Goal: Task Accomplishment & Management: Complete application form

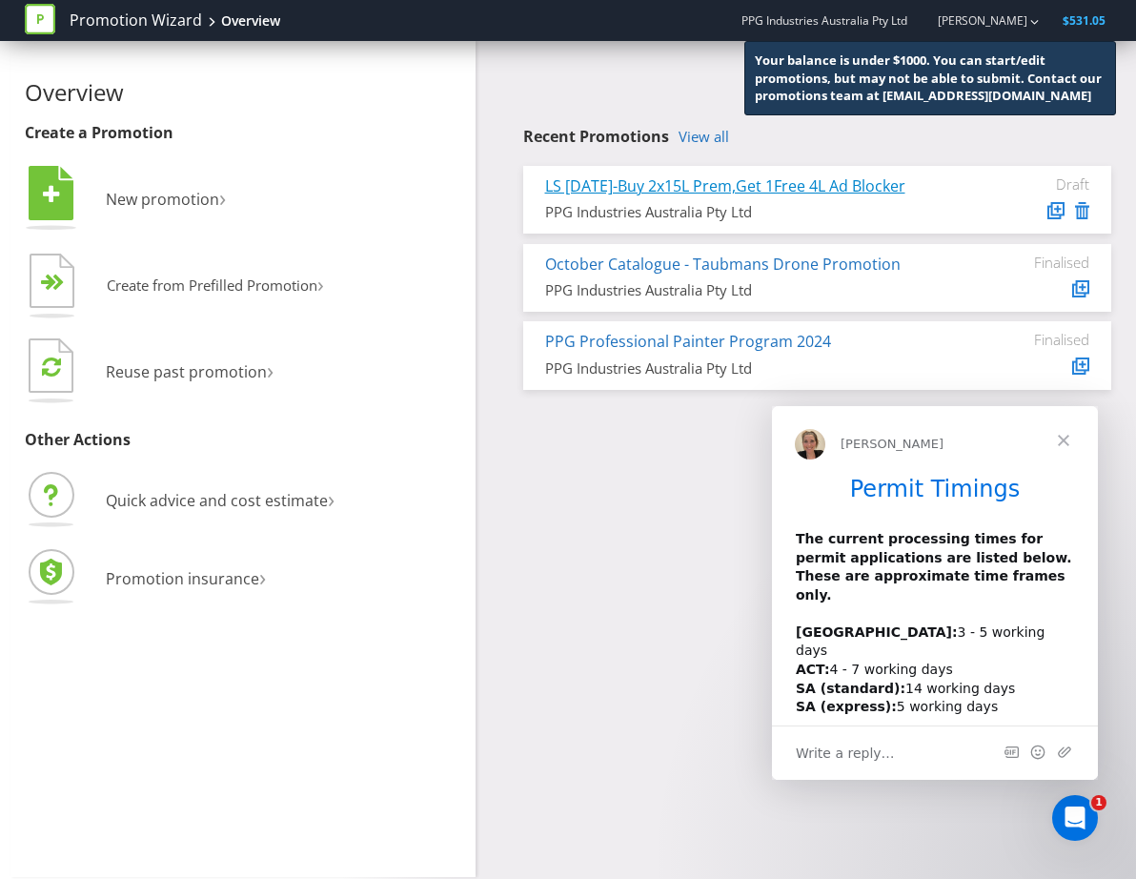
click at [803, 186] on link "LS [DATE]-Buy 2x15L Prem,Get 1Free 4L Ad Blocker" at bounding box center [725, 185] width 360 height 21
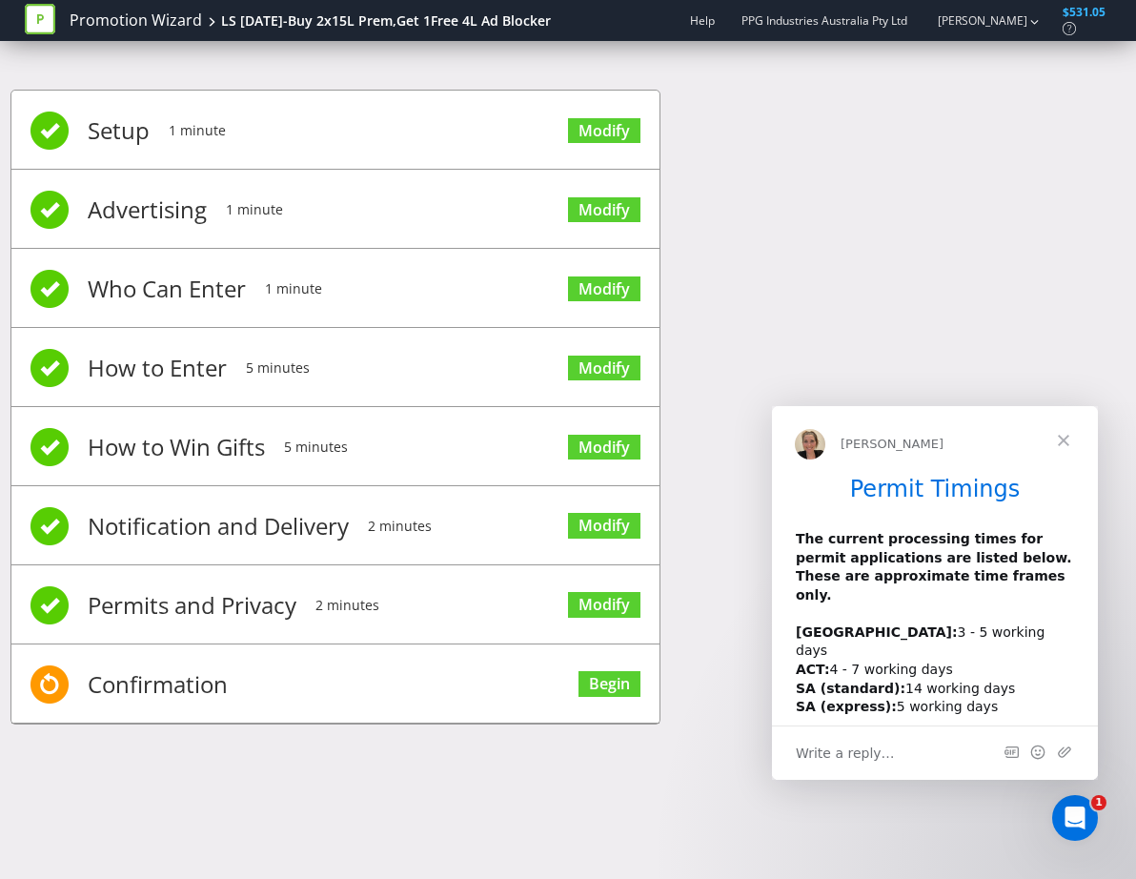
click at [1059, 437] on span "Close" at bounding box center [1063, 440] width 69 height 69
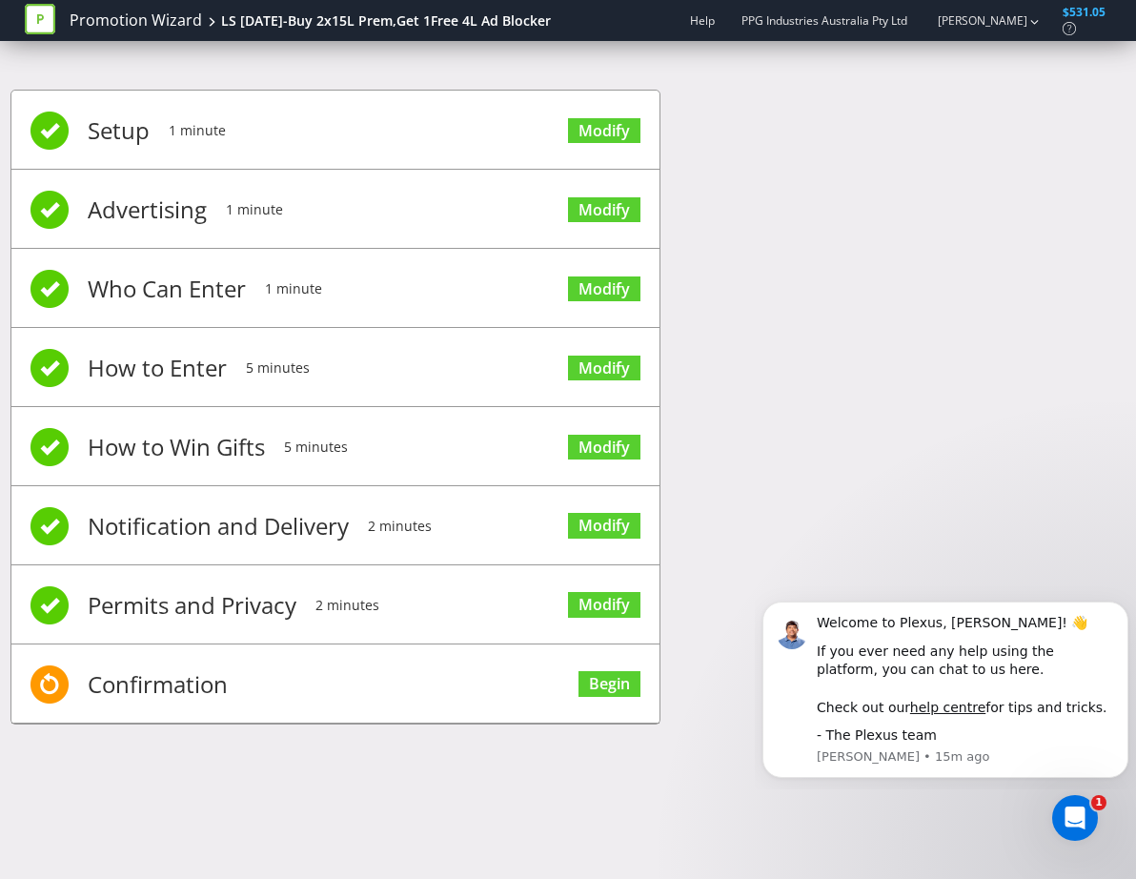
click at [933, 381] on div "Setup 1 minute Modify Advertising 1 minute Modify Who Can Enter 1 minute Modify…" at bounding box center [567, 416] width 1115 height 711
drag, startPoint x: 763, startPoint y: 186, endPoint x: 792, endPoint y: 123, distance: 69.1
click at [792, 123] on div "Setup 1 minute Modify Advertising 1 minute Modify Who Can Enter 1 minute Modify…" at bounding box center [567, 416] width 1115 height 711
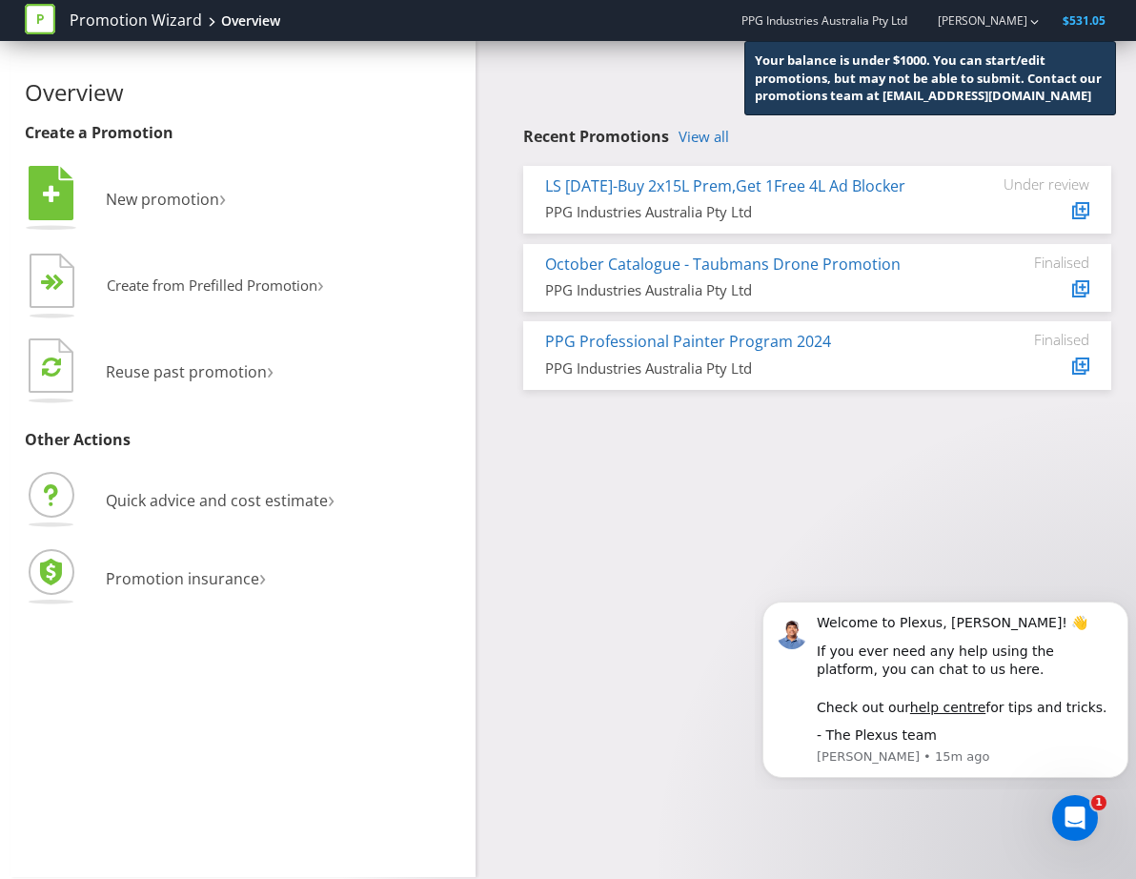
click at [660, 473] on div "Overview Create a Promotion  New promotion ›   Create from Prefilled Promoti…" at bounding box center [567, 459] width 1115 height 836
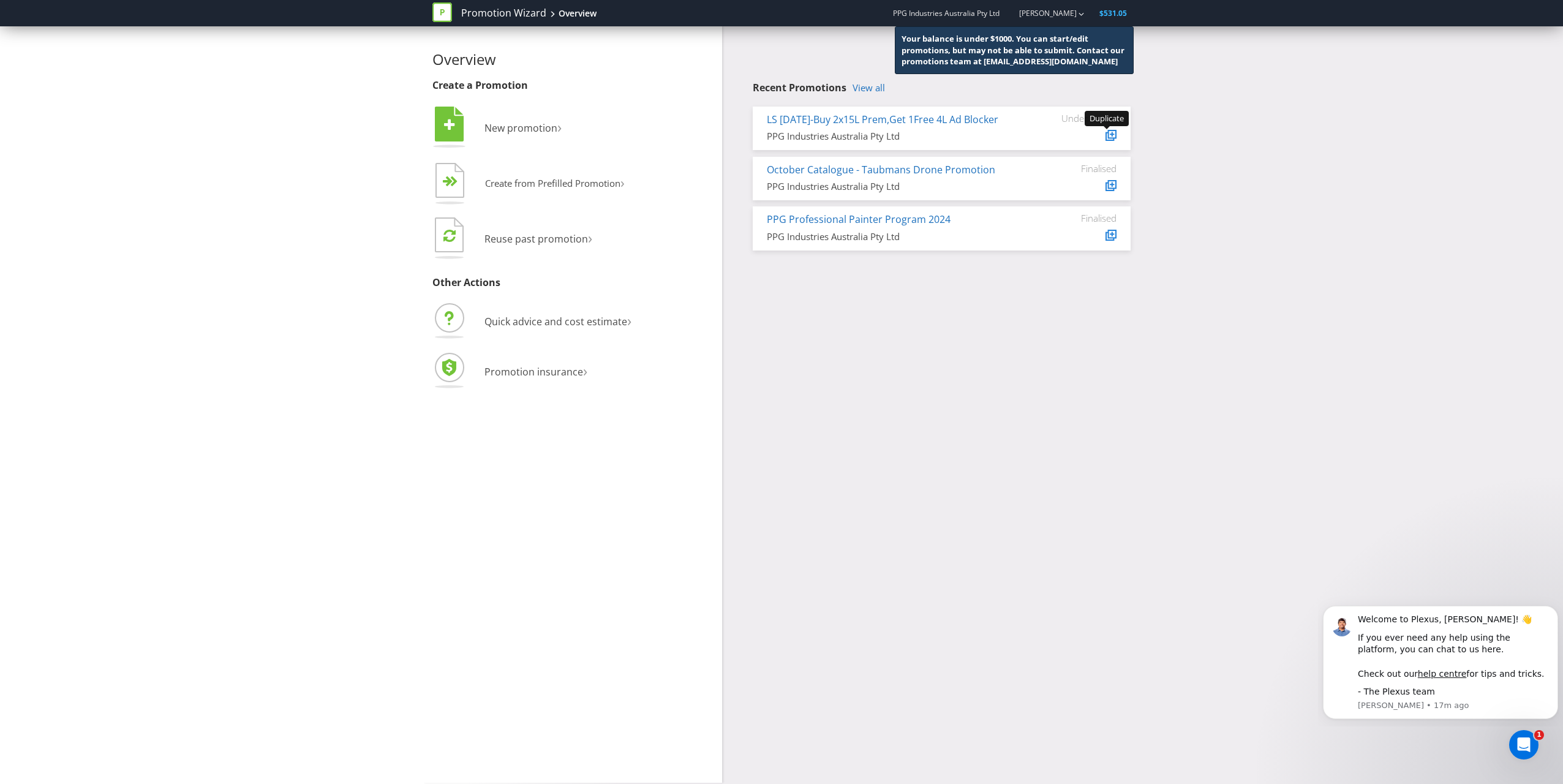
click at [729, 134] on icon at bounding box center [1112, 134] width 4 height 4
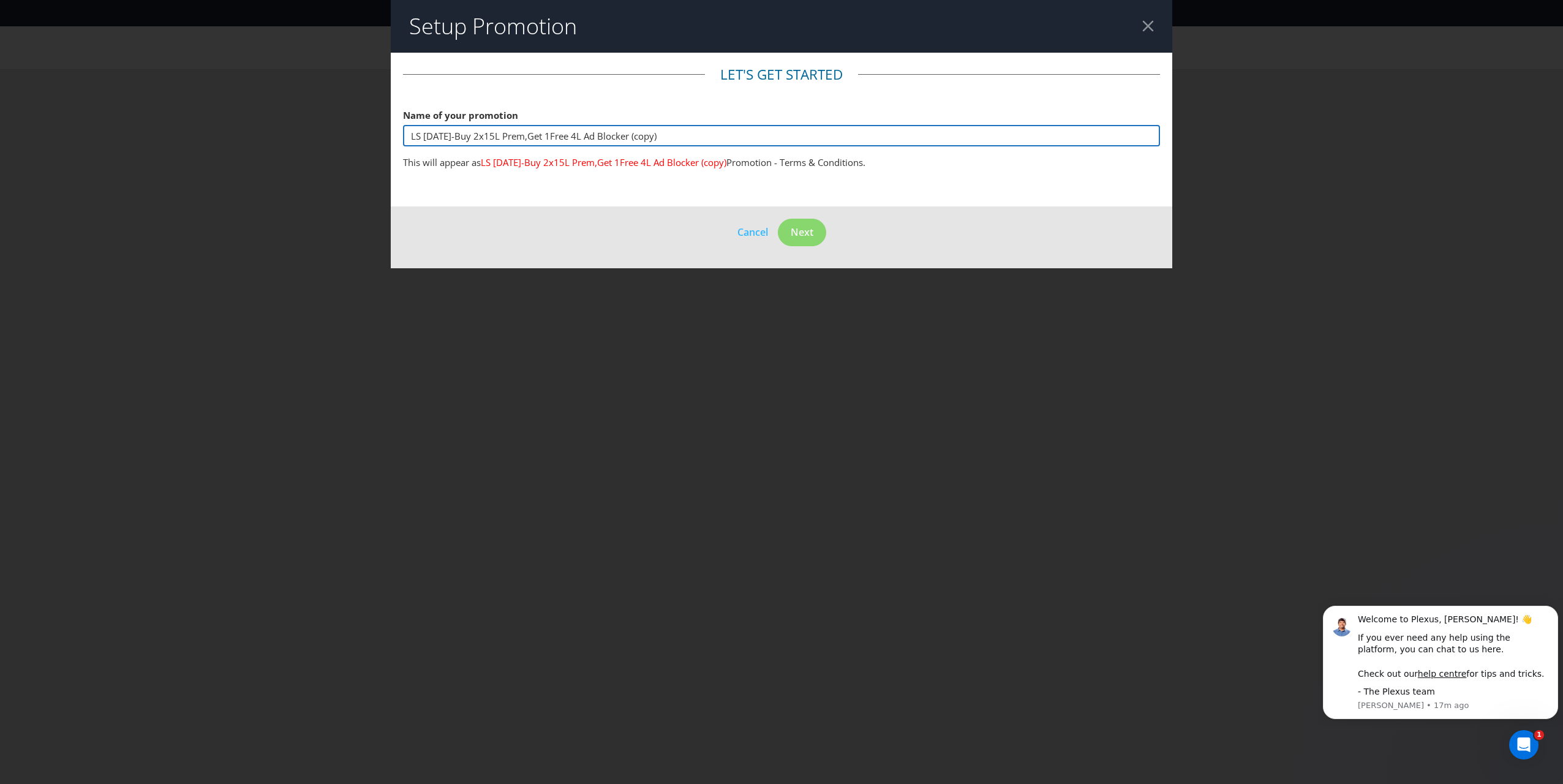
click at [675, 135] on input "LS [DATE]-Buy 2x15L Prem,Get 1Free 4L Ad Blocker (copy)" at bounding box center [781, 135] width 757 height 21
drag, startPoint x: 674, startPoint y: 134, endPoint x: 639, endPoint y: 135, distance: 35.0
click at [639, 135] on input "LS [DATE]-Buy 2x15L Prem,Get 1Free 4L Ad Blocker (copy)" at bounding box center [781, 135] width 757 height 21
click at [511, 133] on input "Lapse-Churned (LS) [DATE]" at bounding box center [781, 135] width 757 height 21
type input "Lapse-Churned (LS) Oct-[DATE]"
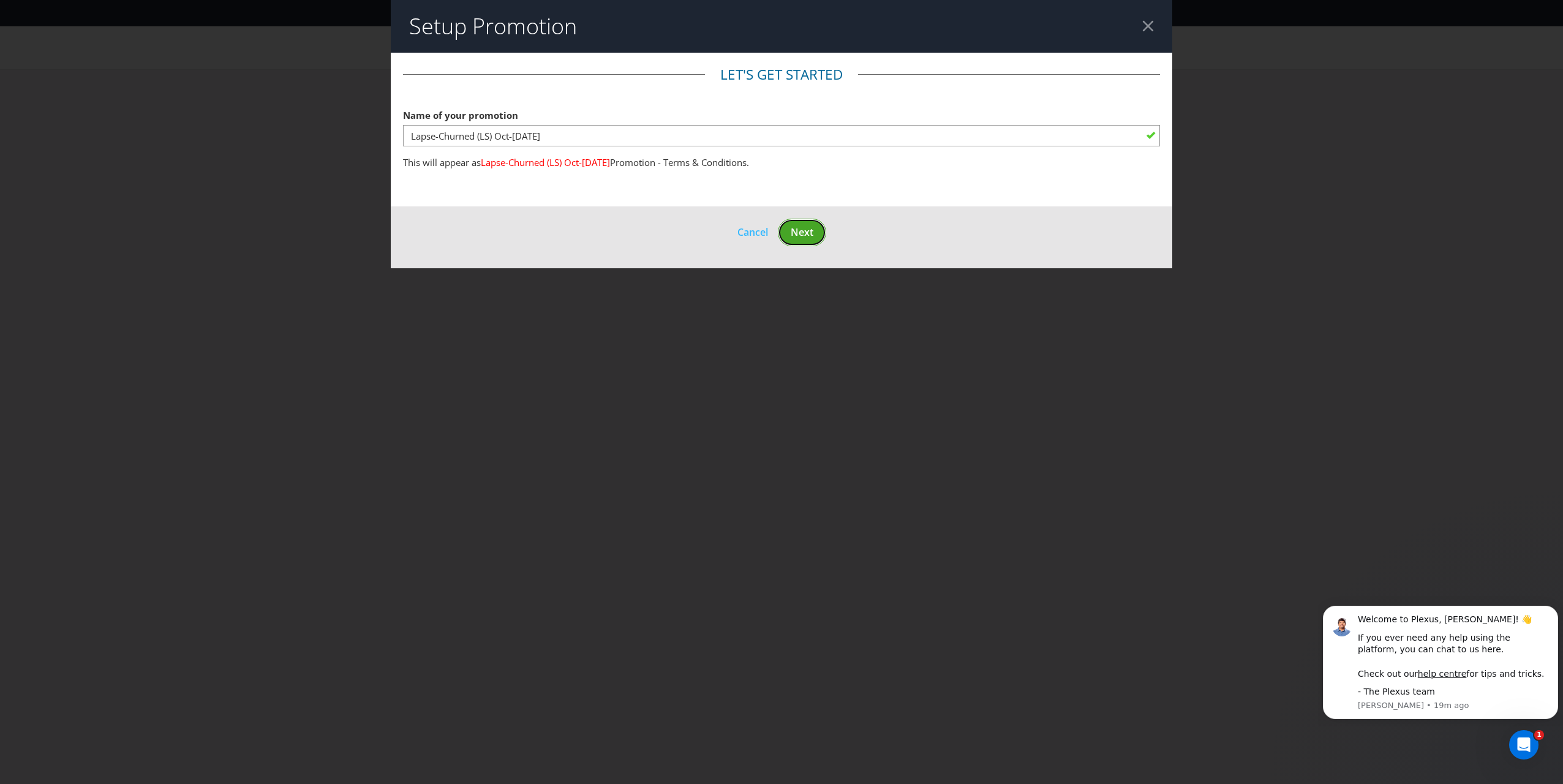
click at [729, 236] on span "Next" at bounding box center [801, 232] width 22 height 13
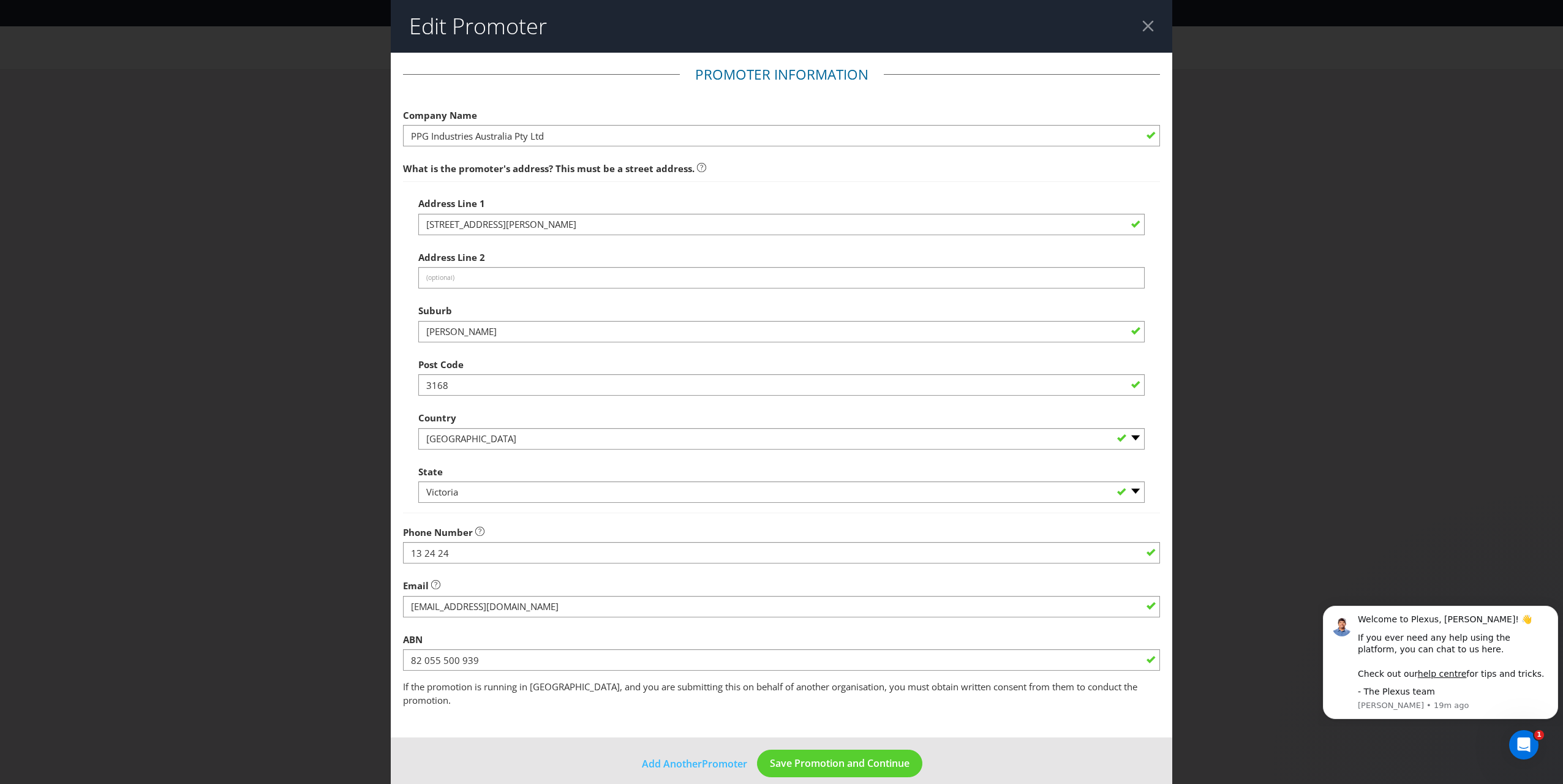
scroll to position [1, 0]
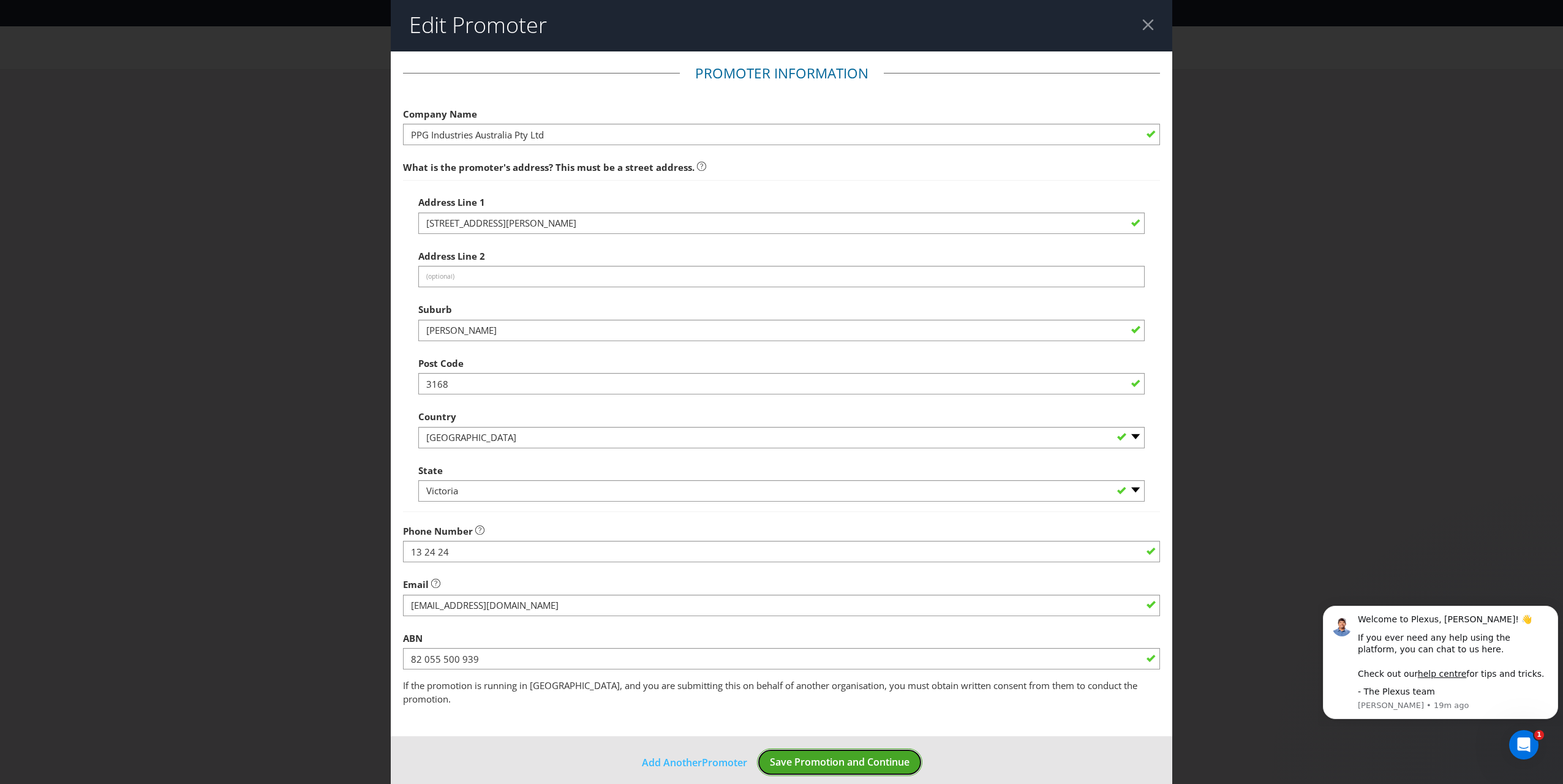
click at [729, 564] on span "Save Promotion and Continue" at bounding box center [839, 762] width 139 height 13
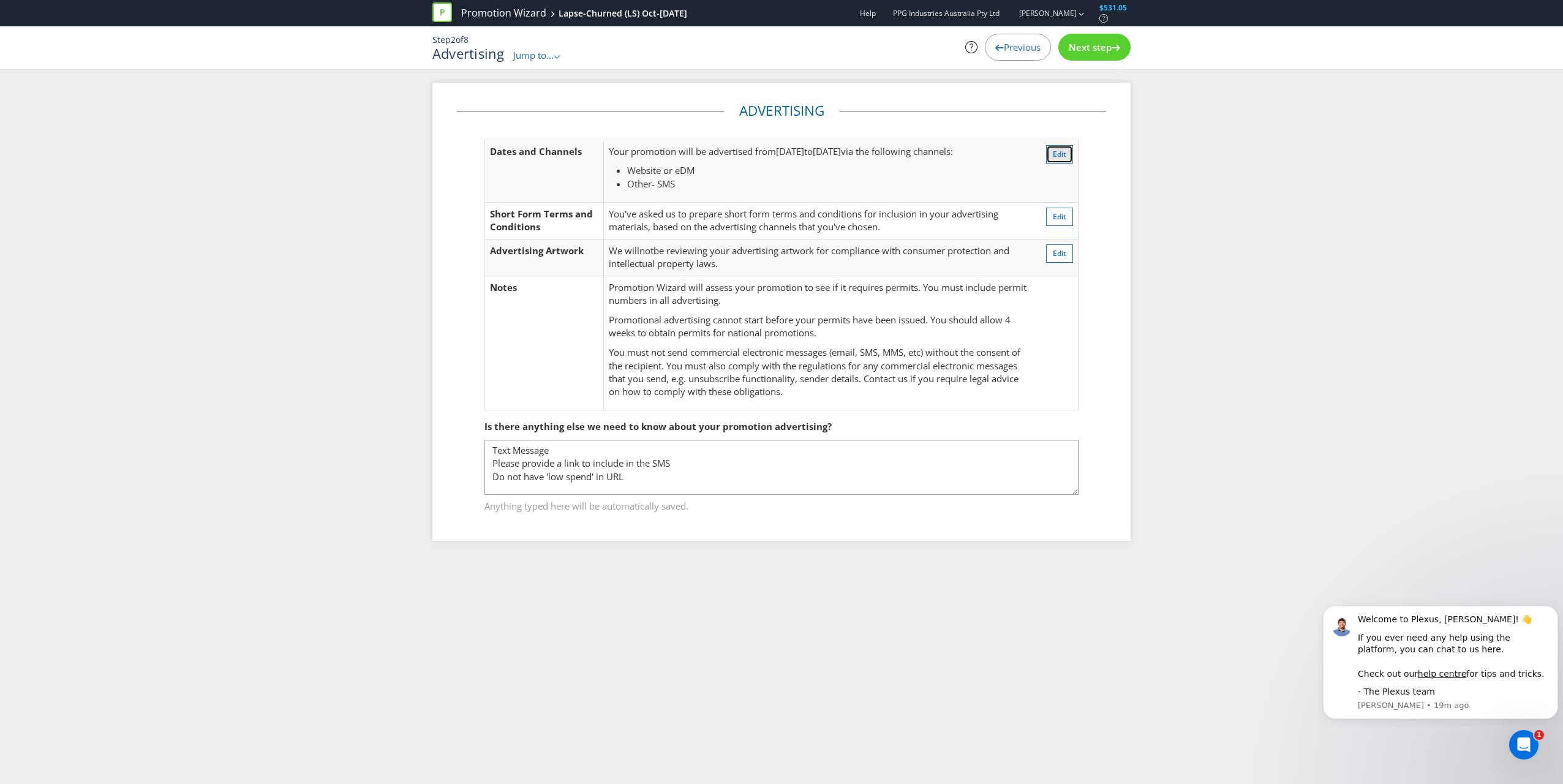
click at [729, 150] on span "Edit" at bounding box center [1059, 154] width 13 height 10
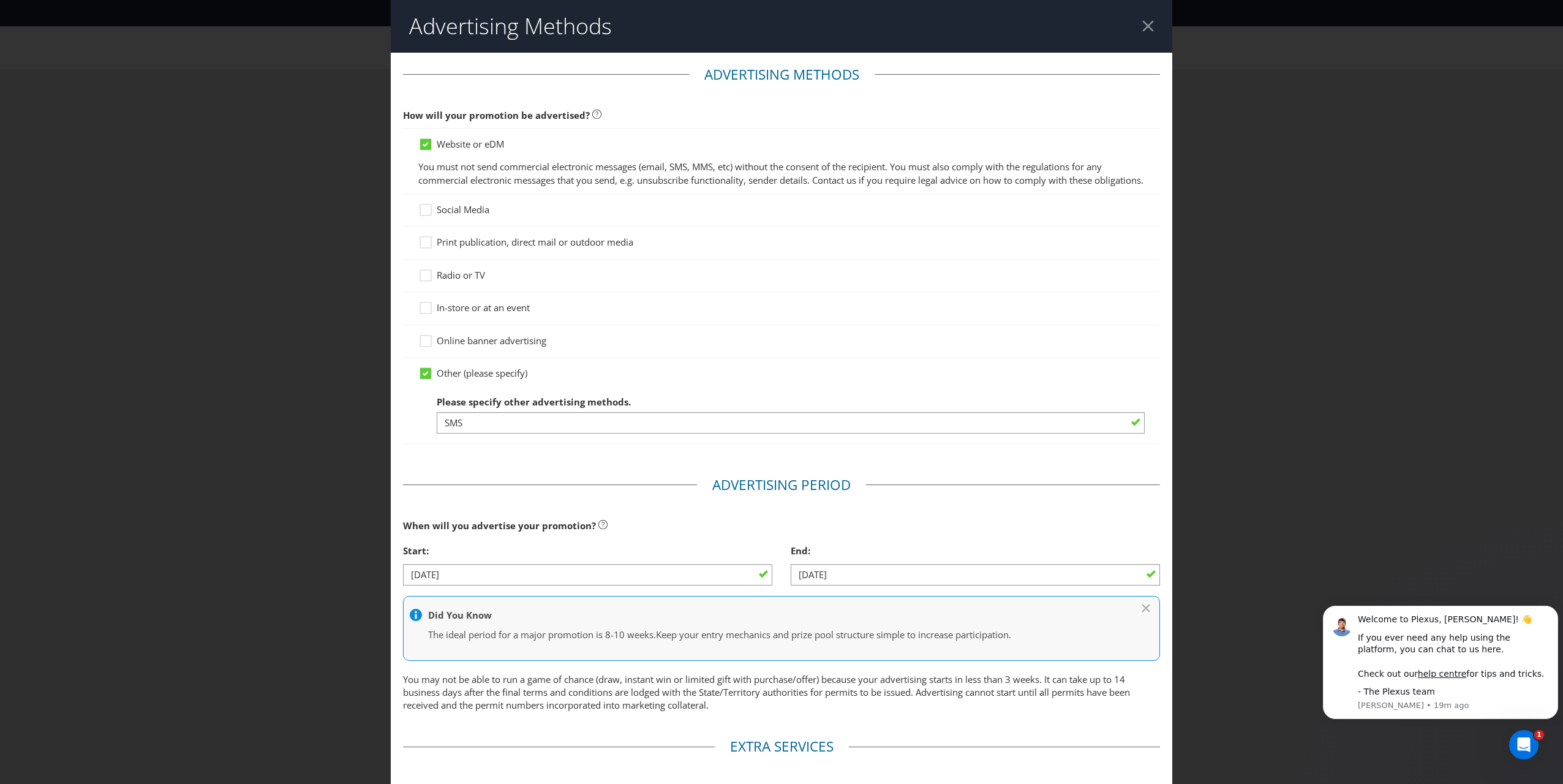
scroll to position [64, 0]
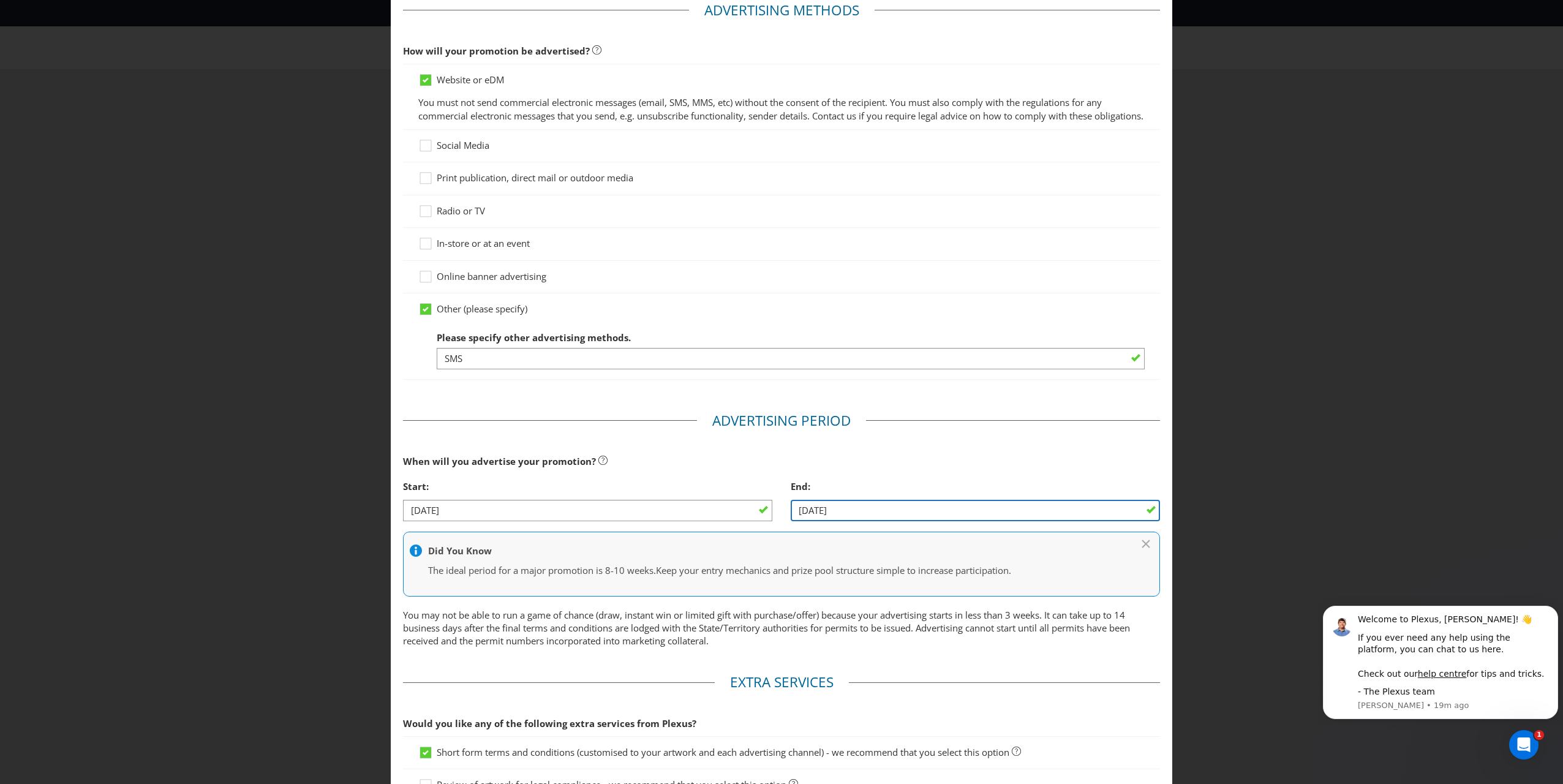
click at [729, 516] on input "[DATE]" at bounding box center [975, 510] width 370 height 21
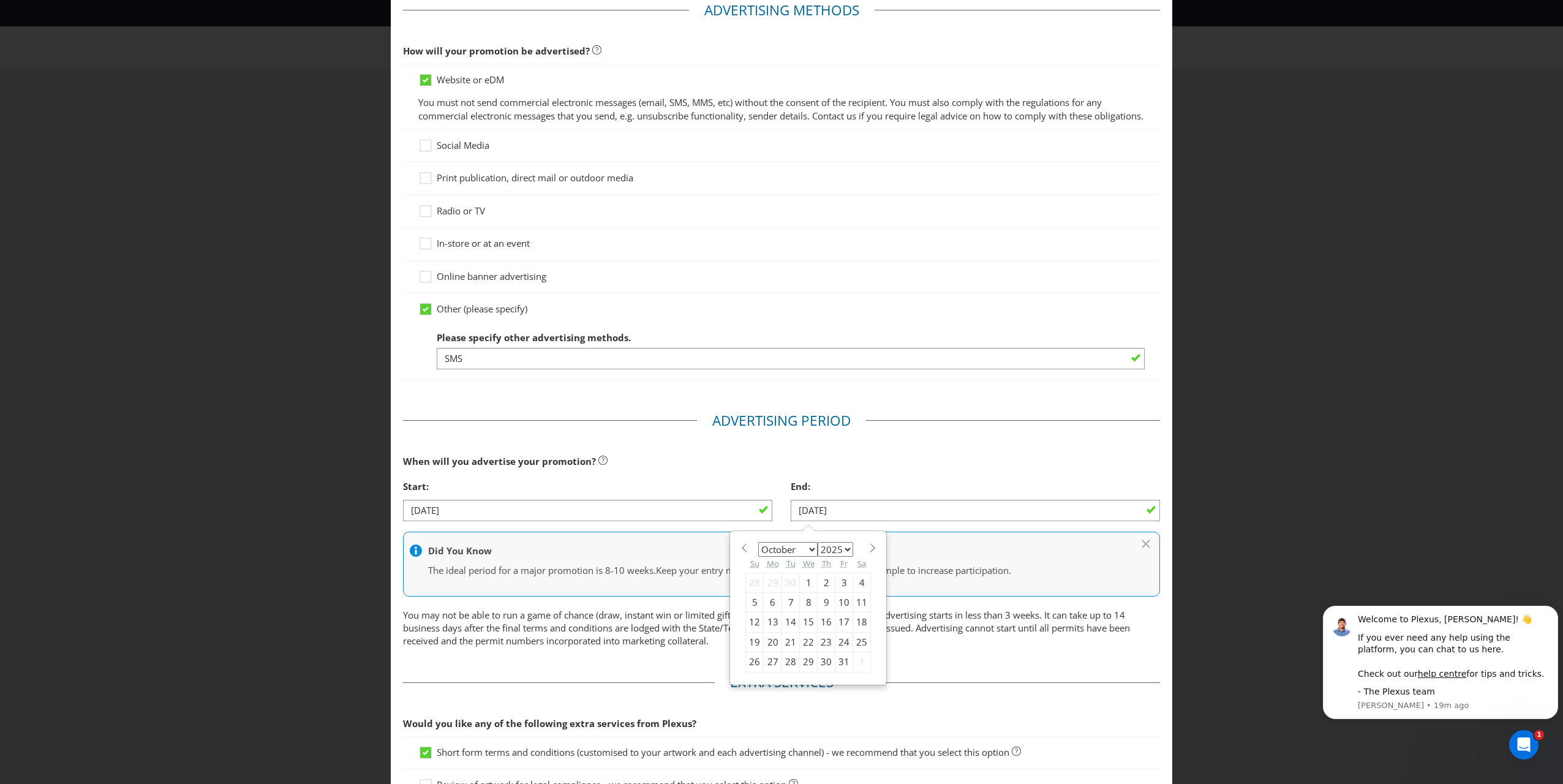
click at [729, 556] on select "January February March April May June July August September October November De…" at bounding box center [788, 549] width 59 height 15
select select "11"
click at [729, 553] on select "January February March April May June July August September October November De…" at bounding box center [788, 549] width 59 height 15
click at [729, 564] on div "31" at bounding box center [809, 662] width 18 height 19
type input "[DATE]"
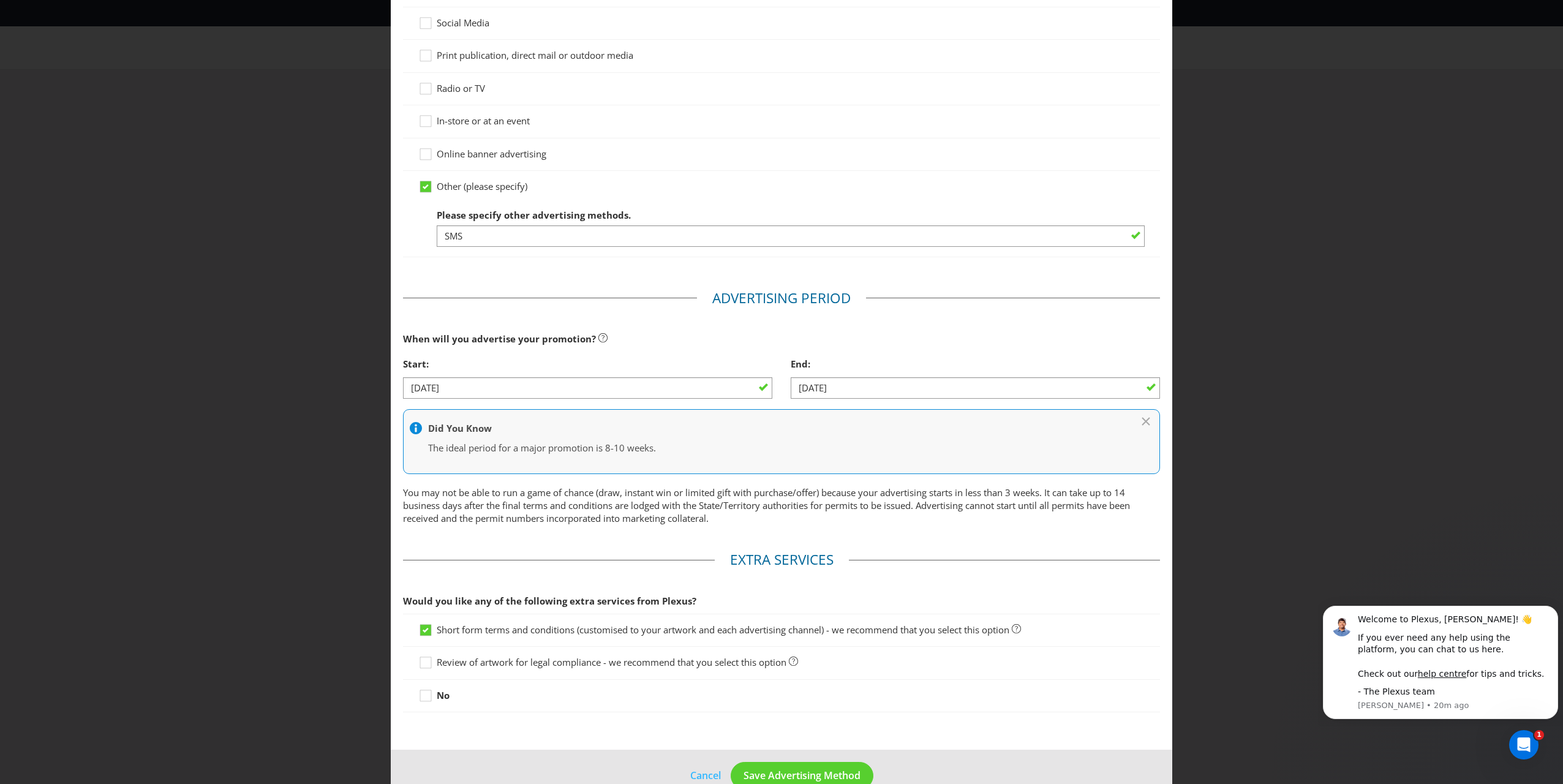
scroll to position [224, 0]
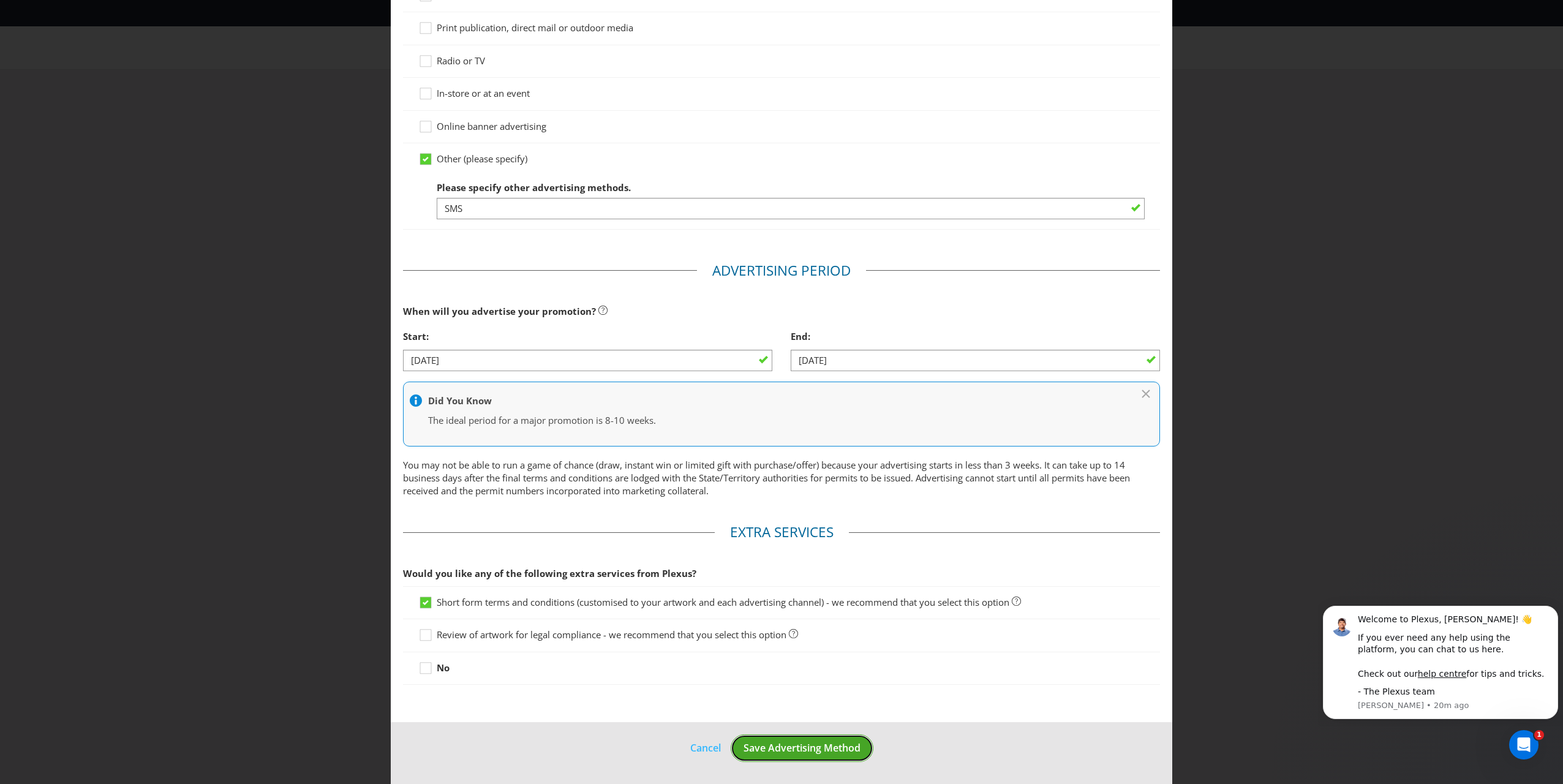
click at [729, 564] on span "Save Advertising Method" at bounding box center [802, 747] width 117 height 13
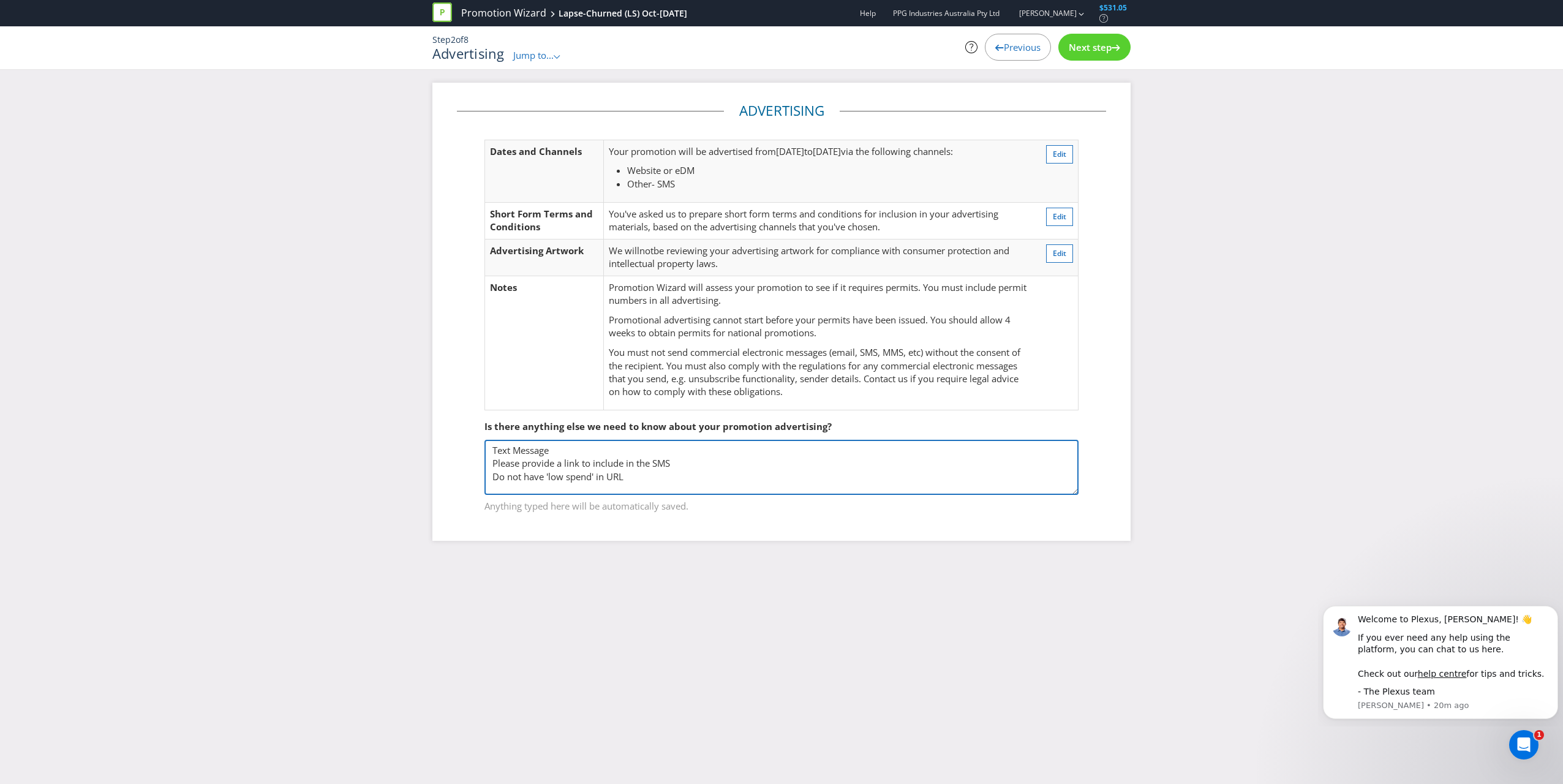
click at [560, 447] on textarea "Text Message Please provide a link to include in the SMS Do not have 'low spend…" at bounding box center [781, 467] width 594 height 55
type textarea "Text Message & eDM Please provide a link to include in the SMS Do not have 'low…"
click at [729, 452] on div "Advertising Dates and Channels Your promotion will be advertised from [DATE] to…" at bounding box center [781, 321] width 1563 height 476
click at [729, 49] on icon at bounding box center [1116, 48] width 8 height 6
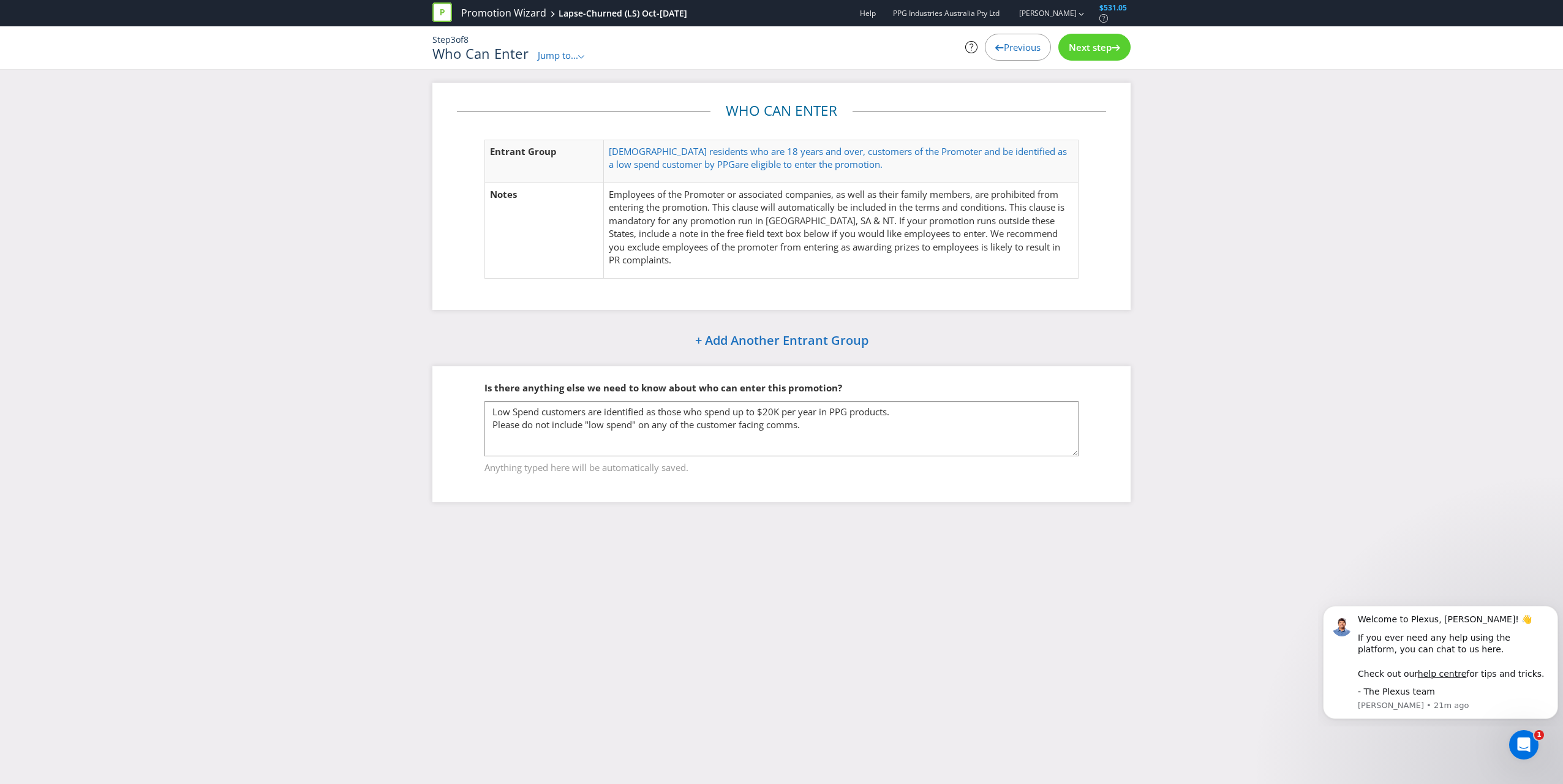
click at [729, 39] on div "Previous" at bounding box center [1017, 47] width 66 height 27
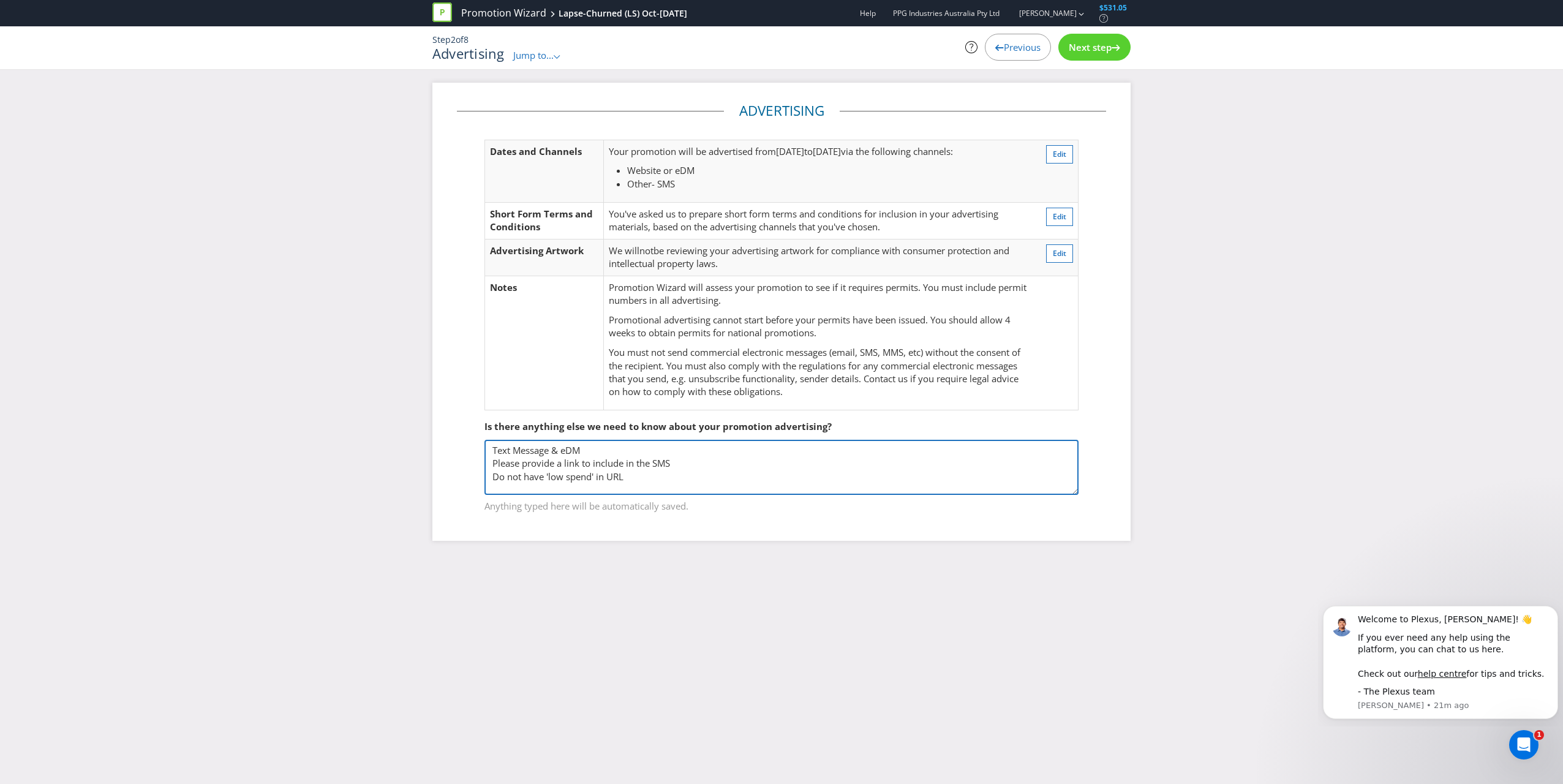
click at [681, 462] on textarea "Text Message & eDM Please provide a link to include in the SMS Do not have 'low…" at bounding box center [781, 467] width 594 height 55
click at [729, 462] on textarea "Text Message & eDM Please provide a link to include in the SMS Do not have 'low…" at bounding box center [781, 467] width 594 height 55
click at [729, 457] on textarea "Text Message & eDM Please provide a link to include in the SMS Do not have 'low…" at bounding box center [781, 467] width 594 height 55
type textarea "Text Message & eDM Please provide a link to include in the SMS (short link i.e.…"
click at [729, 48] on span "Next step" at bounding box center [1090, 47] width 43 height 12
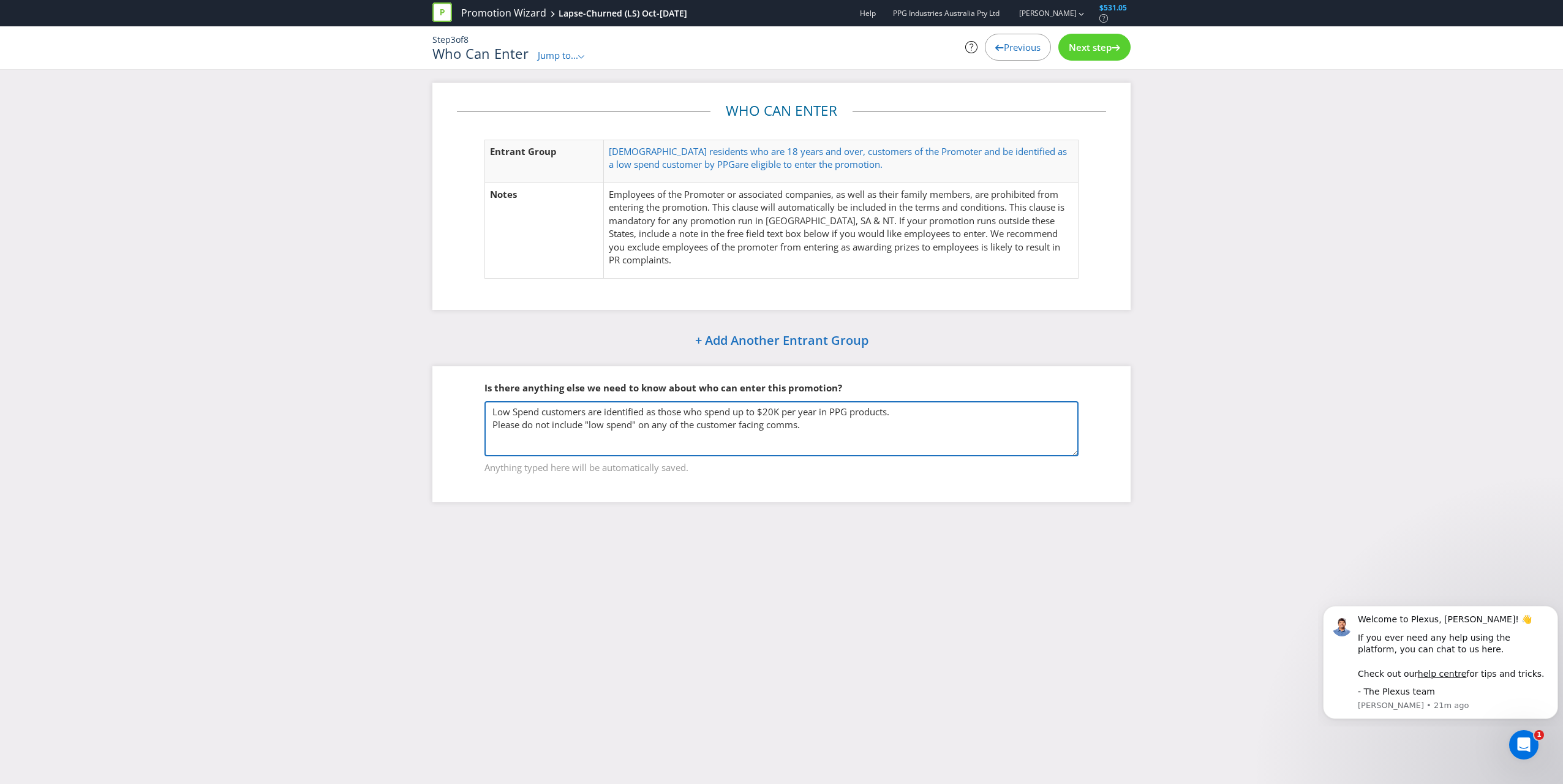
click at [494, 410] on textarea "Low Spend customers are identified as those who spend up to $20K per year in PP…" at bounding box center [781, 429] width 594 height 55
type textarea "Lapsed and Churned Low Spend customers are identified as those who spend up to …"
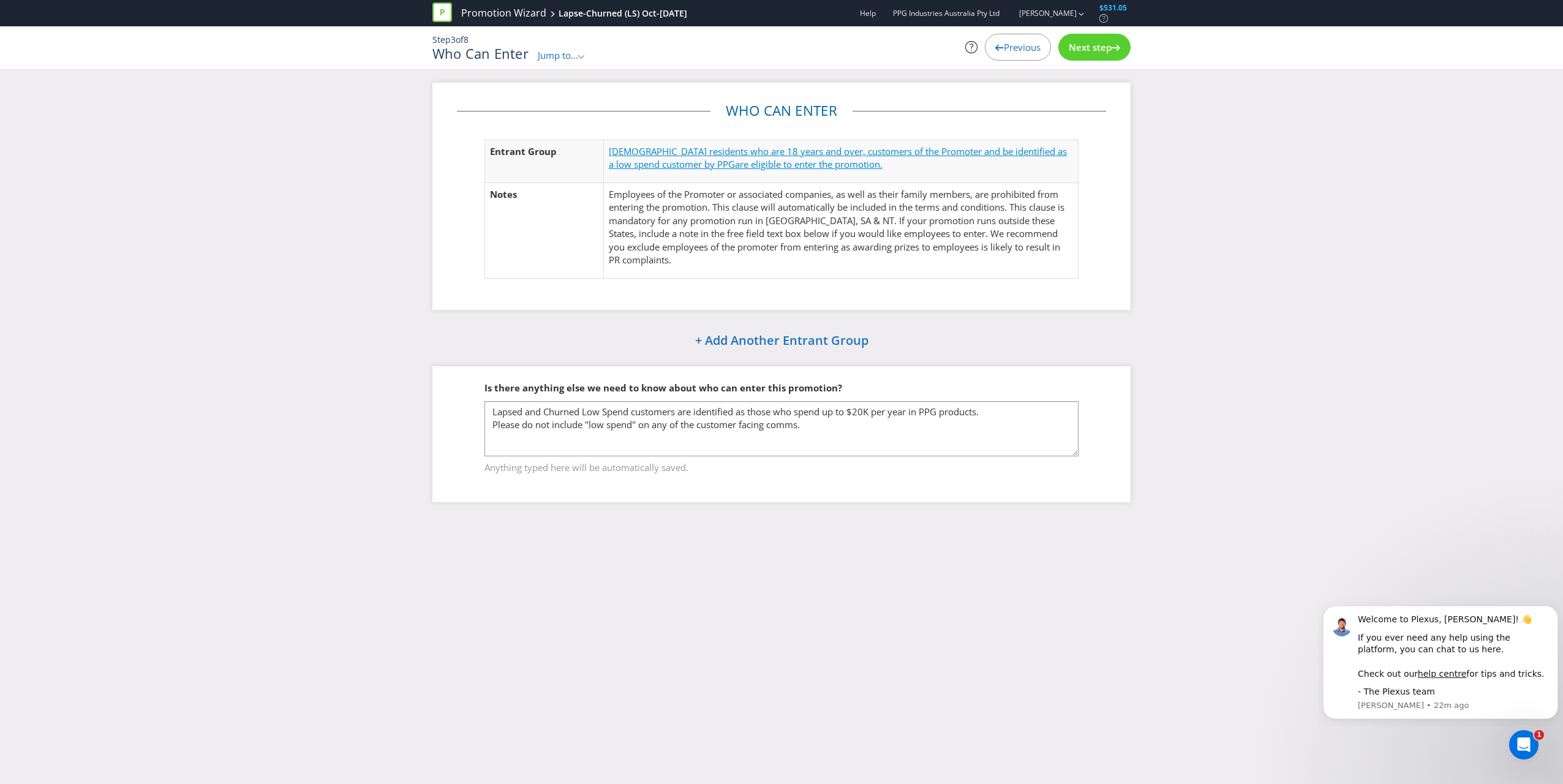
click at [729, 154] on span "[DEMOGRAPHIC_DATA] residents who are 18 years and over, customers of the Promot…" at bounding box center [837, 157] width 458 height 25
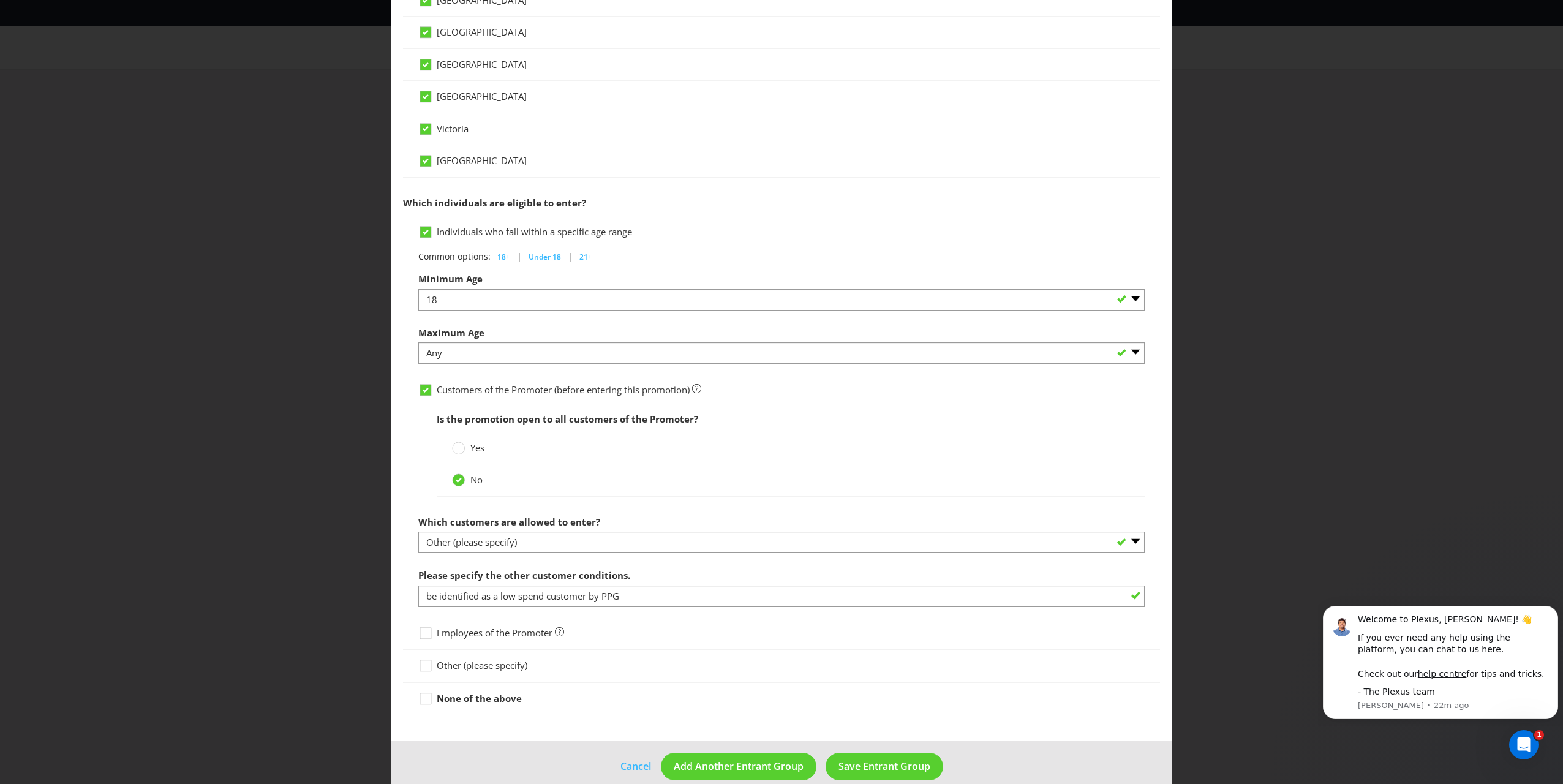
scroll to position [467, 0]
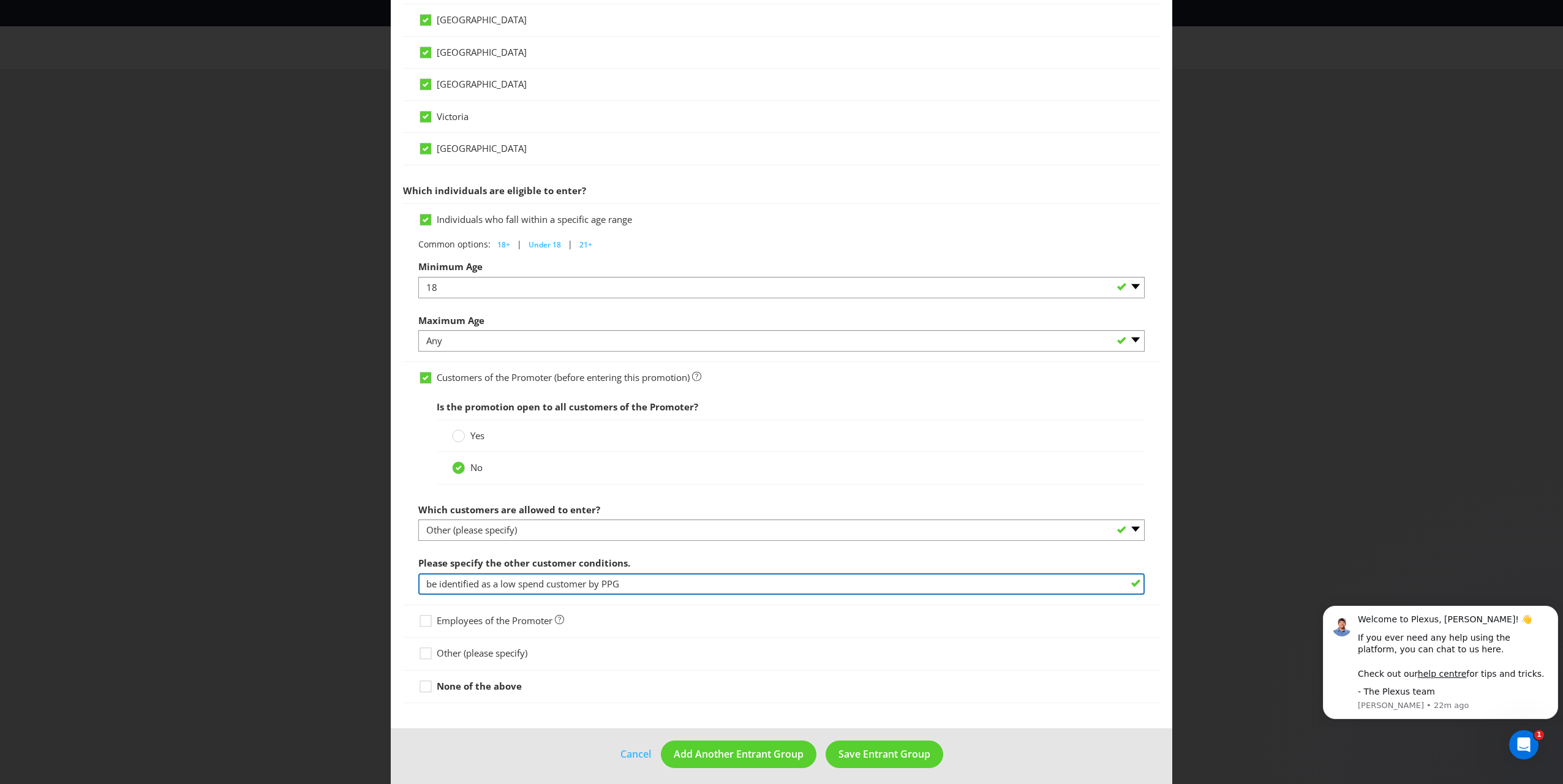
click at [506, 564] on input "be identified as a low spend customer by PPG" at bounding box center [781, 584] width 726 height 21
click at [498, 564] on input "be identified as a low spend customer by PPG" at bounding box center [781, 584] width 726 height 21
type input "be identified as a lapsed or churned, low spend customer by PPG"
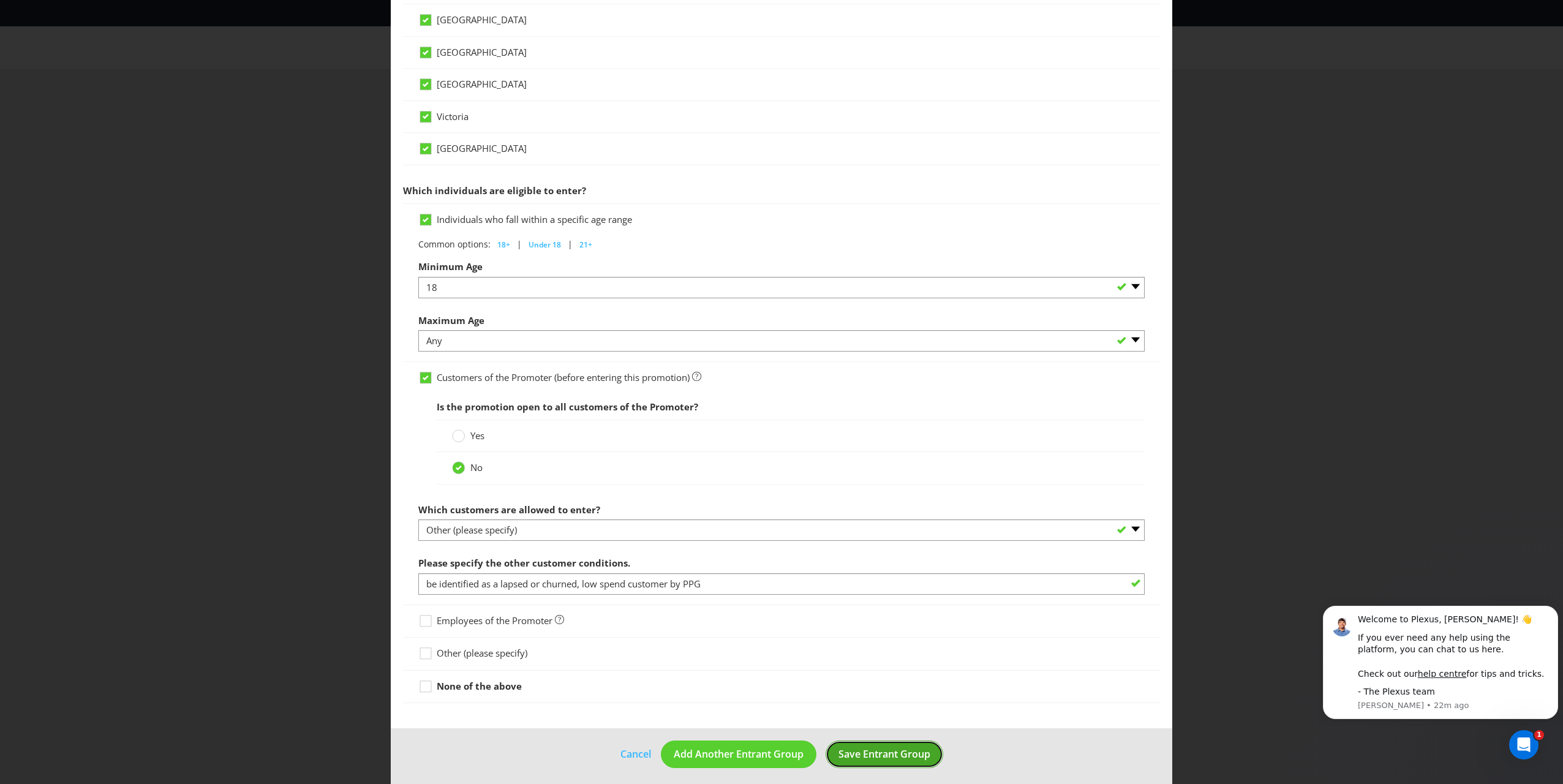
click at [729, 564] on span "Save Entrant Group" at bounding box center [884, 754] width 92 height 13
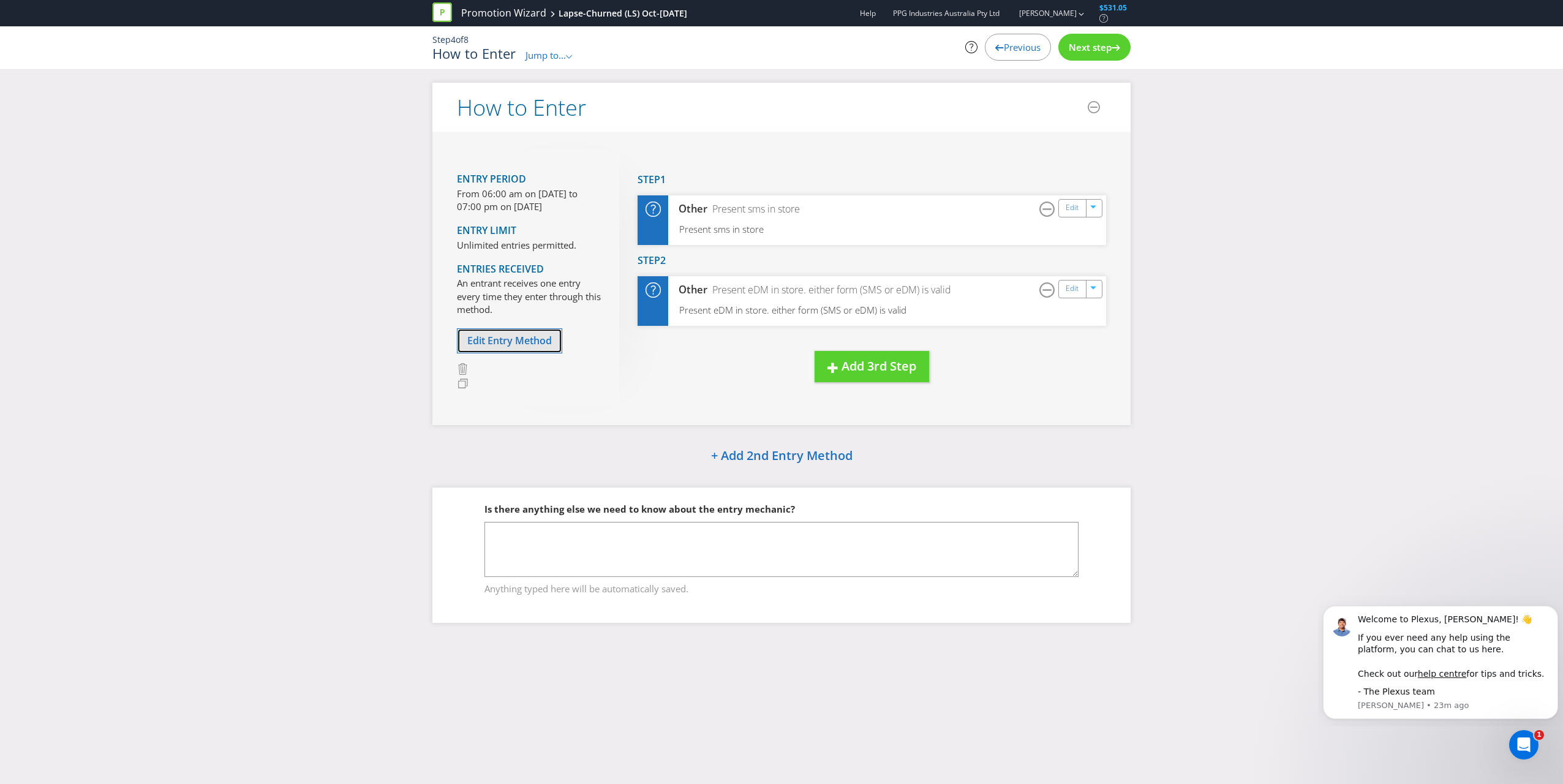
click at [493, 345] on span "Edit Entry Method" at bounding box center [510, 340] width 85 height 13
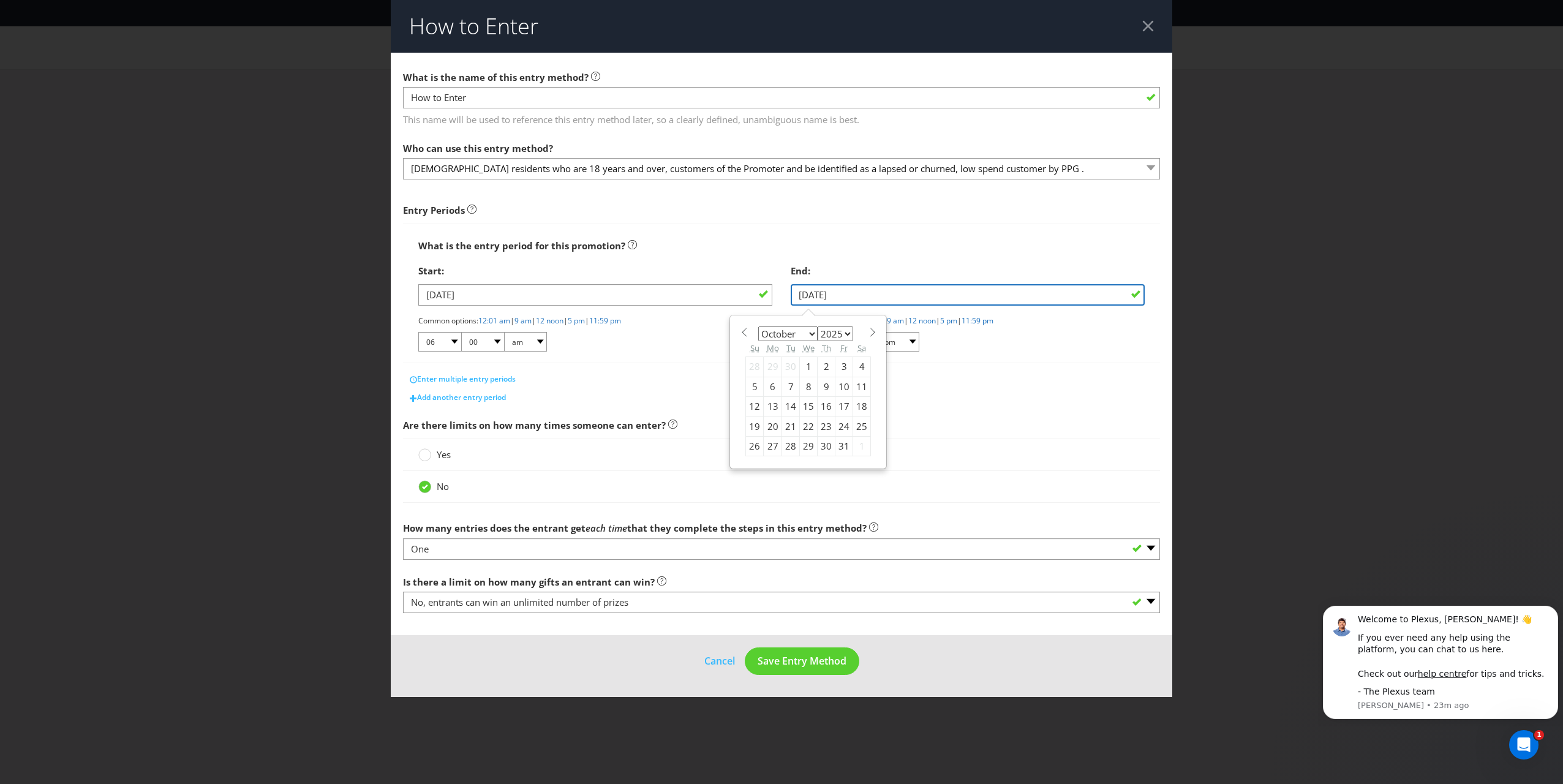
click at [729, 289] on input "[DATE]" at bounding box center [967, 294] width 354 height 21
drag, startPoint x: 808, startPoint y: 334, endPoint x: 806, endPoint y: 341, distance: 7.3
click at [729, 334] on select "January February March April May June July August September October November De…" at bounding box center [788, 334] width 59 height 15
select select "11"
click at [729, 326] on select "January February March April May June July August September October November De…" at bounding box center [788, 334] width 59 height 15
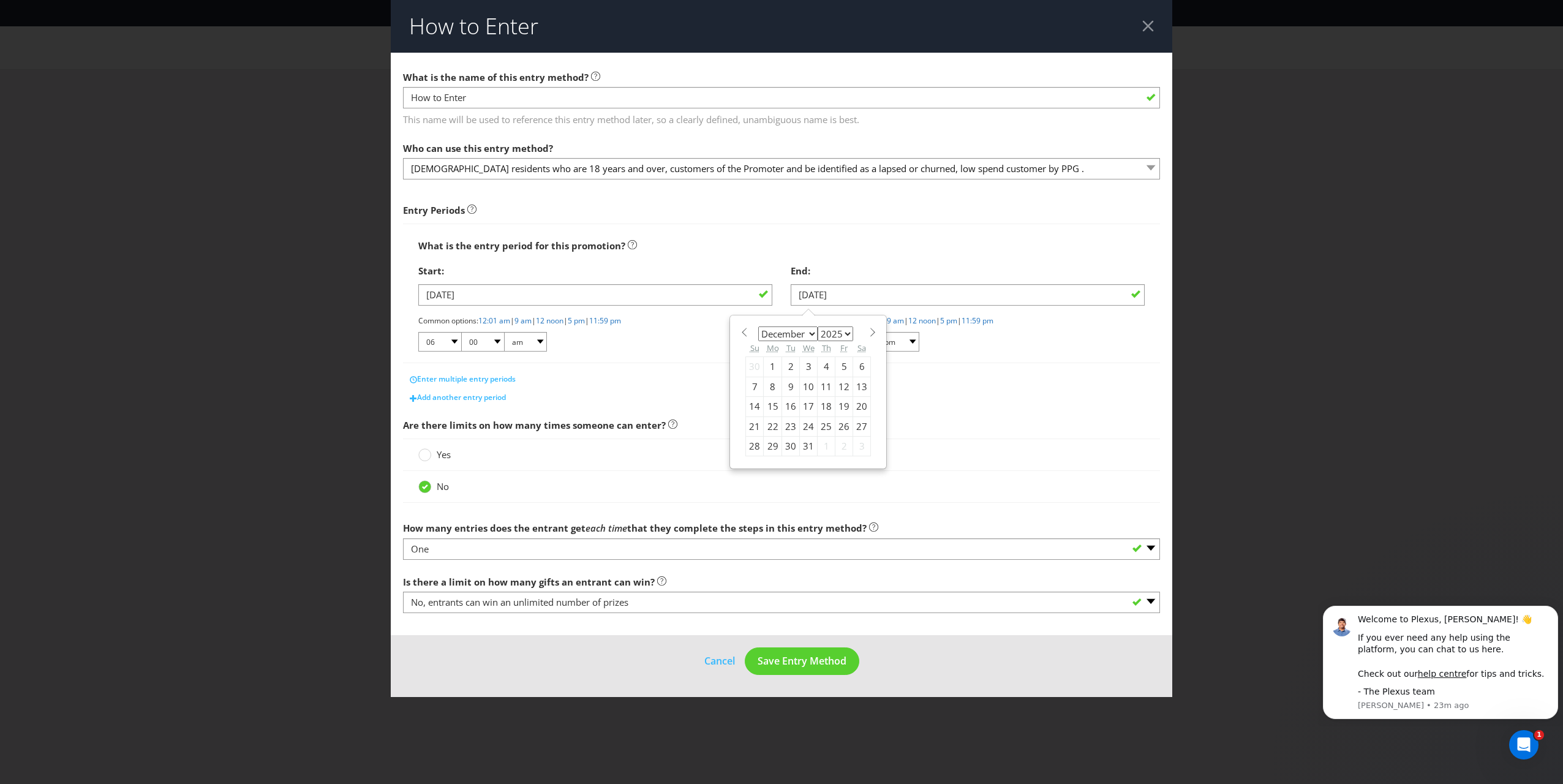
click at [729, 443] on div "31" at bounding box center [809, 446] width 18 height 19
type input "[DATE]"
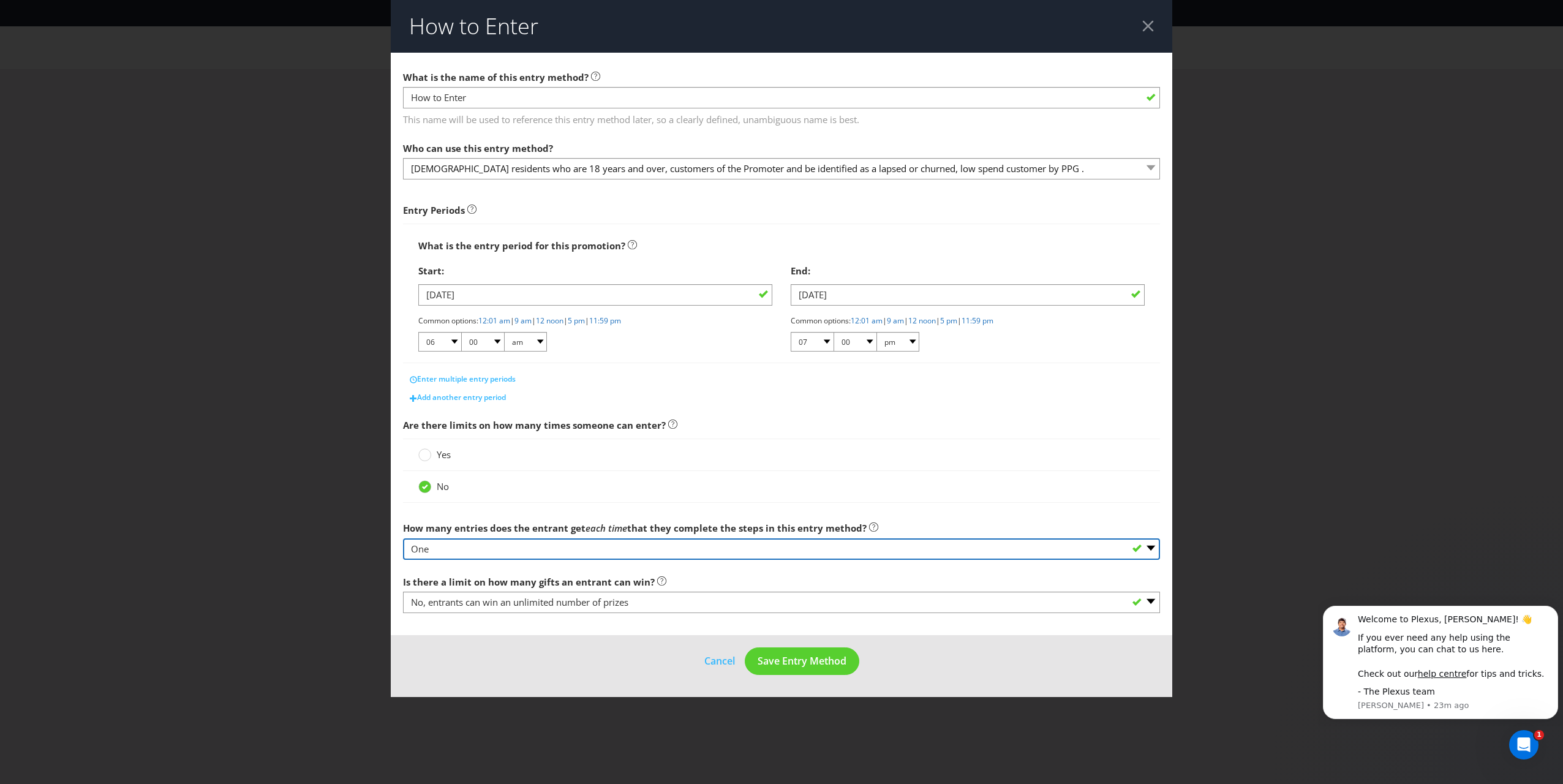
click at [729, 547] on select "-- Please select -- One More than one Other (please specify) Not applicable - g…" at bounding box center [781, 549] width 757 height 21
click at [729, 436] on main "What is the name of this entry method? How to Enter This name will be used to r…" at bounding box center [781, 344] width 781 height 583
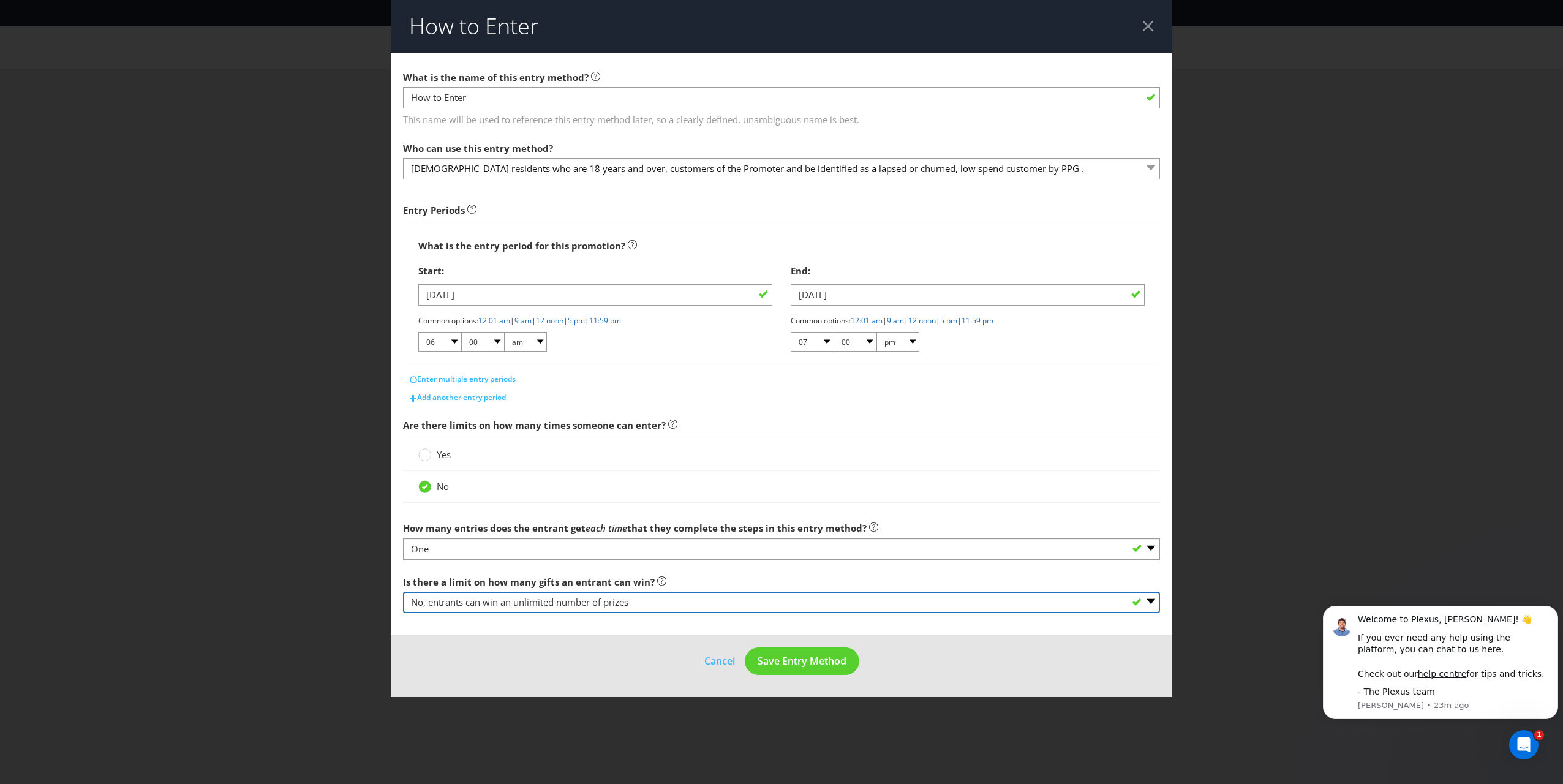
drag, startPoint x: 459, startPoint y: 602, endPoint x: 488, endPoint y: 602, distance: 29.0
click at [488, 564] on select "-- Please select -- Yes, there is a maximum number of prizes that one entrant c…" at bounding box center [781, 602] width 757 height 21
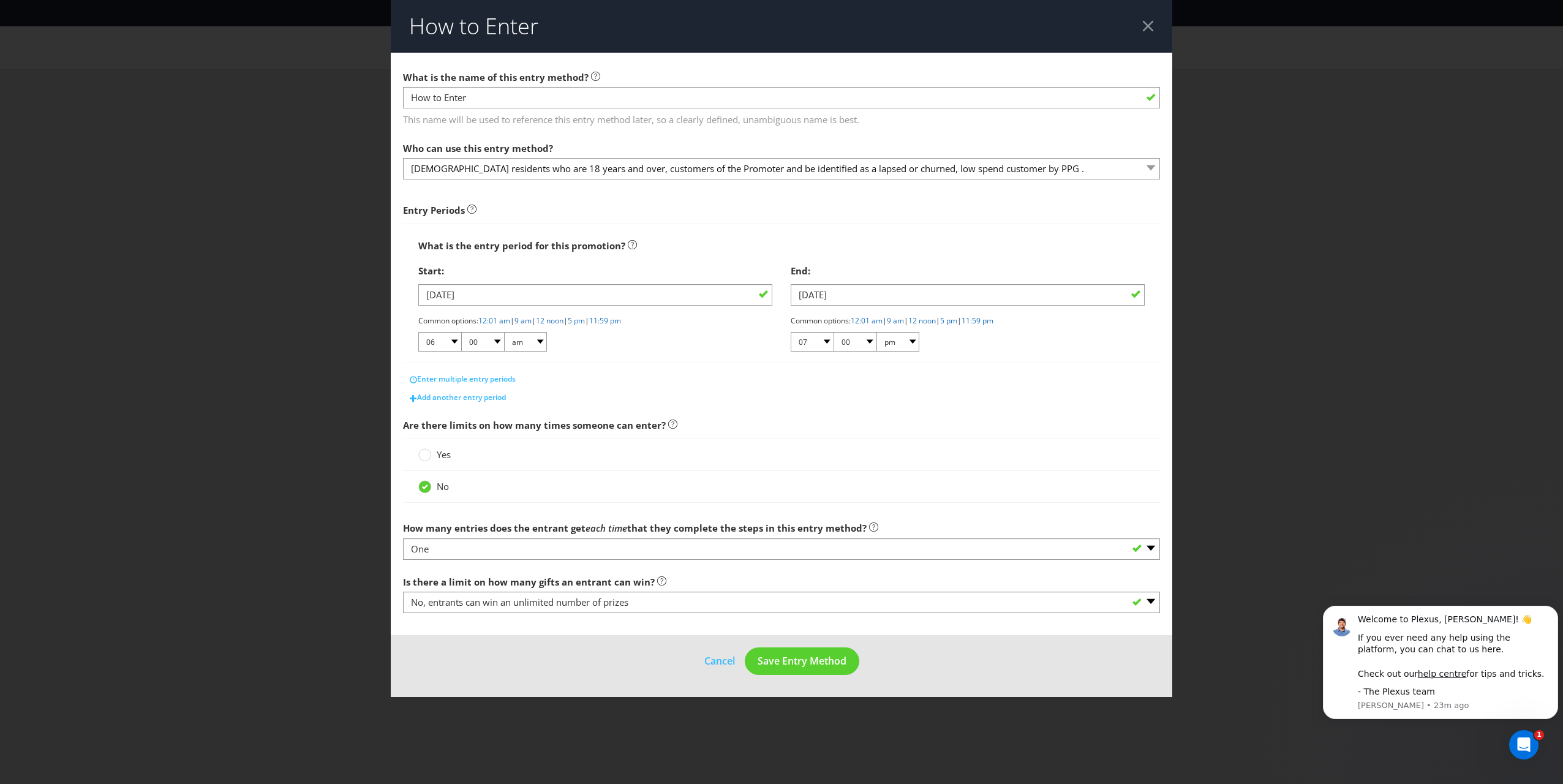
click at [729, 564] on div "Is there a limit on how many gifts an entrant can win? -- Please select -- Yes,…" at bounding box center [781, 591] width 757 height 44
click at [729, 564] on span "Save Entry Method" at bounding box center [802, 661] width 89 height 13
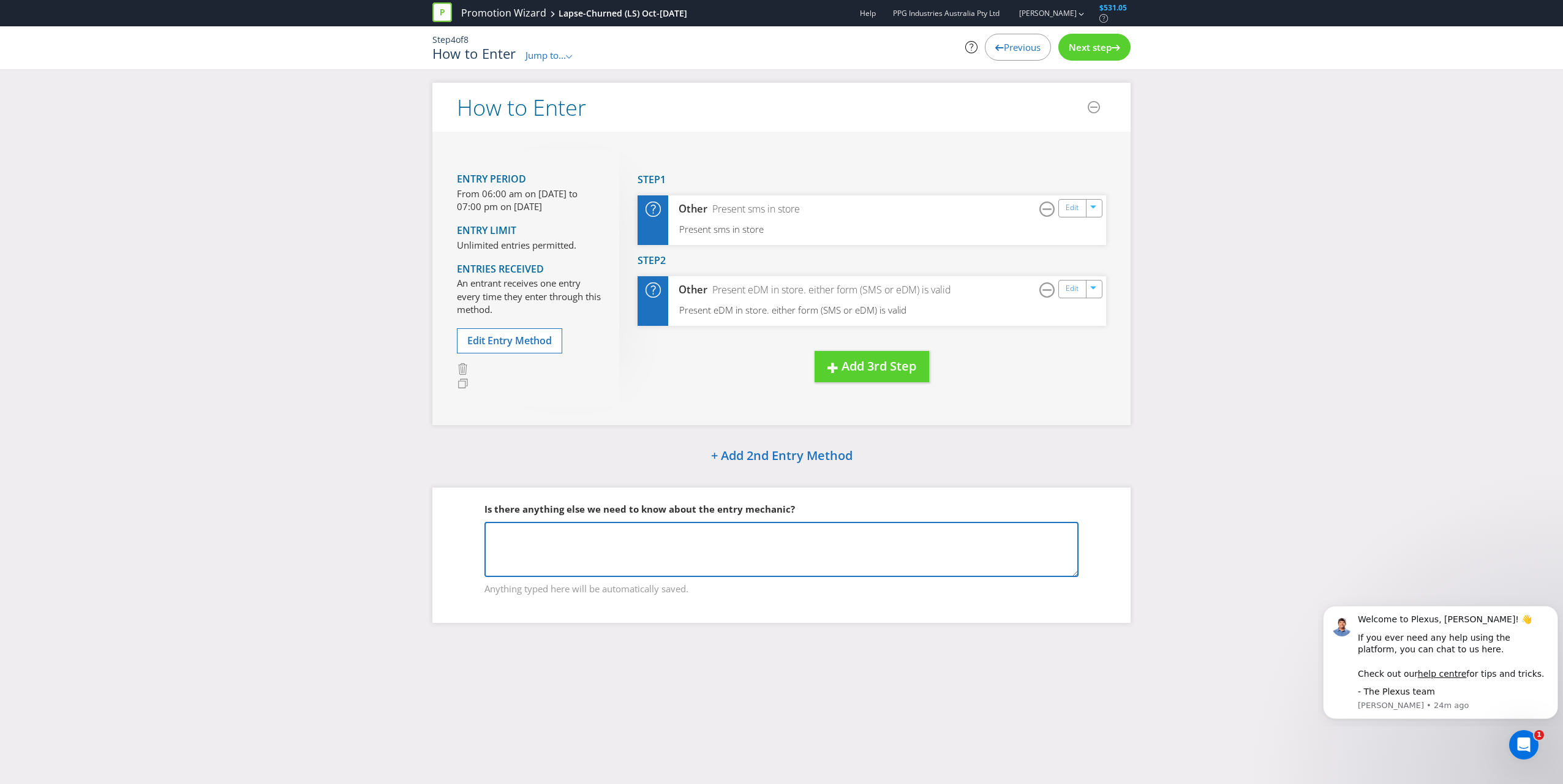
click at [729, 526] on textarea at bounding box center [781, 549] width 594 height 55
click at [729, 46] on span "Next step" at bounding box center [1090, 47] width 43 height 12
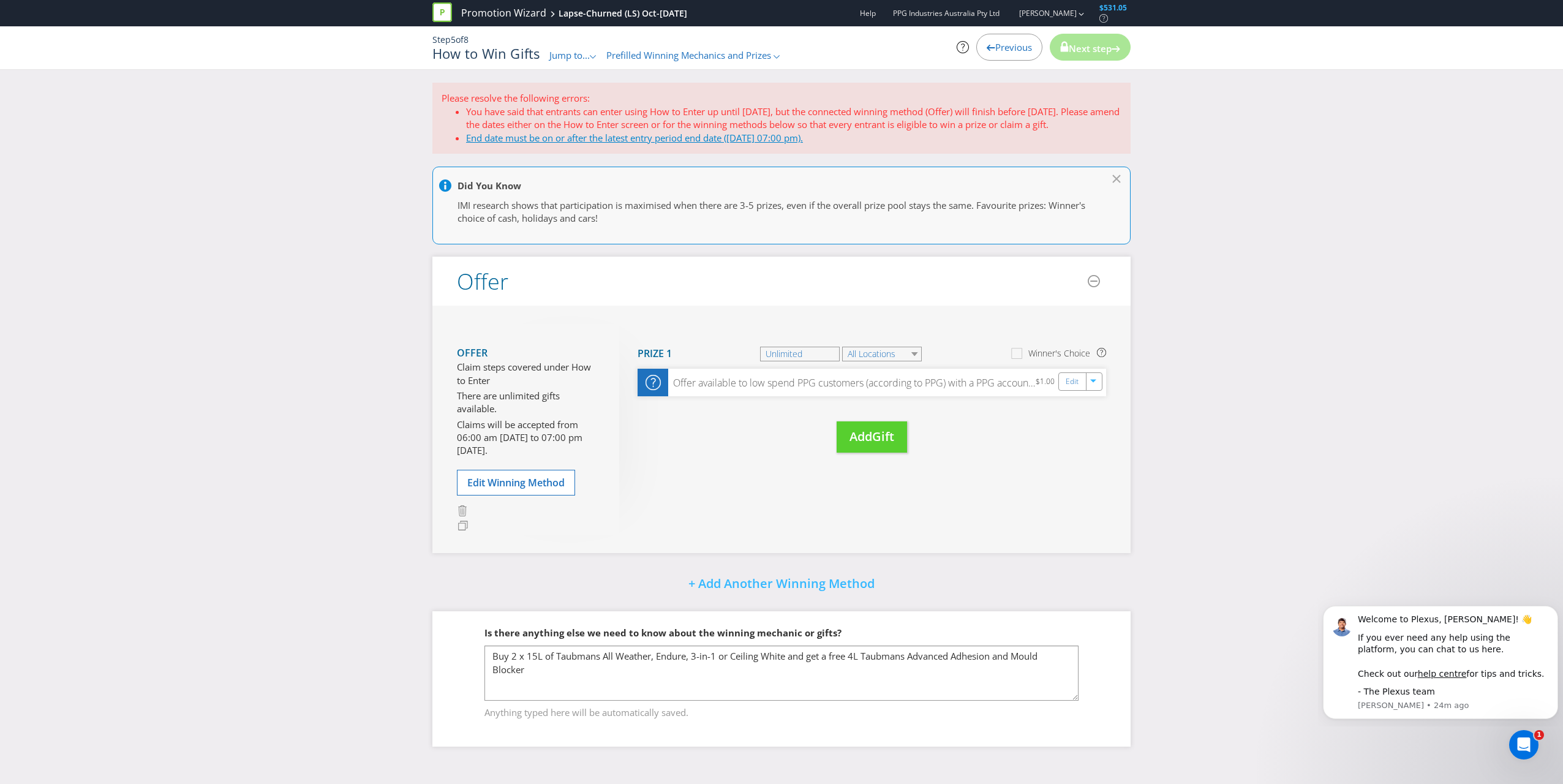
click at [720, 138] on link "End date must be on or after the latest entry period end date ([DATE] 07:00 pm)." at bounding box center [634, 138] width 337 height 12
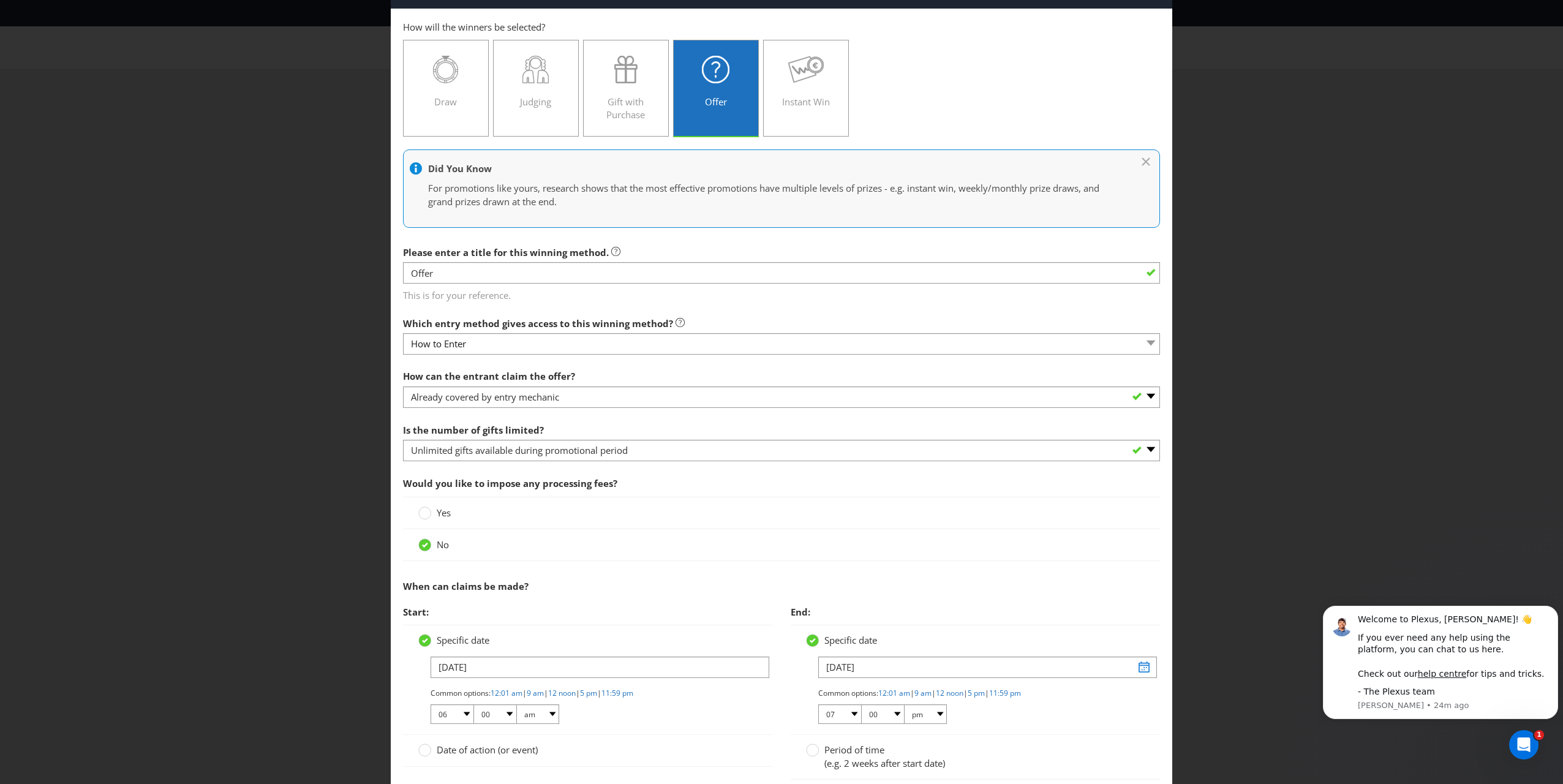
scroll to position [61, 0]
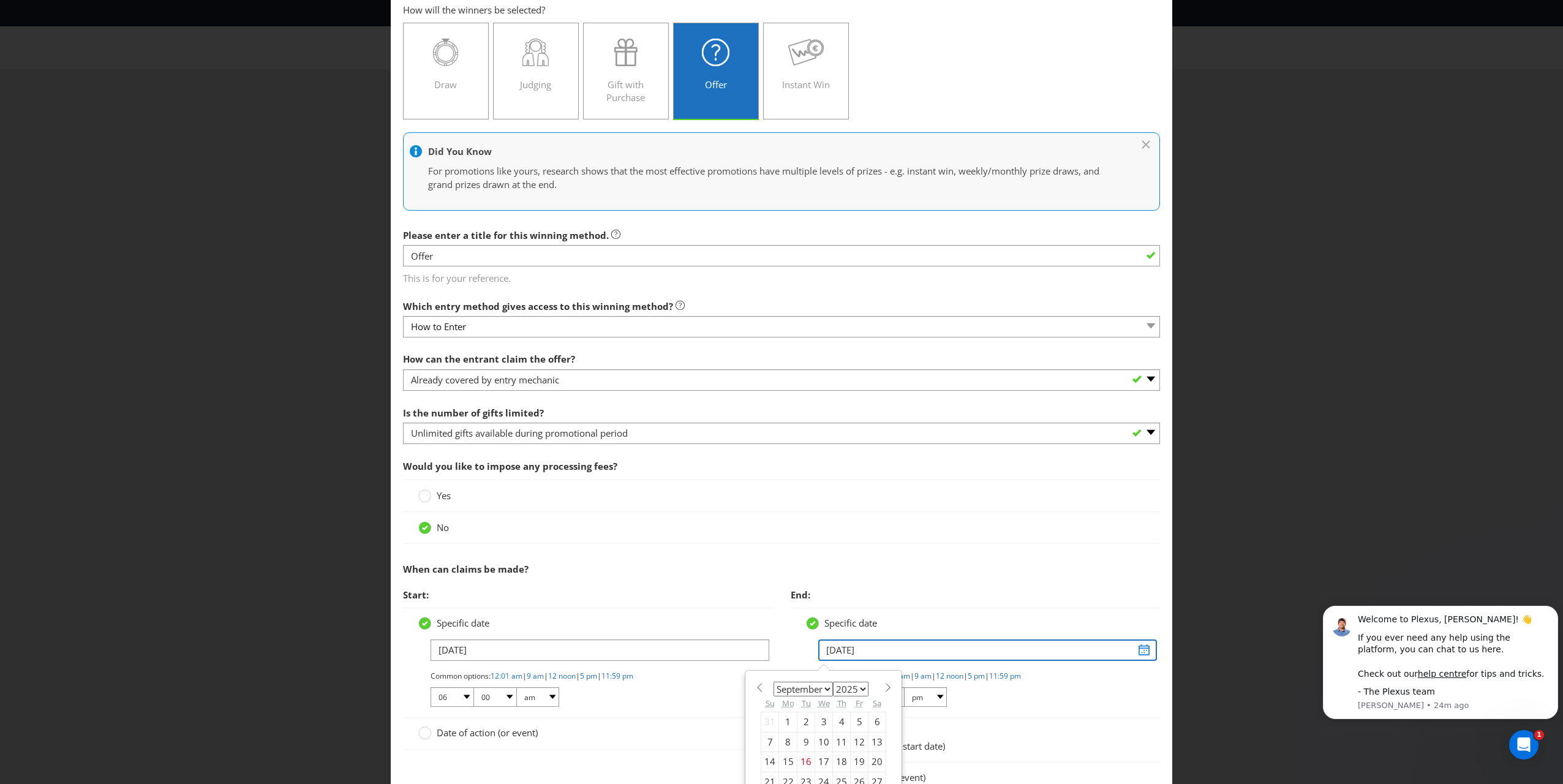
click at [729, 564] on input "[DATE]" at bounding box center [987, 650] width 339 height 21
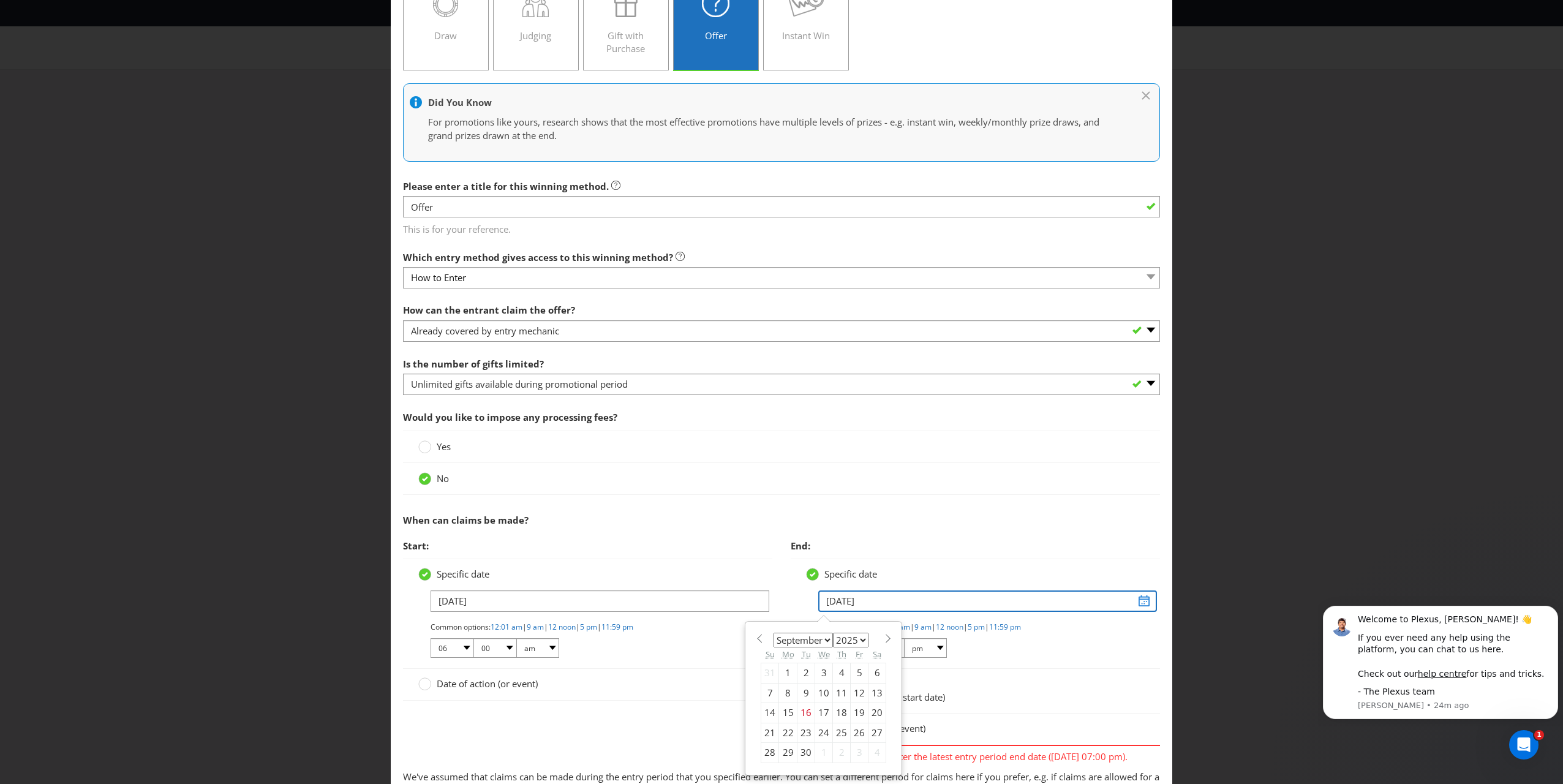
scroll to position [184, 0]
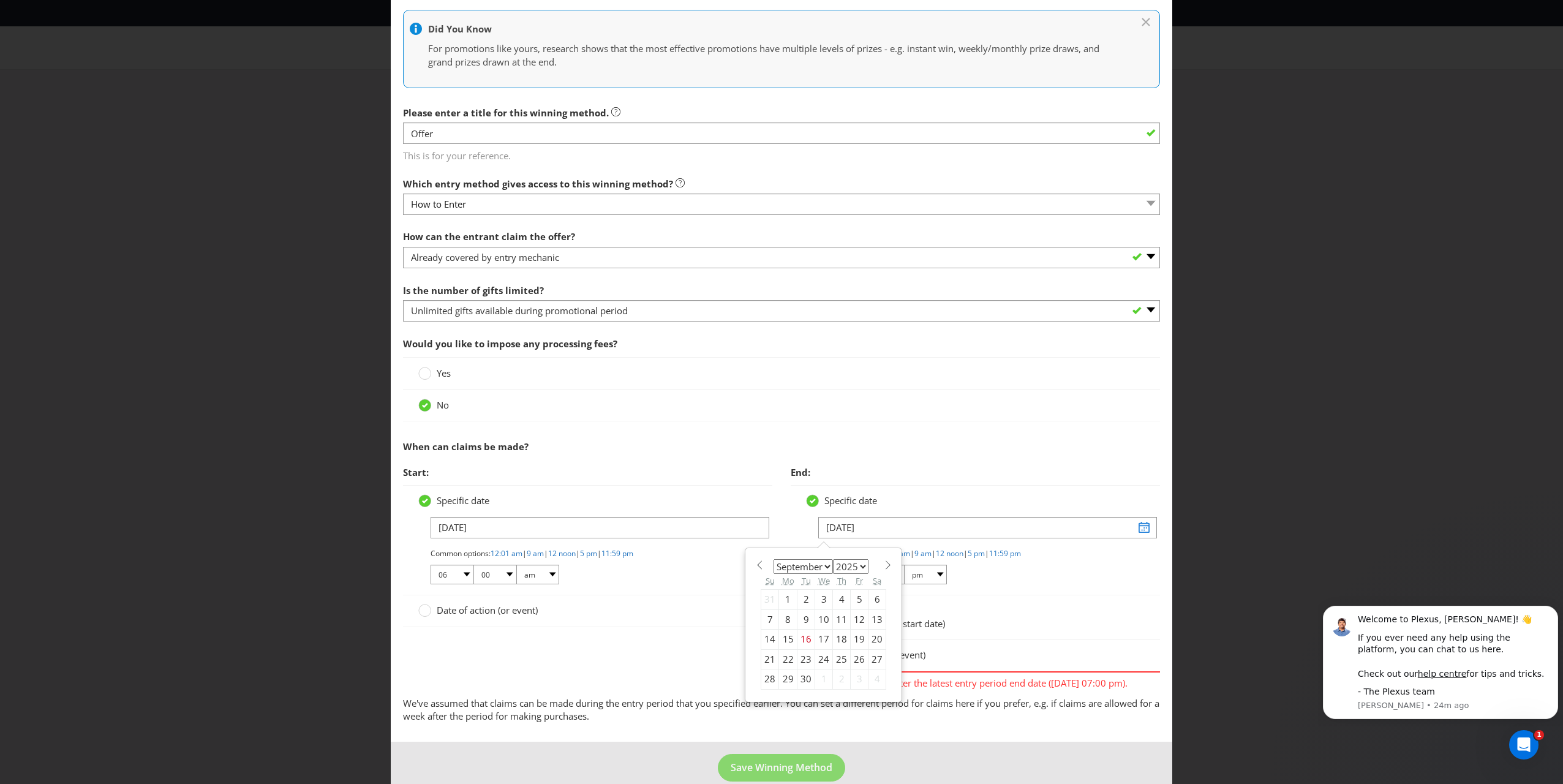
click at [729, 564] on select "January February March April May June July August September October November De…" at bounding box center [803, 566] width 59 height 15
select select "11"
click at [729, 559] on select "January February March April May June July August September October November De…" at bounding box center [803, 566] width 59 height 15
click at [729, 564] on div "31" at bounding box center [824, 679] width 18 height 19
type input "[DATE]"
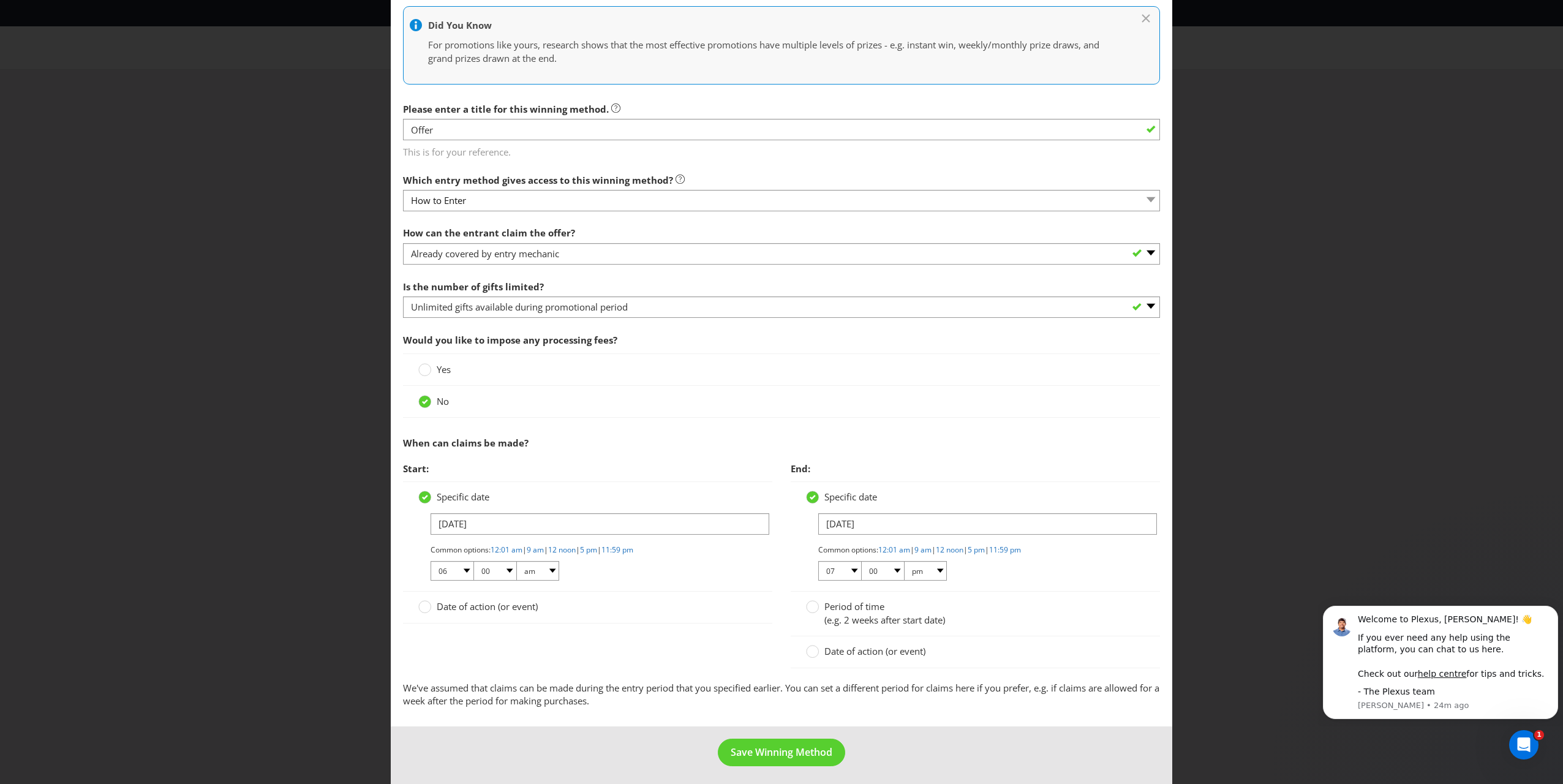
scroll to position [189, 0]
click at [729, 564] on span "Save Winning Method" at bounding box center [781, 751] width 102 height 13
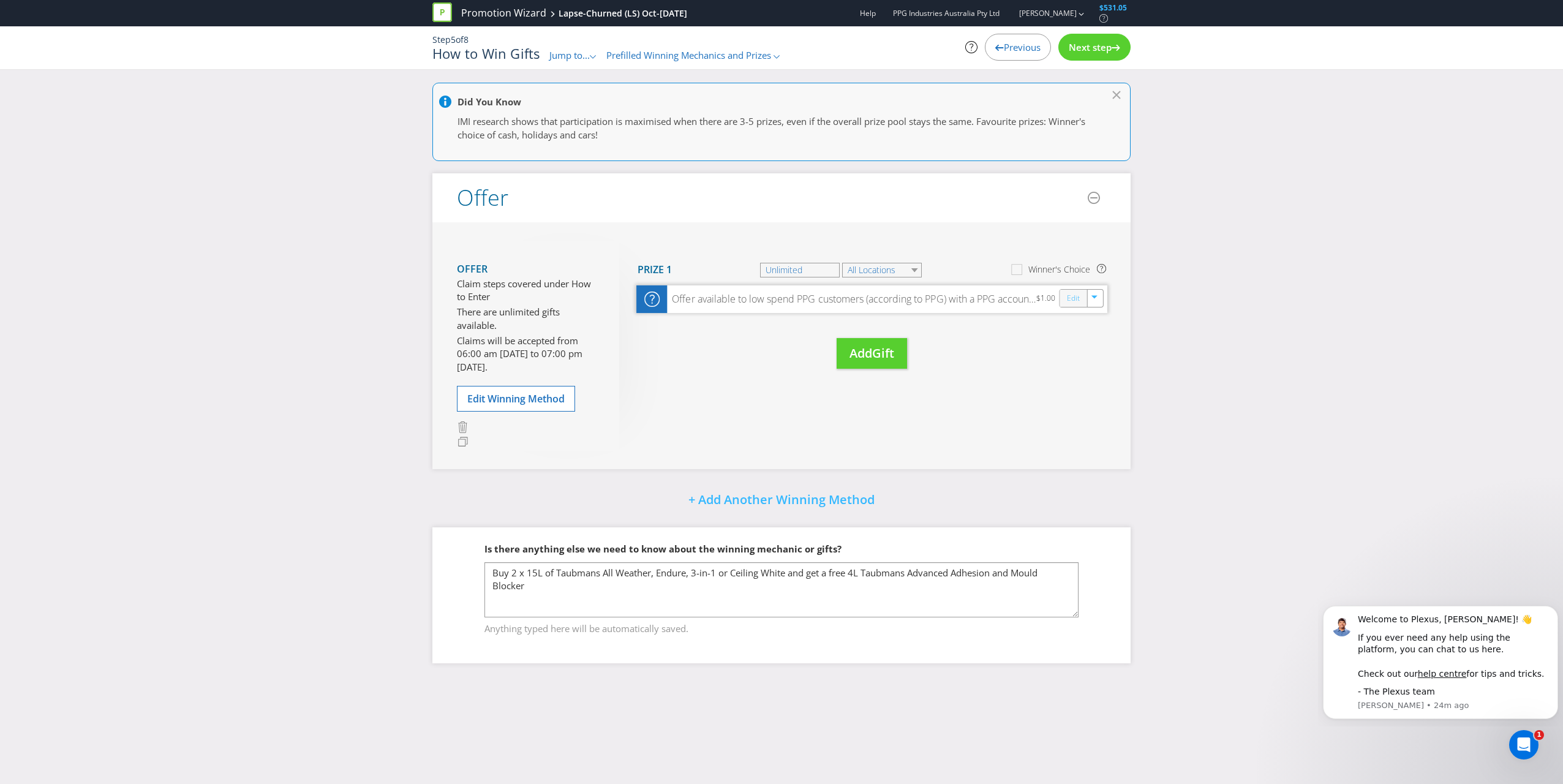
click at [729, 296] on link "Edit" at bounding box center [1073, 298] width 13 height 14
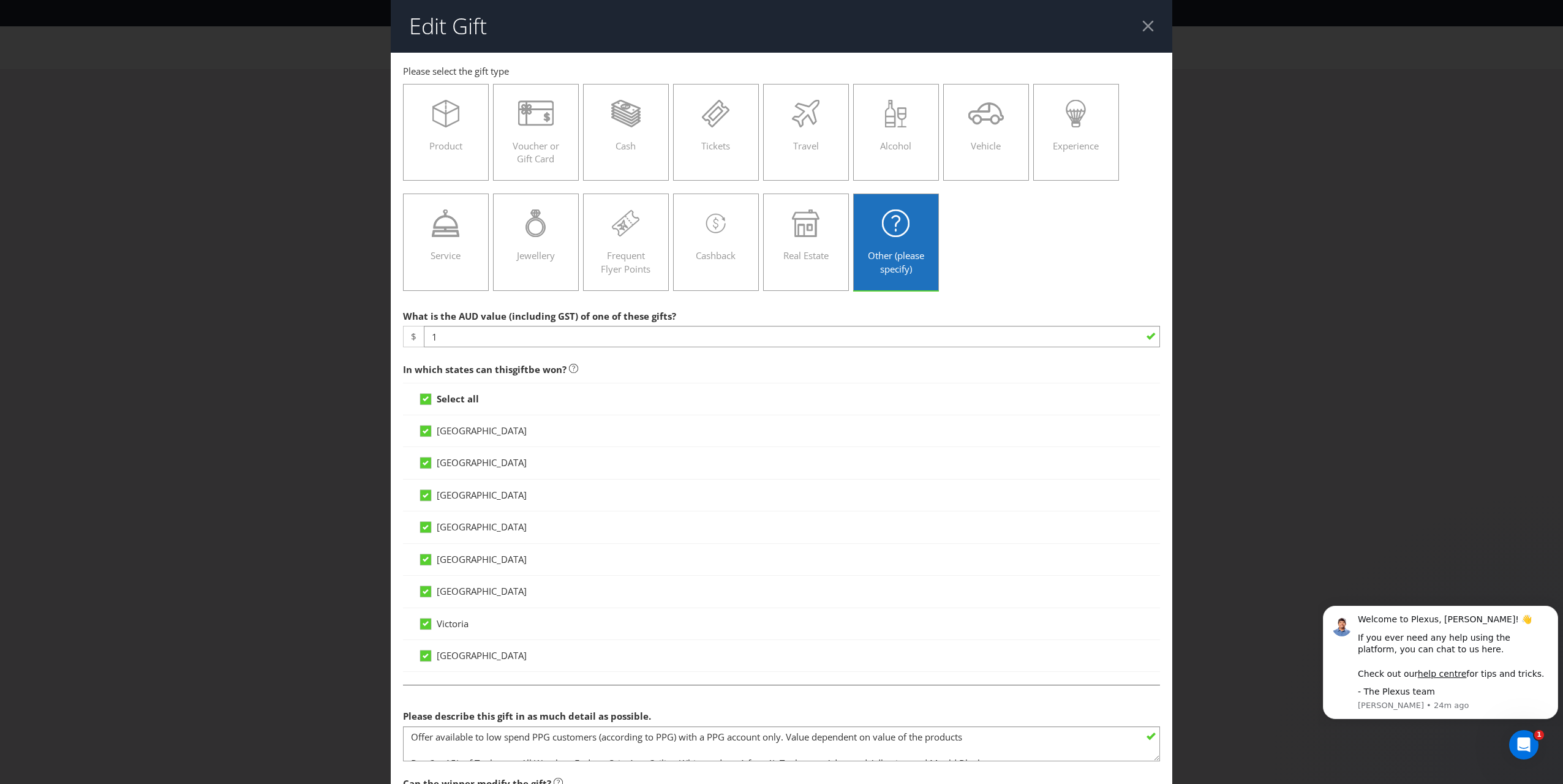
scroll to position [176, 0]
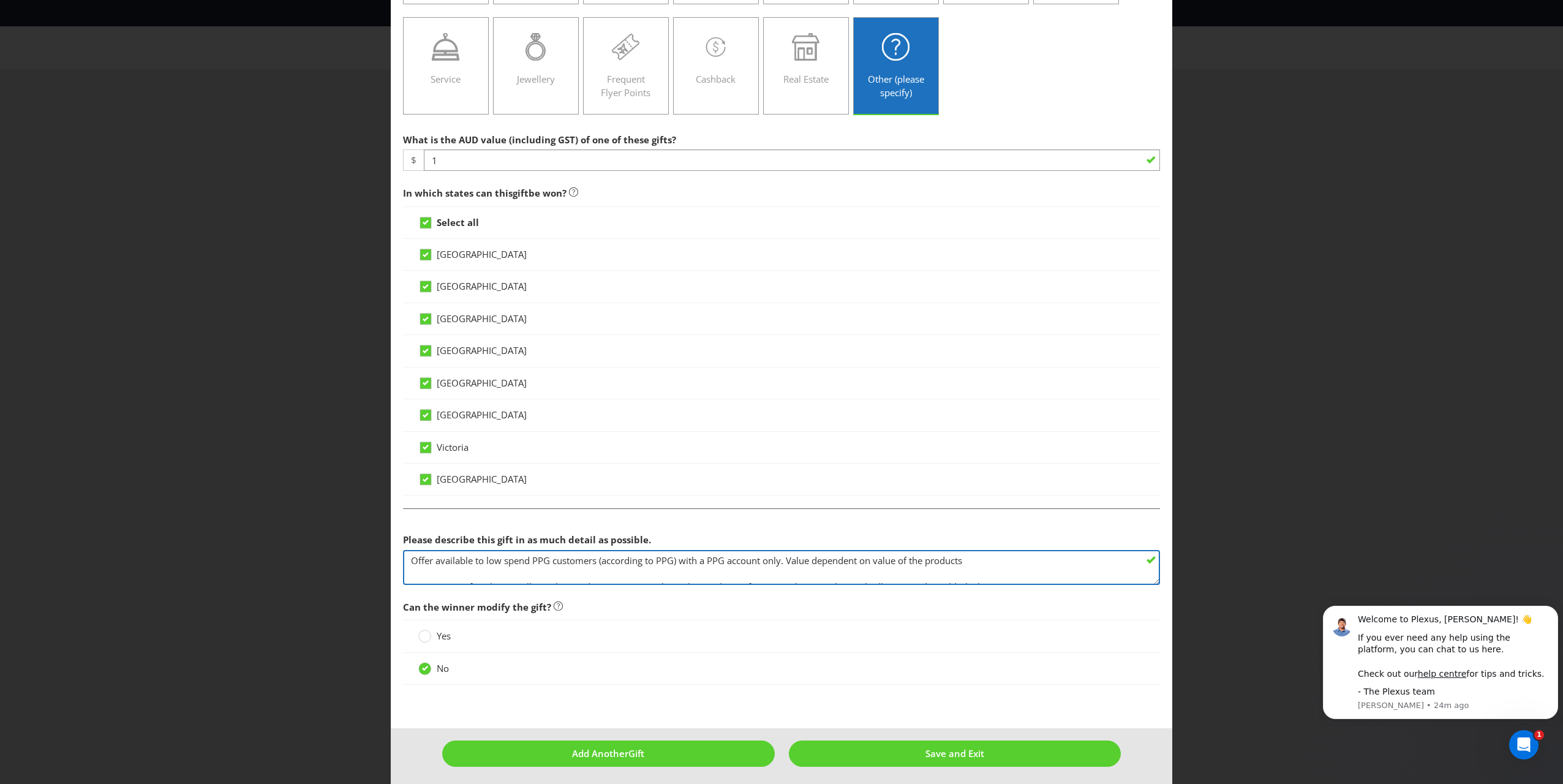
click at [729, 557] on textarea "Offer available to low spend PPG customers (according to PPG) with a PPG accoun…" at bounding box center [781, 567] width 757 height 35
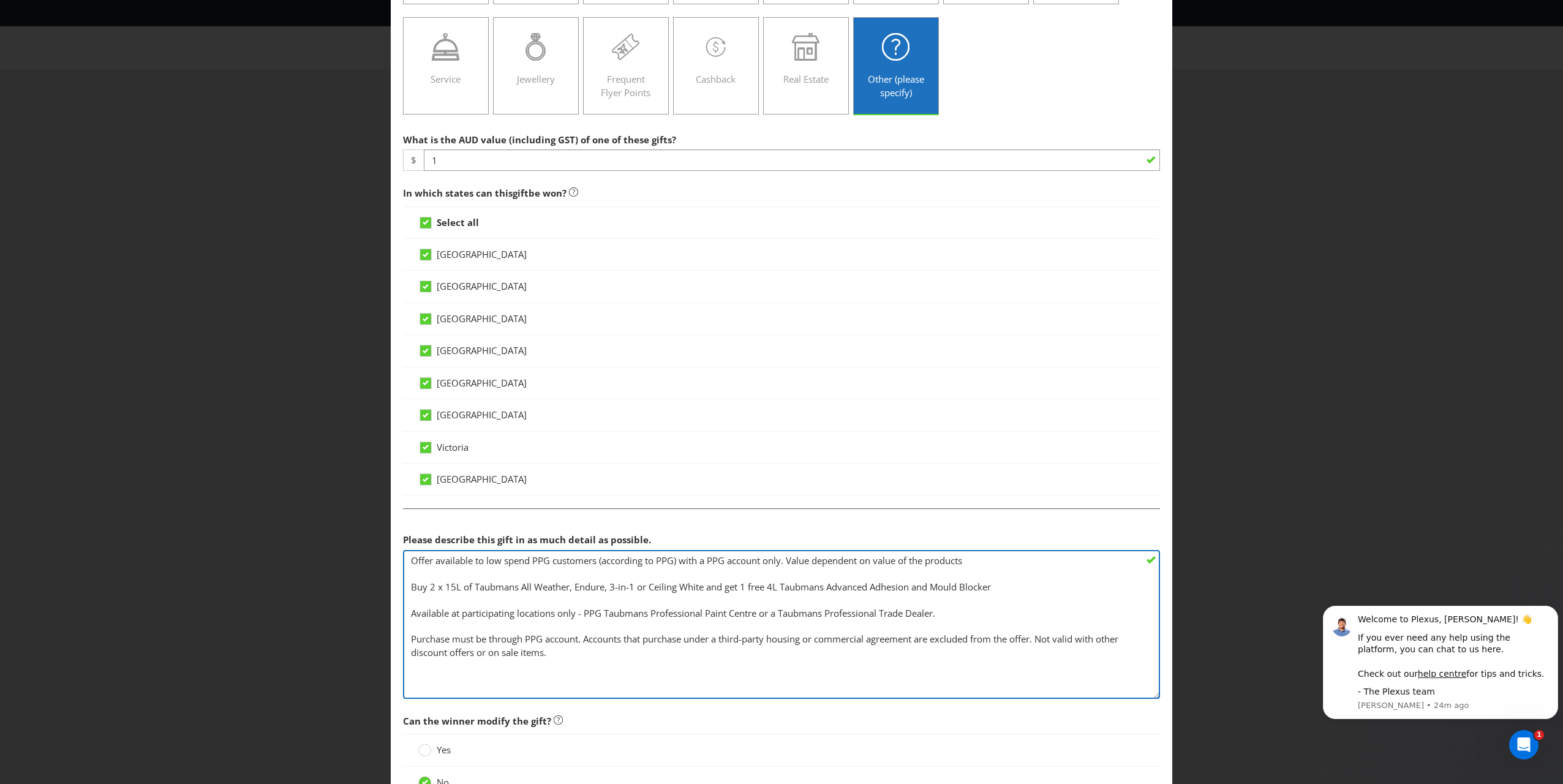
drag, startPoint x: 1150, startPoint y: 579, endPoint x: 1143, endPoint y: 693, distance: 114.2
click at [729, 564] on textarea "Offer available to low spend PPG customers (according to PPG) with a PPG accoun…" at bounding box center [781, 625] width 757 height 149
drag, startPoint x: 605, startPoint y: 646, endPoint x: 395, endPoint y: 557, distance: 228.1
click at [395, 557] on main "[GEOGRAPHIC_DATA] [GEOGRAPHIC_DATA] [GEOGRAPHIC_DATA] [GEOGRAPHIC_DATA] [GEOGRA…" at bounding box center [781, 360] width 781 height 967
click at [501, 562] on textarea "Offer available to low spend PPG customers (according to PPG) with a PPG accoun…" at bounding box center [781, 625] width 757 height 149
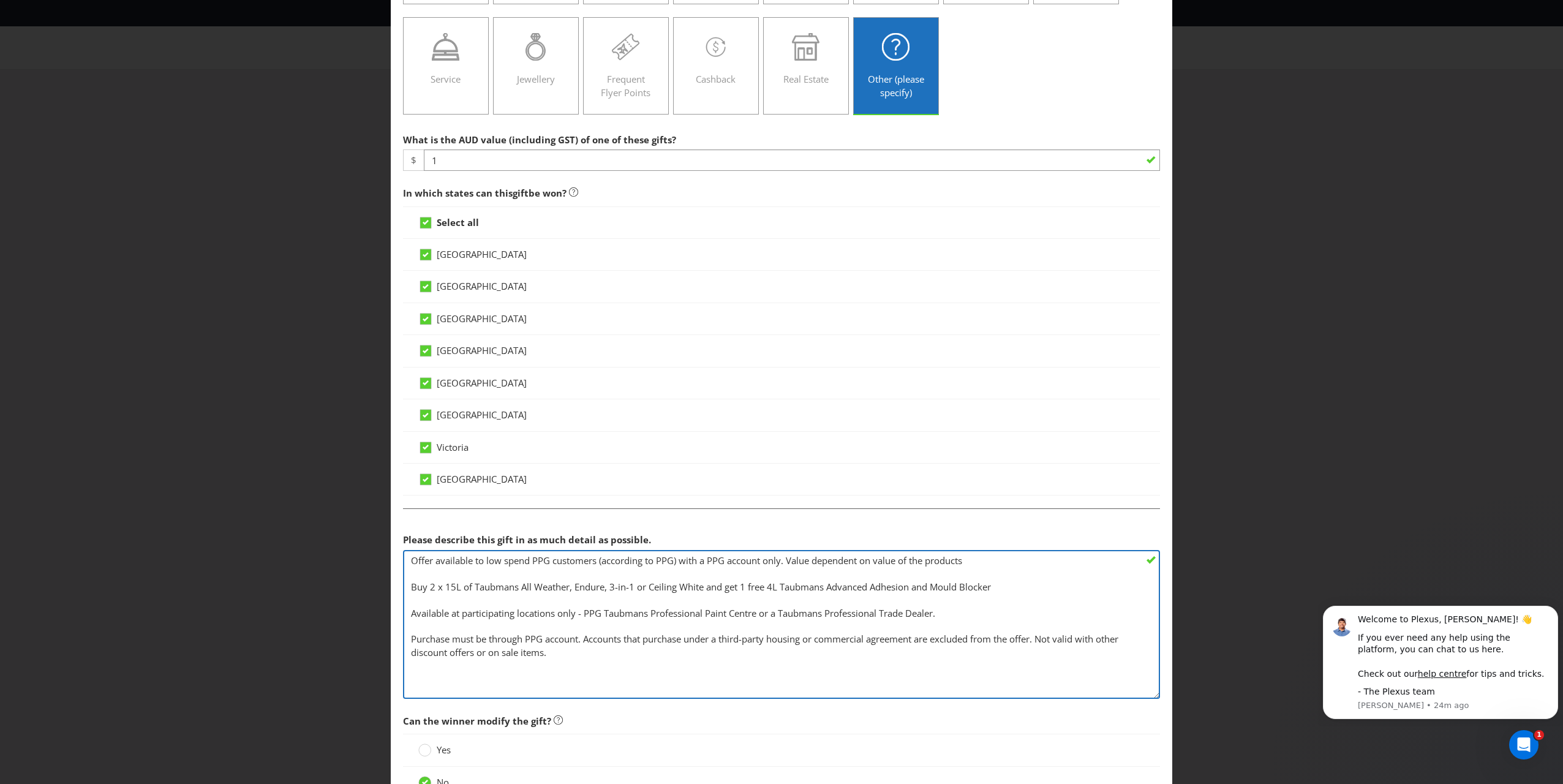
click at [483, 556] on textarea "Offer available to low spend PPG customers (according to PPG) with a PPG accoun…" at bounding box center [781, 625] width 757 height 149
paste textarea "(ex.GST)"
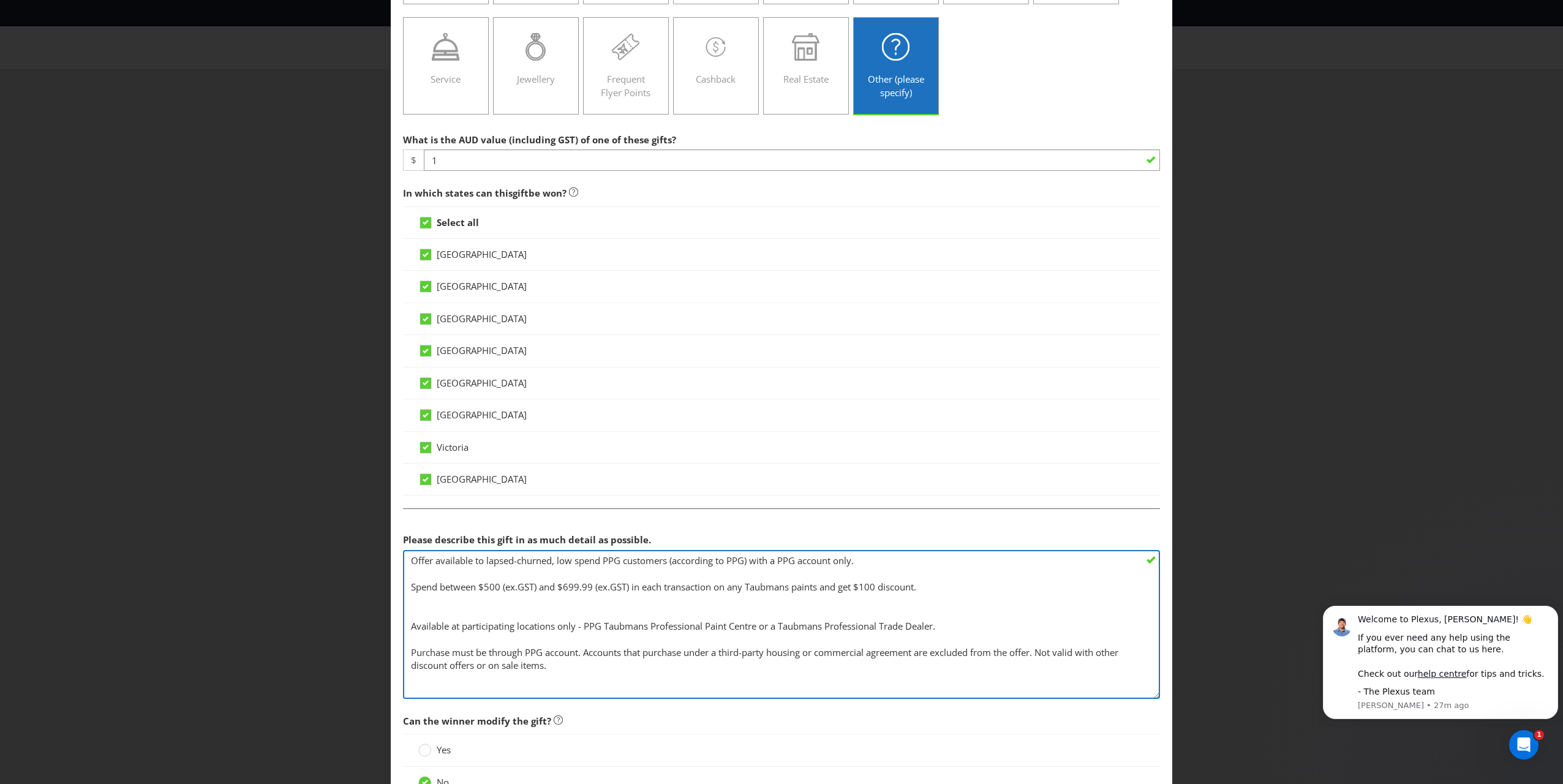
paste textarea "Spend between $500 (ex.GST) and $699.99 (ex.GST) in each transaction on any Tau…"
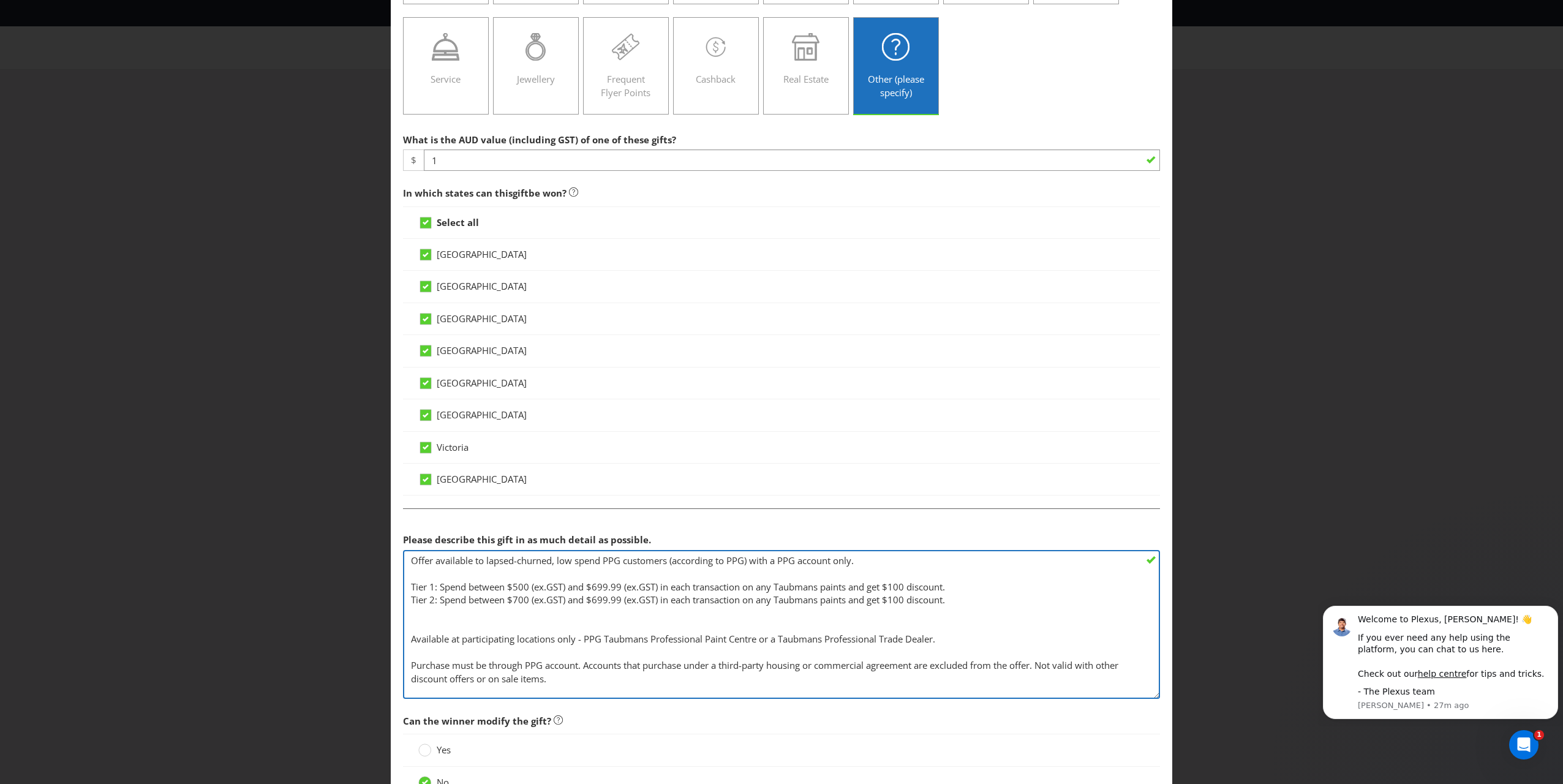
paste textarea "Spend between $500 (ex.GST) and $699.99 (ex.GST) in each transaction on any Tau…"
click at [729, 564] on textarea "Offer available to low spend PPG customers (according to PPG) with a PPG accoun…" at bounding box center [781, 625] width 757 height 149
click at [514, 564] on textarea "Offer available to low spend PPG customers (according to PPG) with a PPG accoun…" at bounding box center [781, 625] width 757 height 149
click at [593, 564] on textarea "Offer available to low spend PPG customers (according to PPG) with a PPG accoun…" at bounding box center [781, 625] width 757 height 149
click at [514, 564] on textarea "Offer available to low spend PPG customers (according to PPG) with a PPG accoun…" at bounding box center [781, 625] width 757 height 149
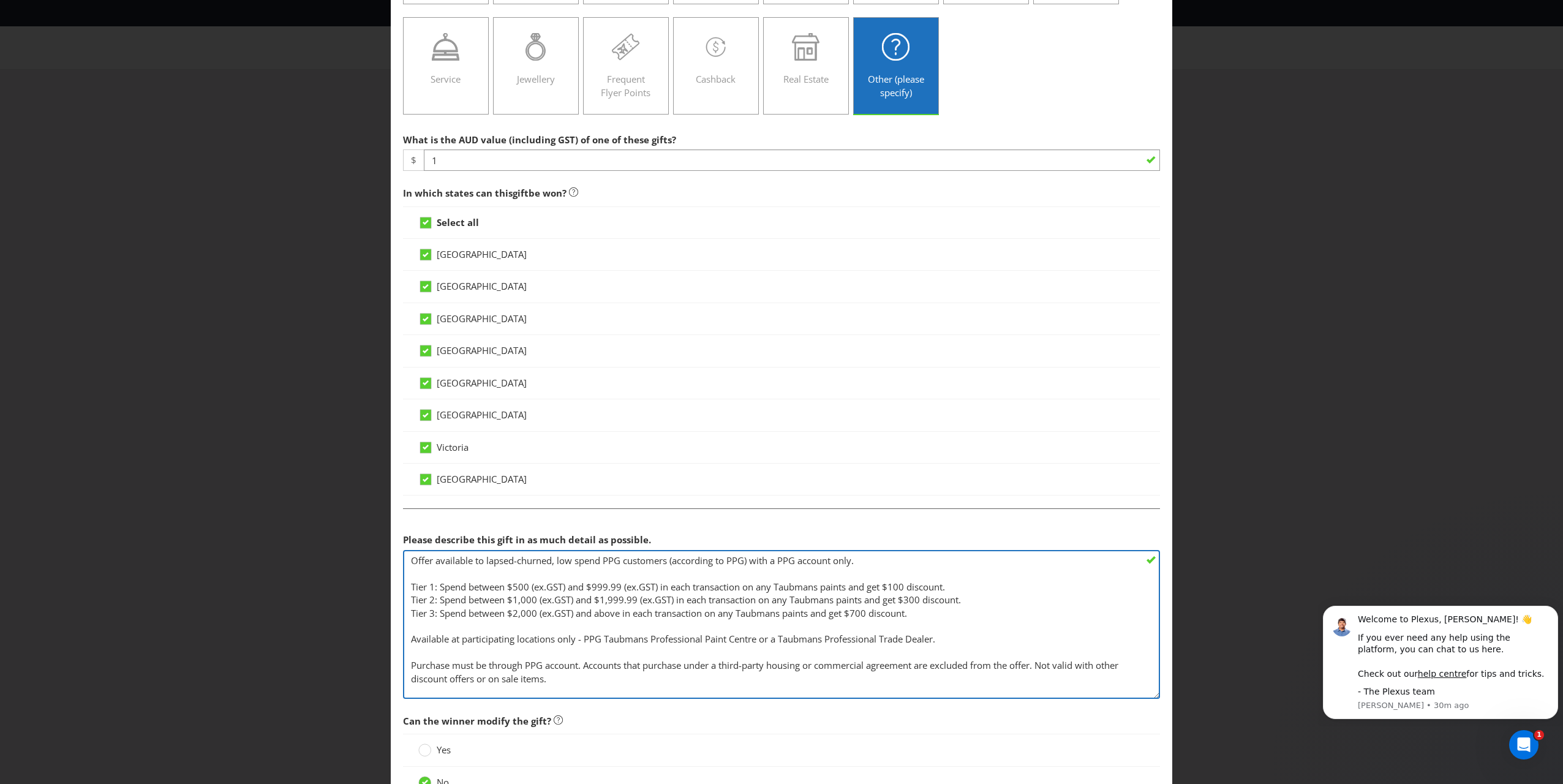
click at [729, 564] on textarea "Offer available to low spend PPG customers (according to PPG) with a PPG accoun…" at bounding box center [781, 625] width 757 height 149
drag, startPoint x: 943, startPoint y: 585, endPoint x: 985, endPoint y: 605, distance: 46.5
click at [729, 564] on textarea "Offer available to low spend PPG customers (according to PPG) with a PPG accoun…" at bounding box center [781, 625] width 757 height 149
paste textarea "off invoice"
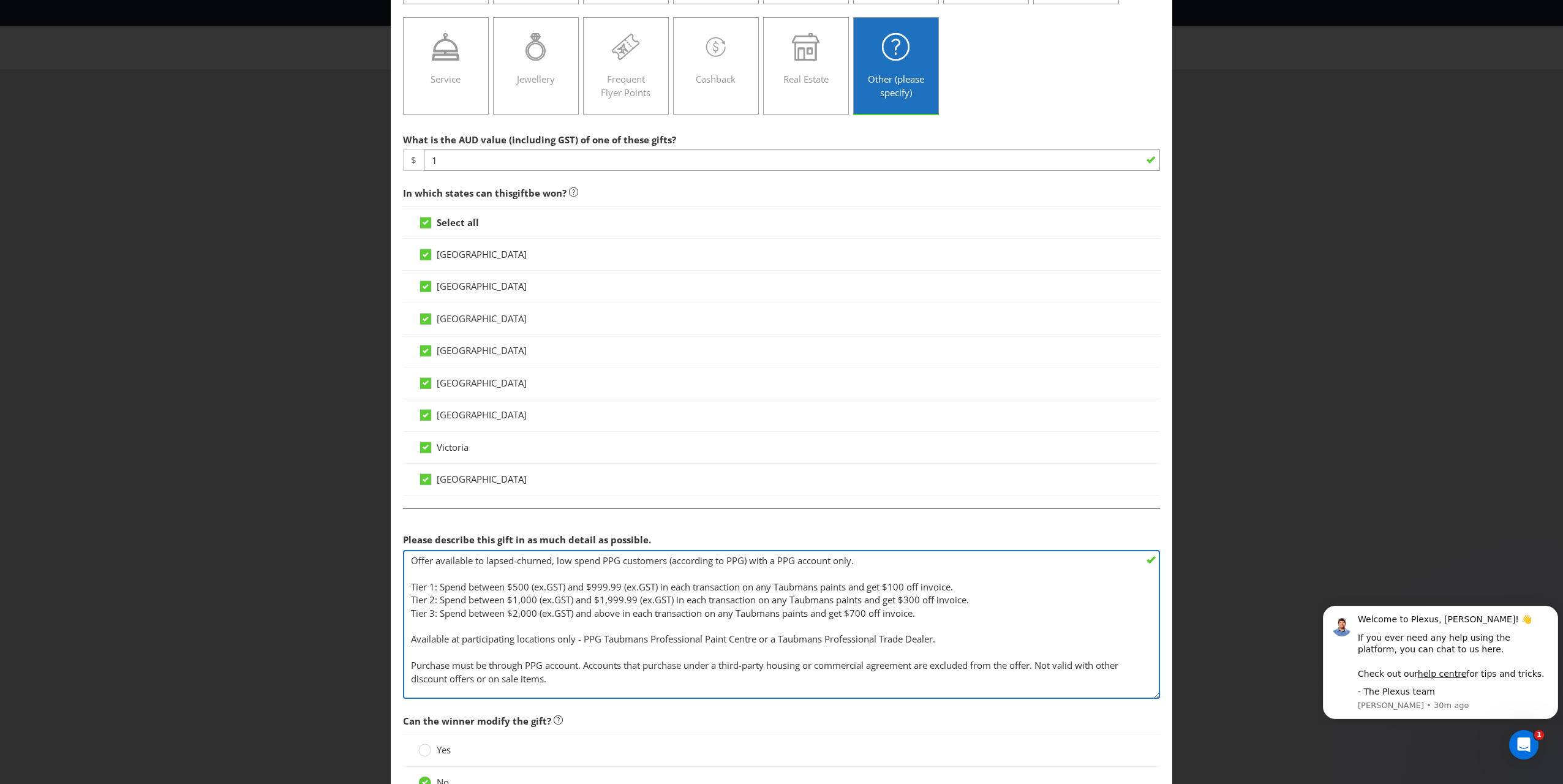
type textarea "Offer available to lapsed-churned, low spend PPG customers (according to PPG) w…"
click at [580, 564] on textarea "Offer available to low spend PPG customers (according to PPG) with a PPG accoun…" at bounding box center [781, 625] width 757 height 149
drag, startPoint x: 436, startPoint y: 585, endPoint x: 526, endPoint y: 580, distance: 90.1
click at [526, 564] on textarea "Offer available to low spend PPG customers (according to PPG) with a PPG accoun…" at bounding box center [781, 625] width 757 height 149
click at [530, 564] on textarea "Offer available to low spend PPG customers (according to PPG) with a PPG accoun…" at bounding box center [781, 625] width 757 height 149
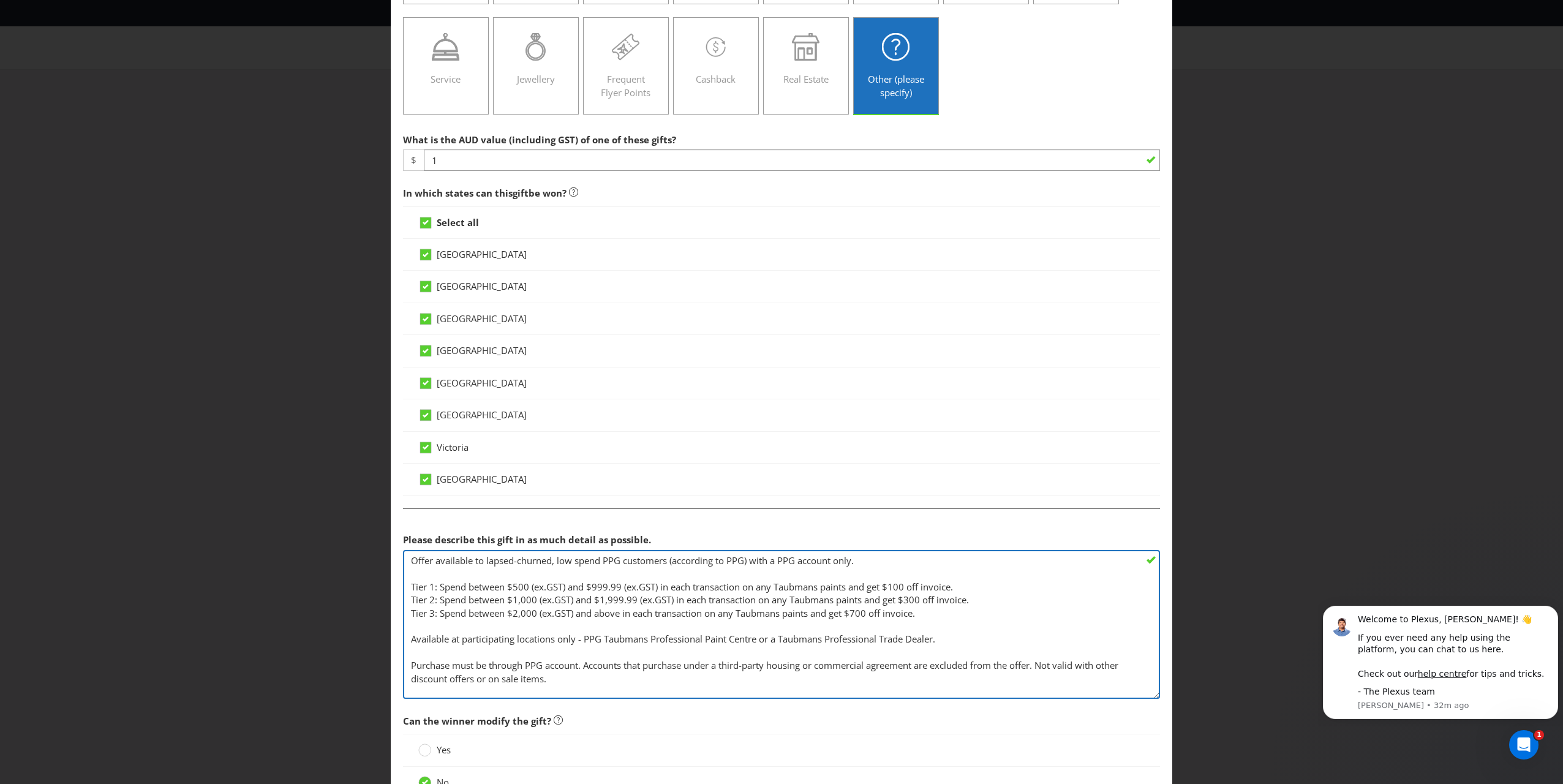
drag, startPoint x: 620, startPoint y: 582, endPoint x: 583, endPoint y: 585, distance: 37.1
click at [583, 564] on textarea "Offer available to low spend PPG customers (according to PPG) with a PPG accoun…" at bounding box center [781, 625] width 757 height 149
click at [729, 564] on textarea "Offer available to low spend PPG customers (according to PPG) with a PPG accoun…" at bounding box center [781, 625] width 757 height 149
click at [593, 564] on textarea "Offer available to low spend PPG customers (according to PPG) with a PPG accoun…" at bounding box center [781, 625] width 757 height 149
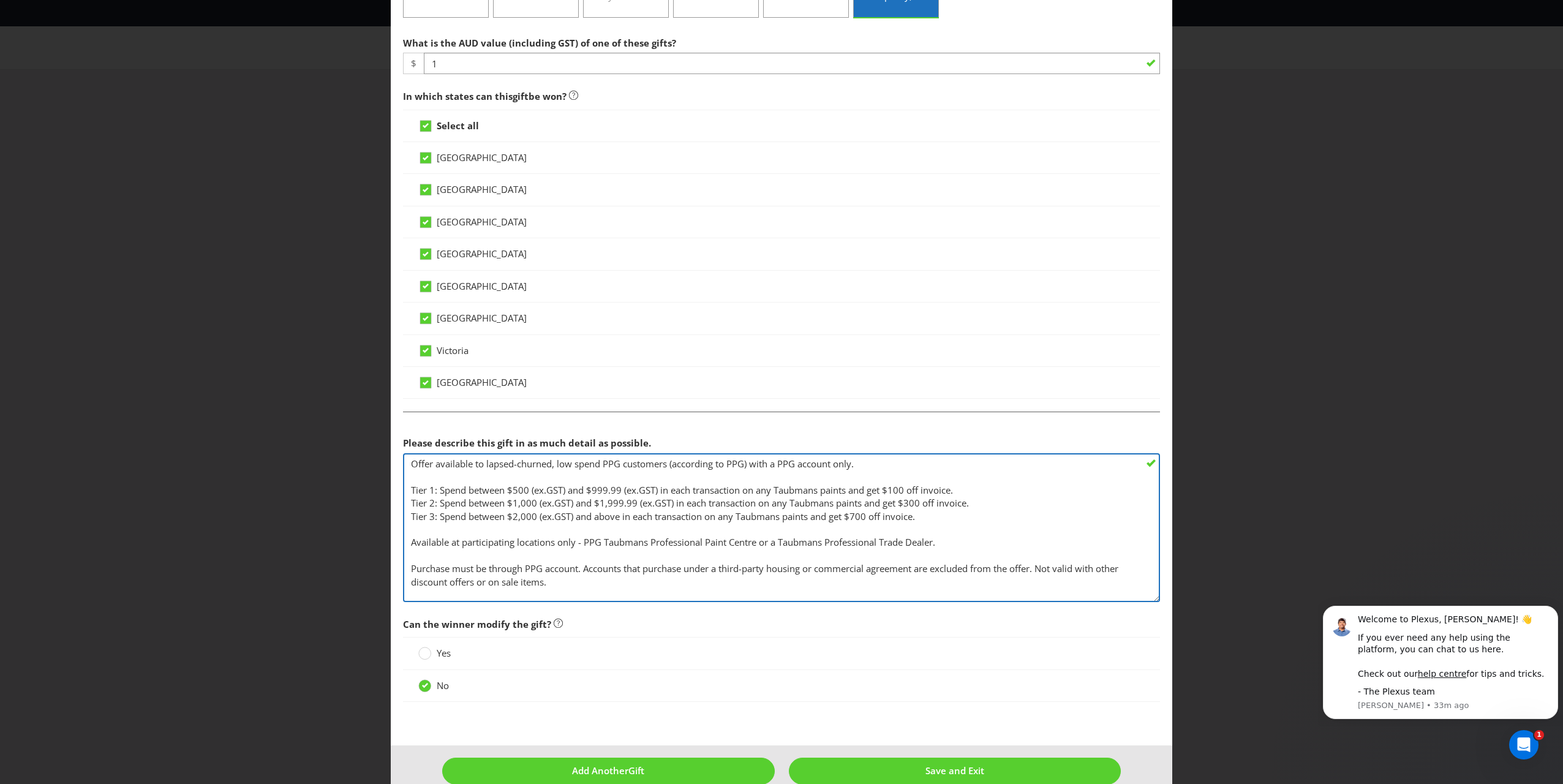
scroll to position [290, 0]
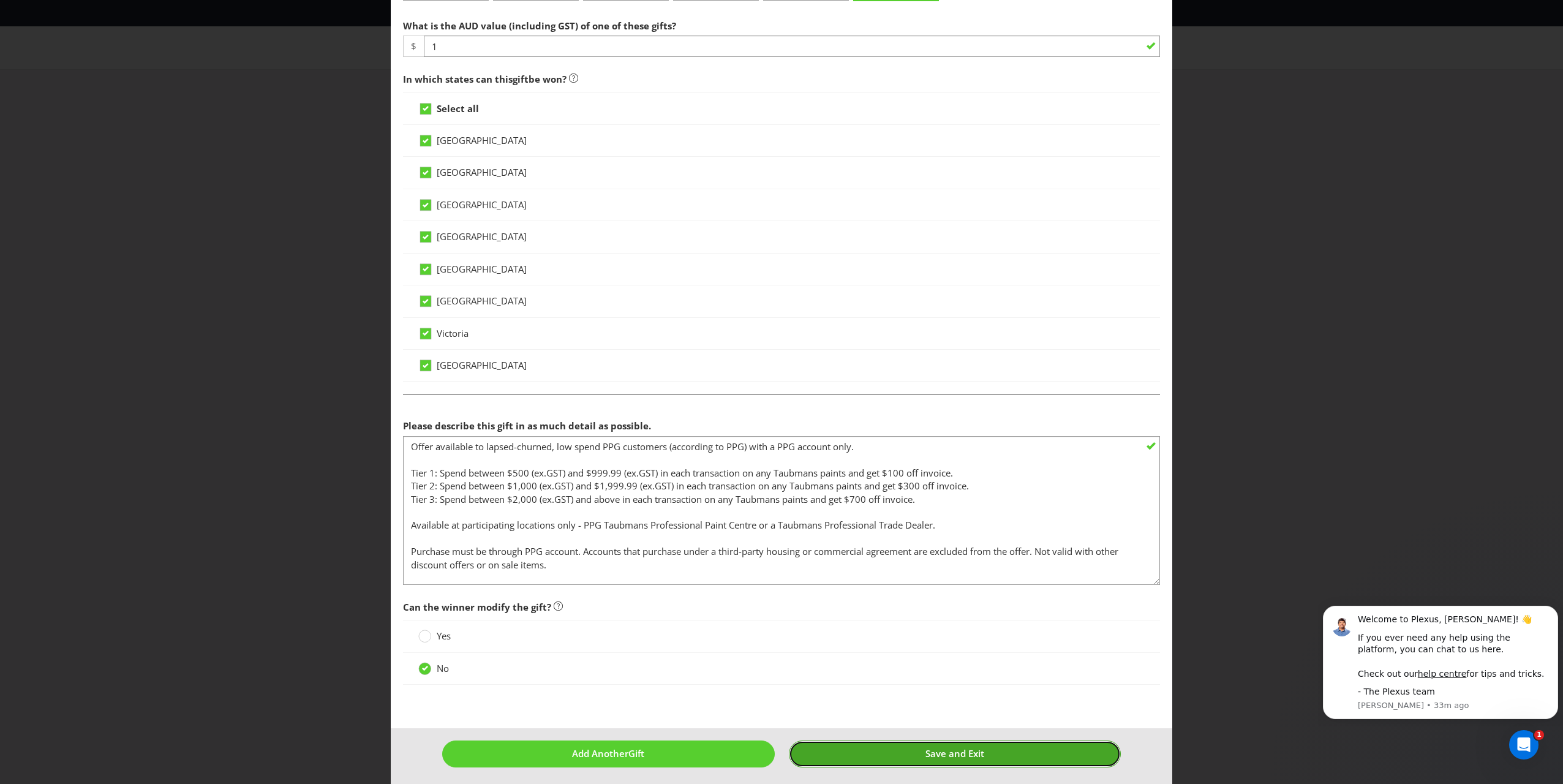
click at [729, 564] on span "Save and Exit" at bounding box center [954, 753] width 58 height 12
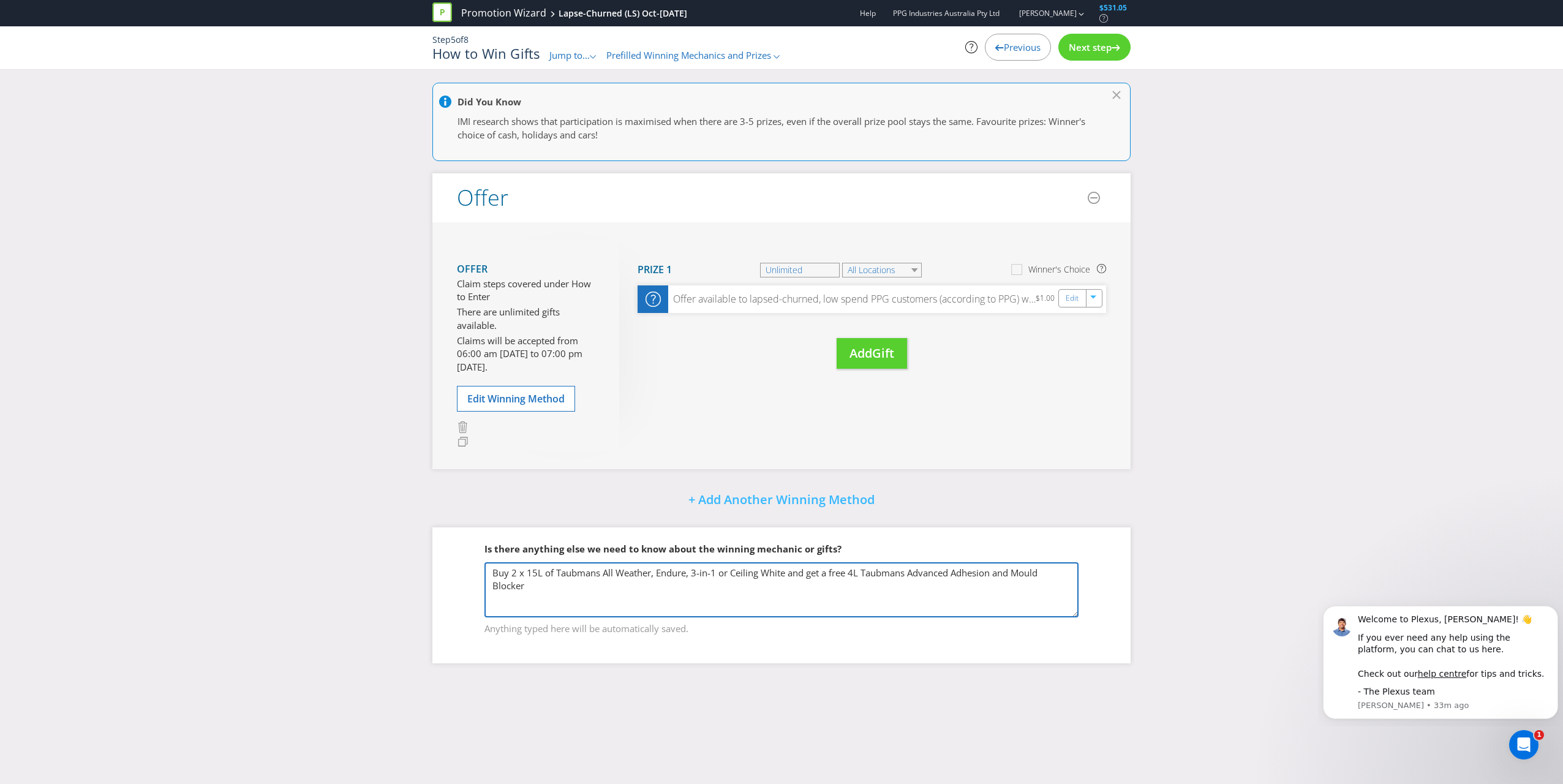
click at [539, 564] on textarea "Buy 2 x 15L of Taubmans All Weather, Endure, 3-in-1 or Ceiling White and get a …" at bounding box center [781, 590] width 594 height 55
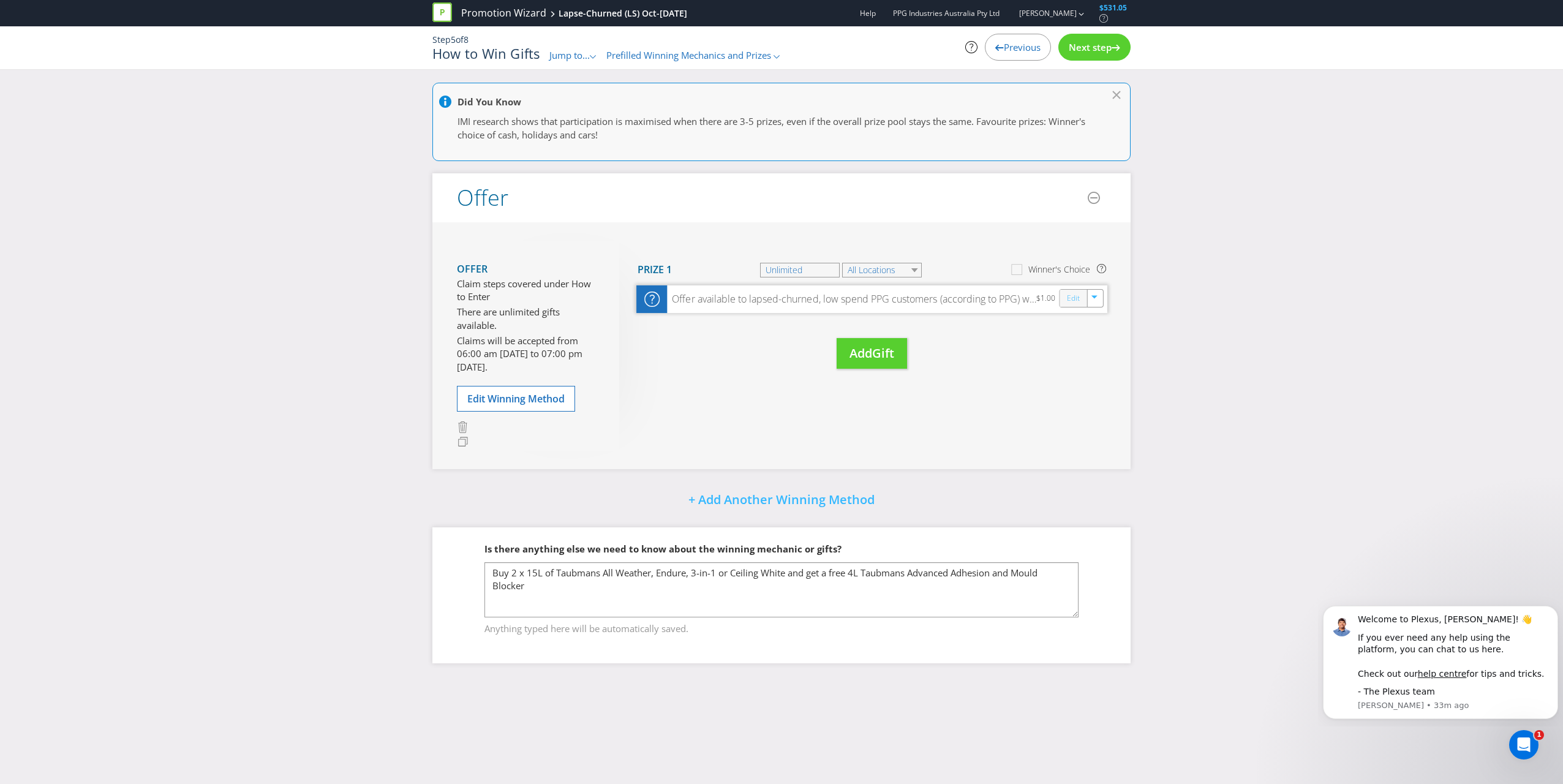
click at [729, 299] on link "Edit" at bounding box center [1073, 298] width 13 height 14
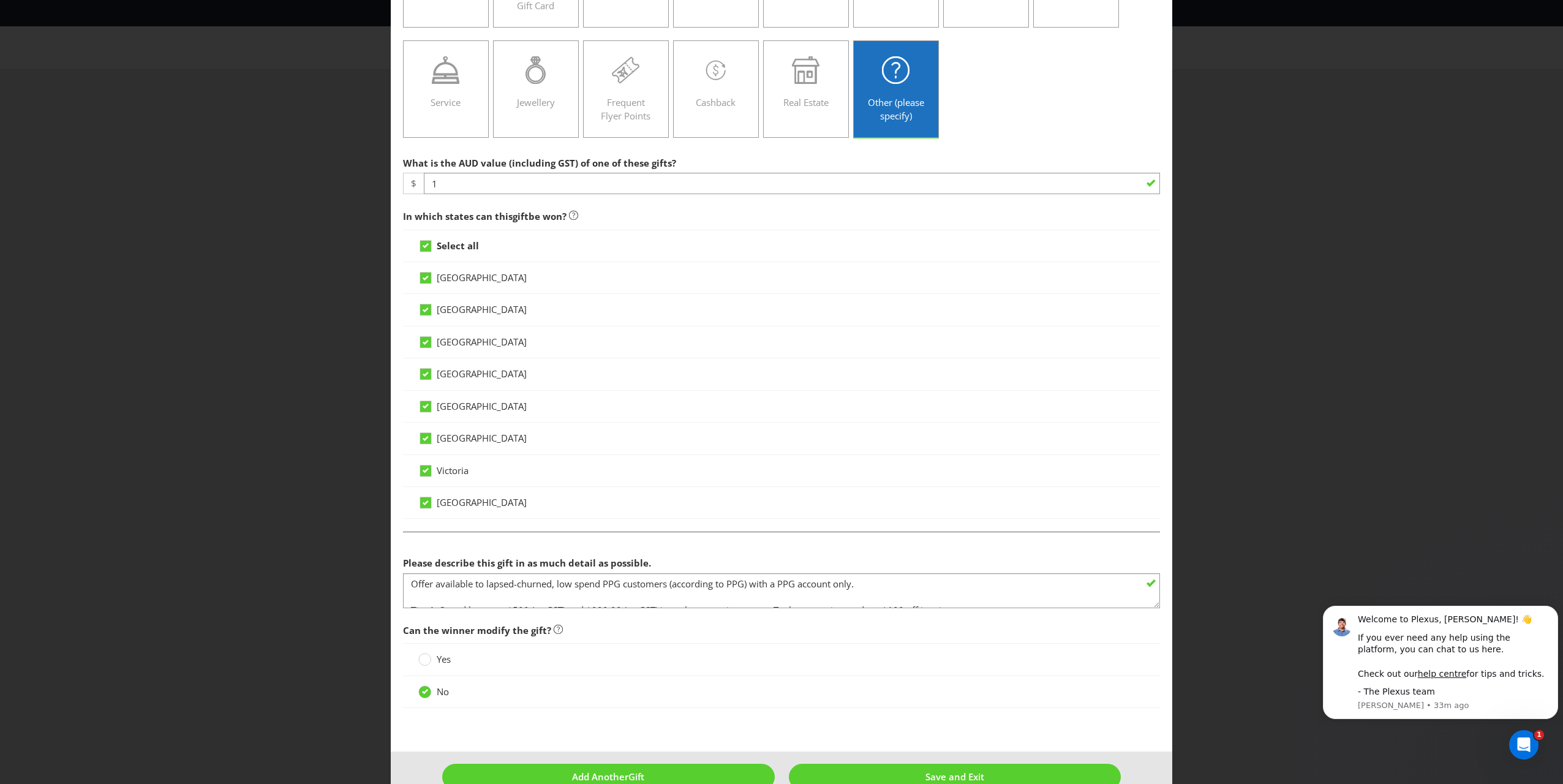
scroll to position [176, 0]
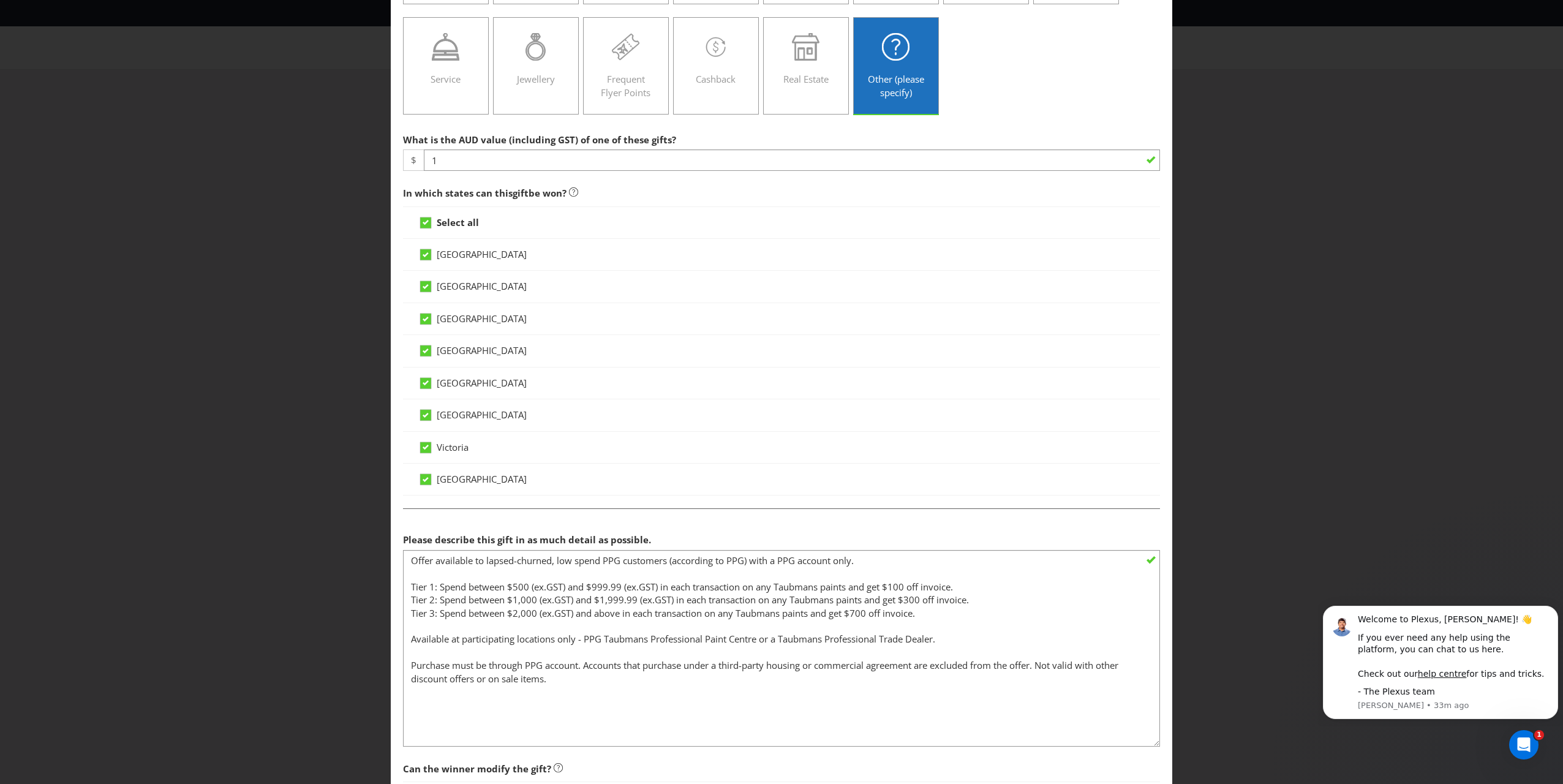
drag, startPoint x: 1148, startPoint y: 579, endPoint x: 1134, endPoint y: 736, distance: 157.6
click at [729, 564] on textarea "Offer available to lapsed-churned, low spend PPG customers (according to PPG) w…" at bounding box center [781, 648] width 757 height 197
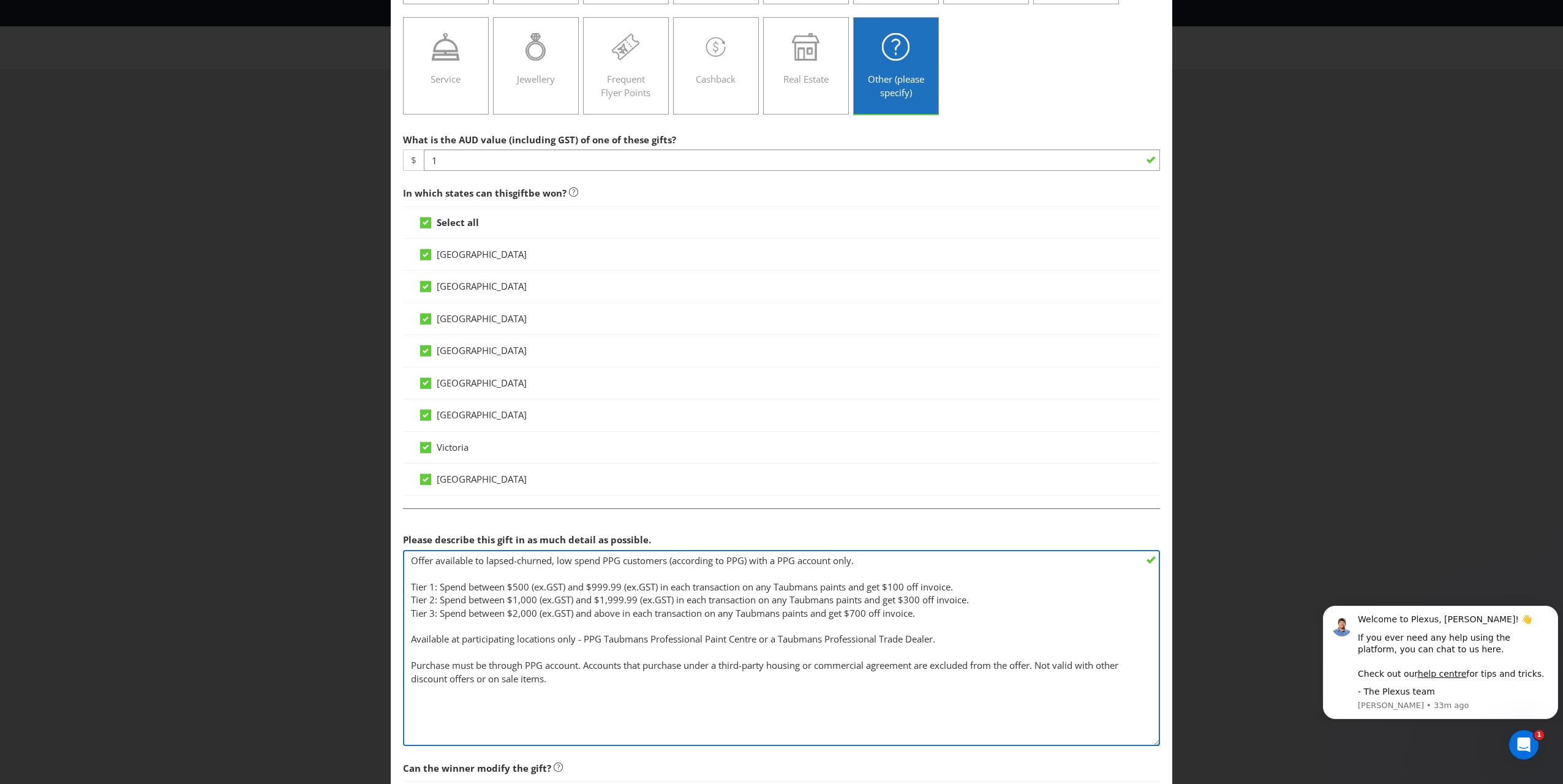
drag, startPoint x: 929, startPoint y: 610, endPoint x: 385, endPoint y: 587, distance: 544.5
click at [385, 564] on div "Edit Gift [GEOGRAPHIC_DATA] [GEOGRAPHIC_DATA] [GEOGRAPHIC_DATA] [GEOGRAPHIC_DAT…" at bounding box center [781, 392] width 1563 height 784
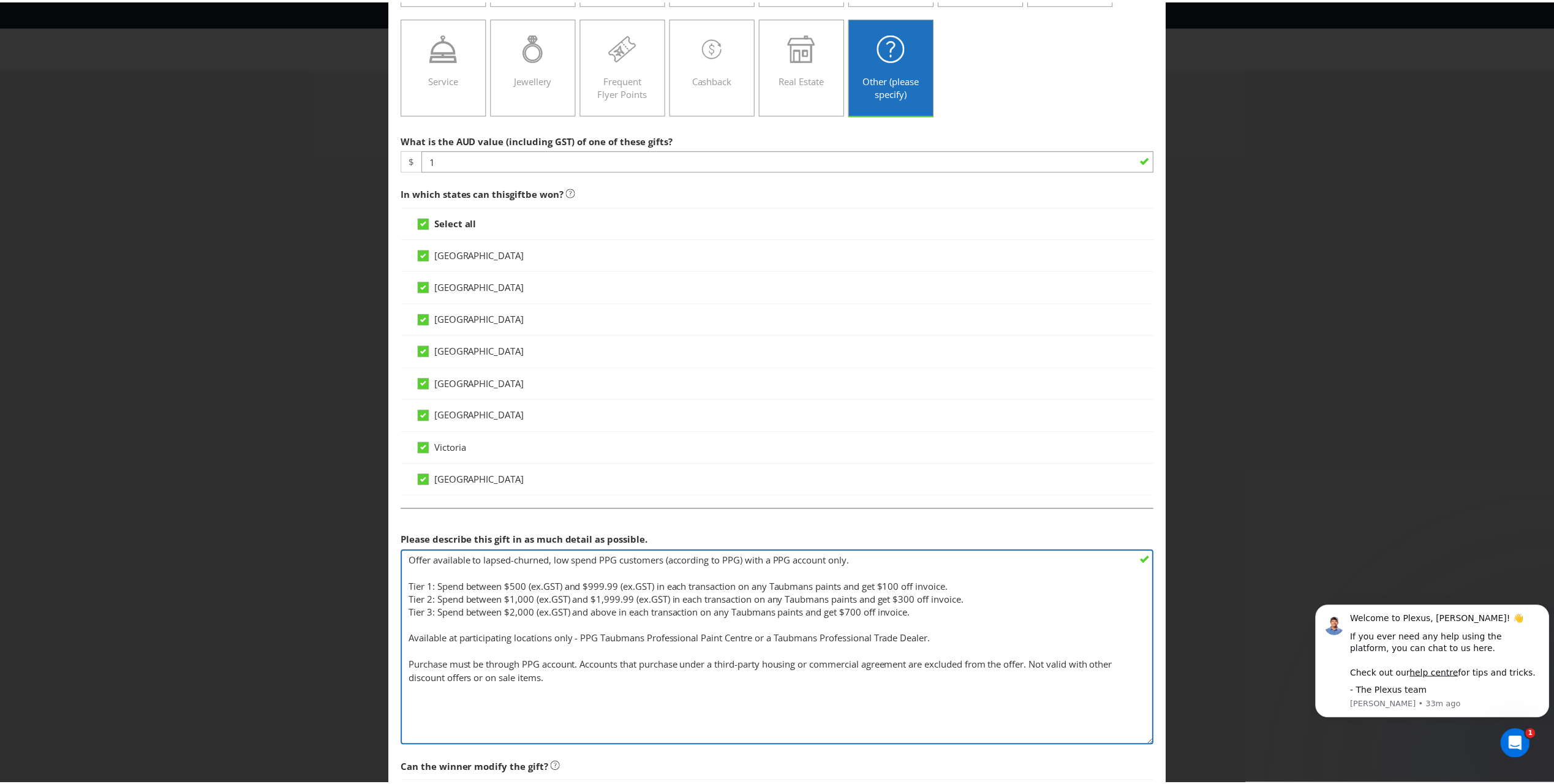
scroll to position [338, 0]
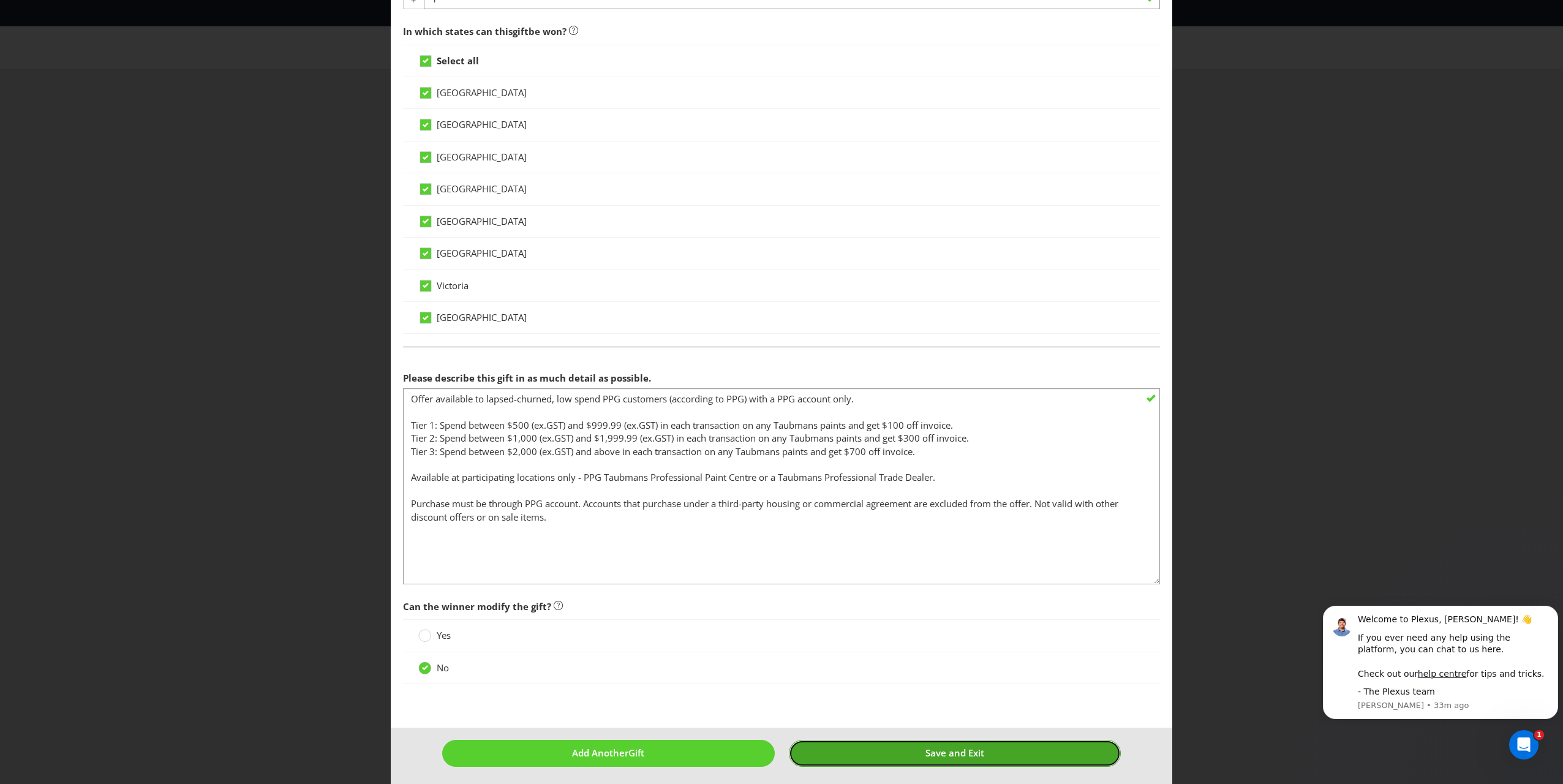
click at [729, 564] on button "Save and Exit" at bounding box center [954, 753] width 332 height 26
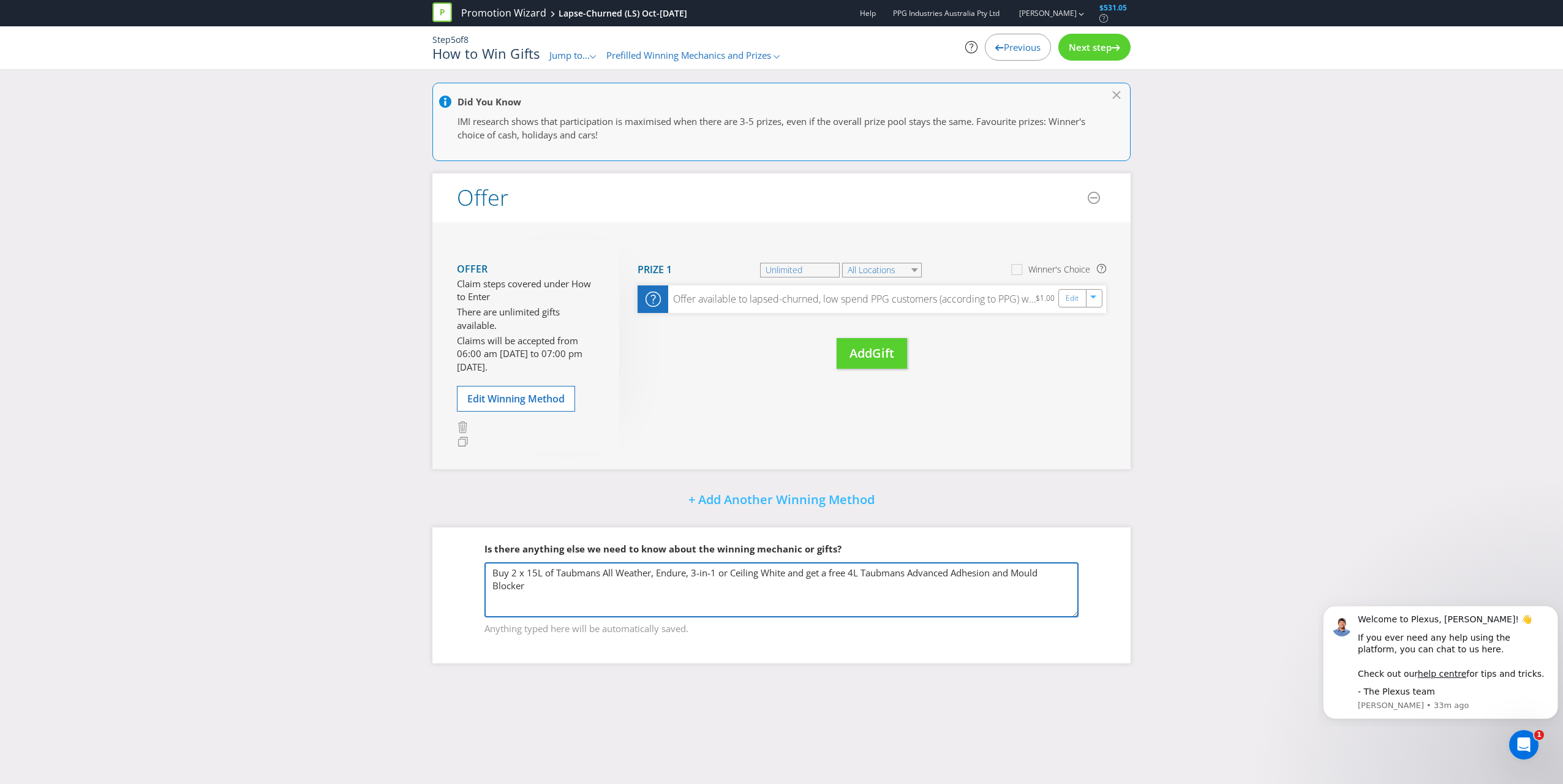
drag, startPoint x: 553, startPoint y: 592, endPoint x: 472, endPoint y: 562, distance: 86.4
click at [472, 562] on fieldset "Is there anything else we need to know about the winning mechanic or gifts? Buy…" at bounding box center [781, 581] width 649 height 126
paste textarea "Tier 1: Spend between $500 (ex.GST) and $999.99 (ex.GST) in each transaction on…"
type textarea "Tier 1: Spend between $500 (ex.GST) and $999.99 (ex.GST) in each transaction on…"
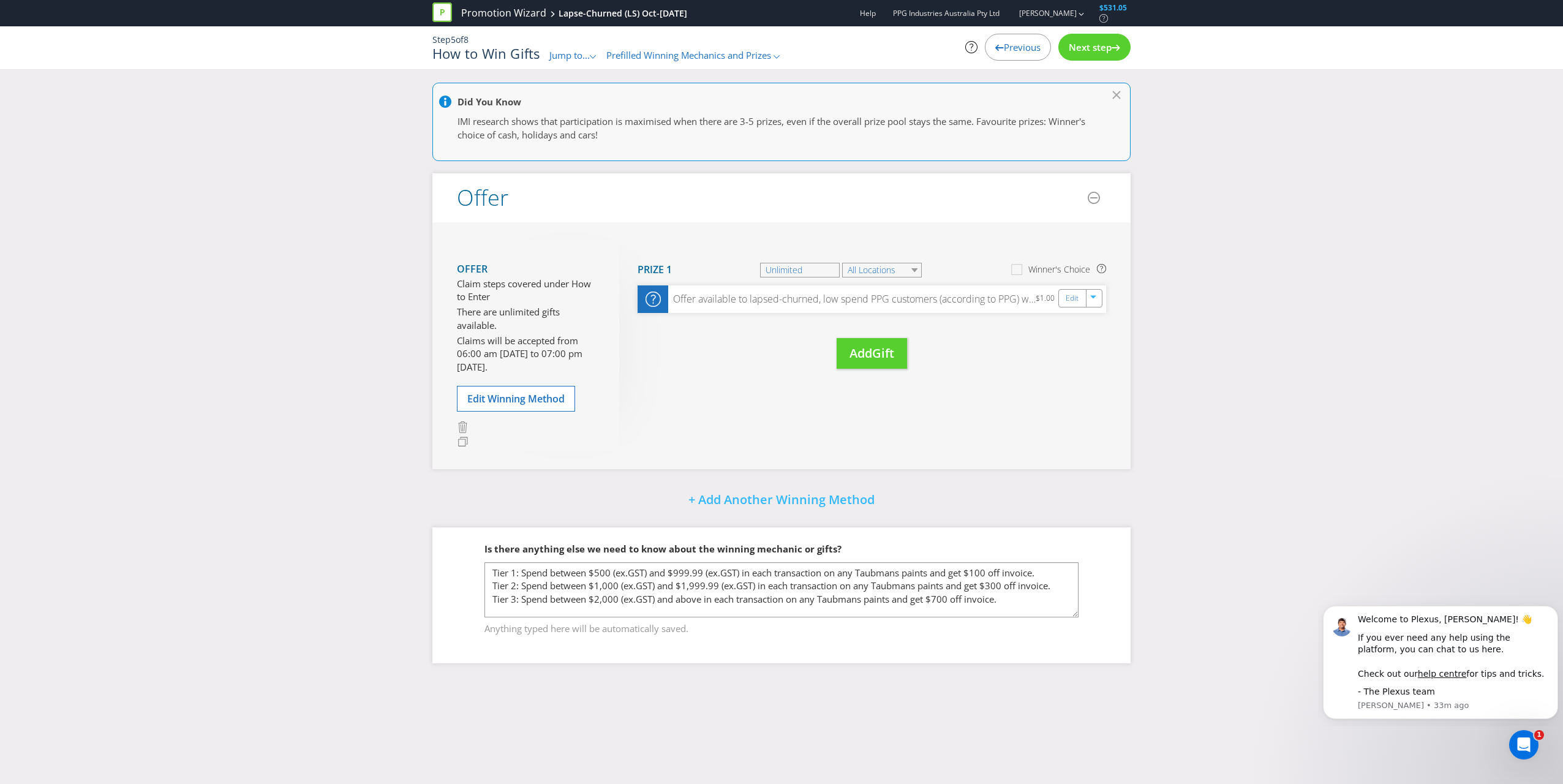
click at [729, 564] on div "Is there anything else we need to know about the winning mechanic or gifts? Buy…" at bounding box center [781, 594] width 698 height 136
click at [729, 49] on icon at bounding box center [1116, 48] width 8 height 6
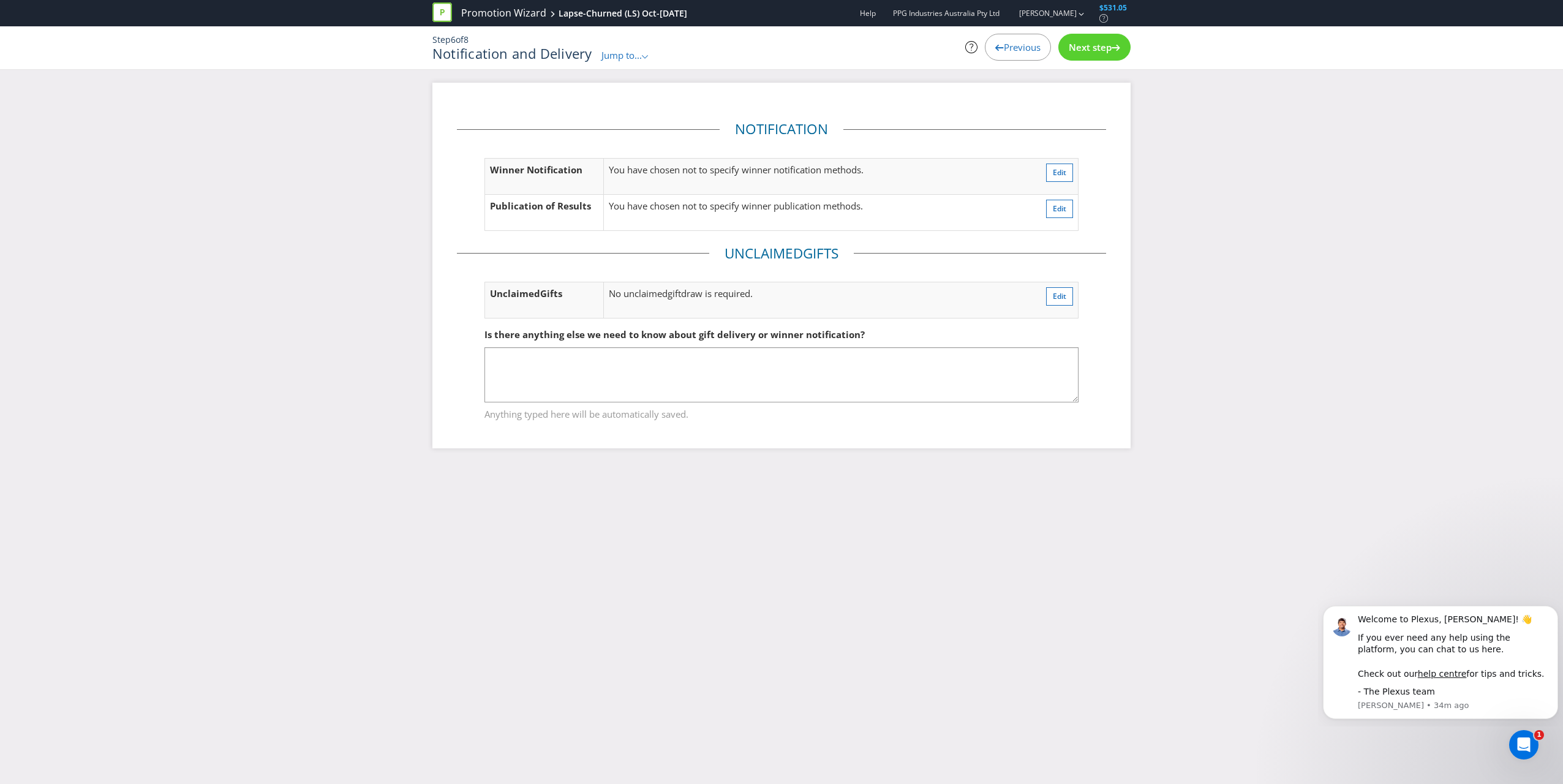
click at [729, 42] on span "Next step" at bounding box center [1090, 47] width 43 height 12
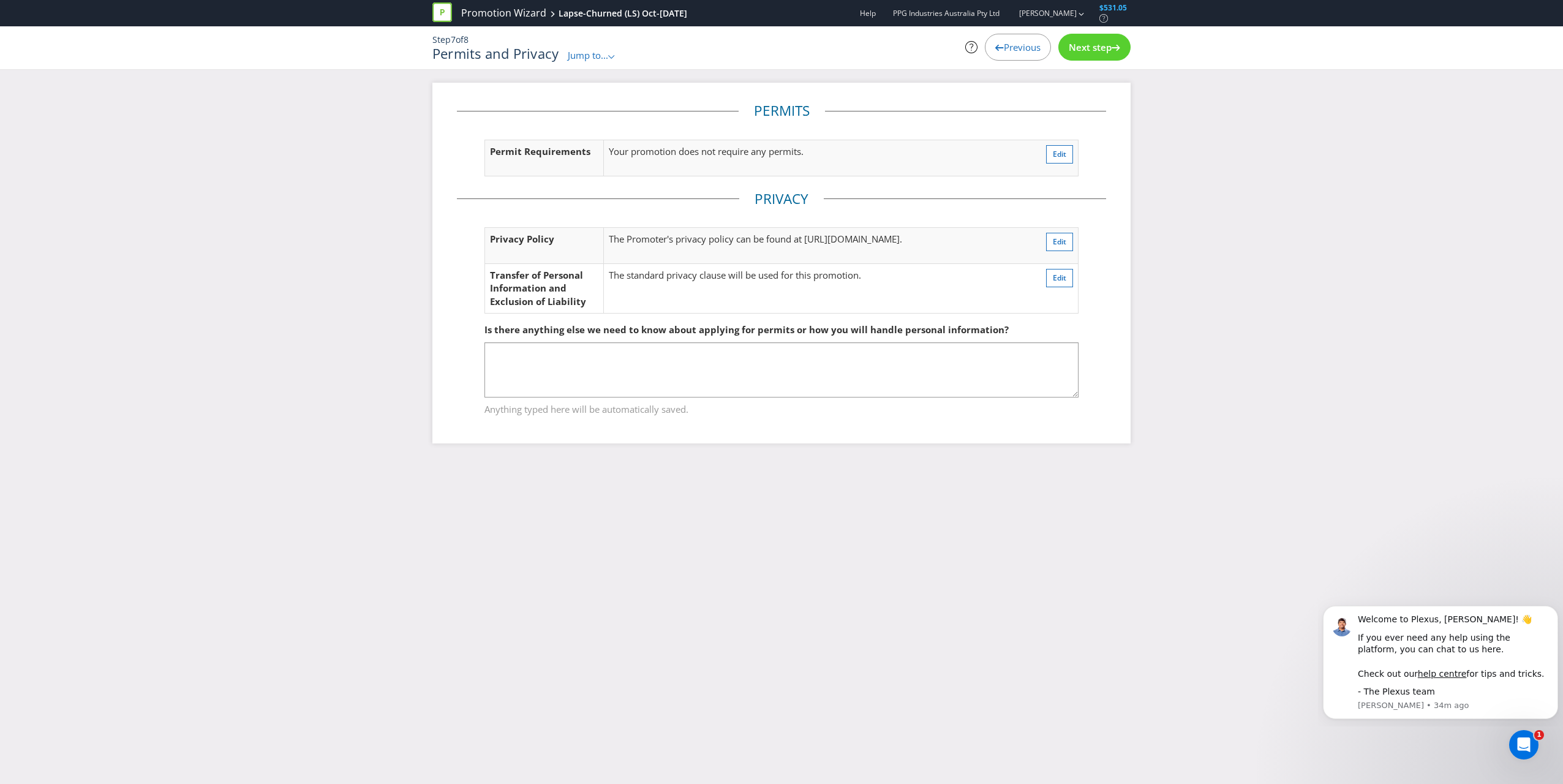
click at [729, 46] on span "Next step" at bounding box center [1090, 47] width 43 height 12
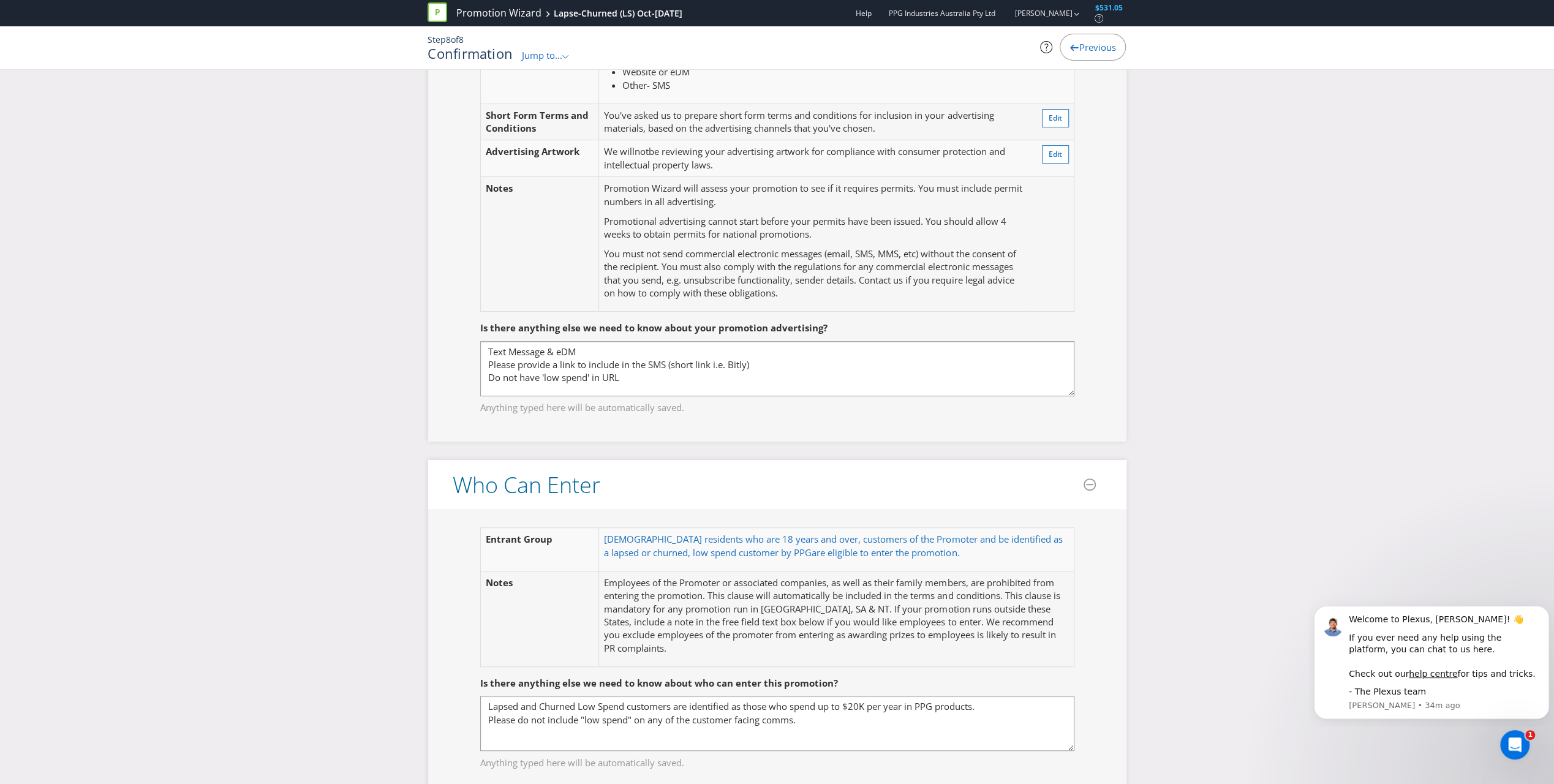
scroll to position [429, 0]
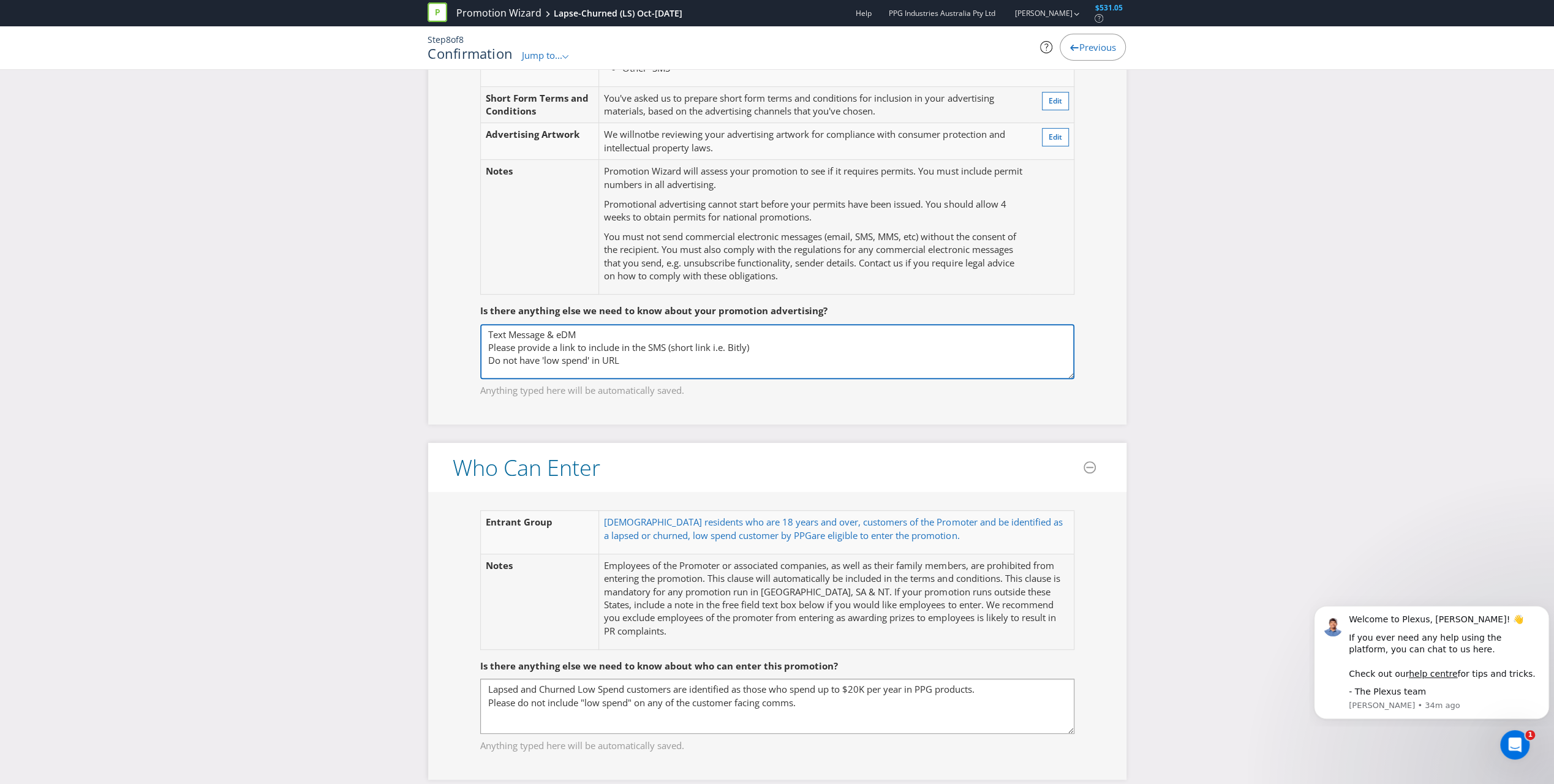
click at [592, 359] on textarea "Text Message & eDM Please provide a link to include in the SMS (short link i.e.…" at bounding box center [777, 352] width 594 height 55
click at [591, 360] on textarea "Text Message & eDM Please provide a link to include in the SMS (short link i.e.…" at bounding box center [777, 352] width 594 height 55
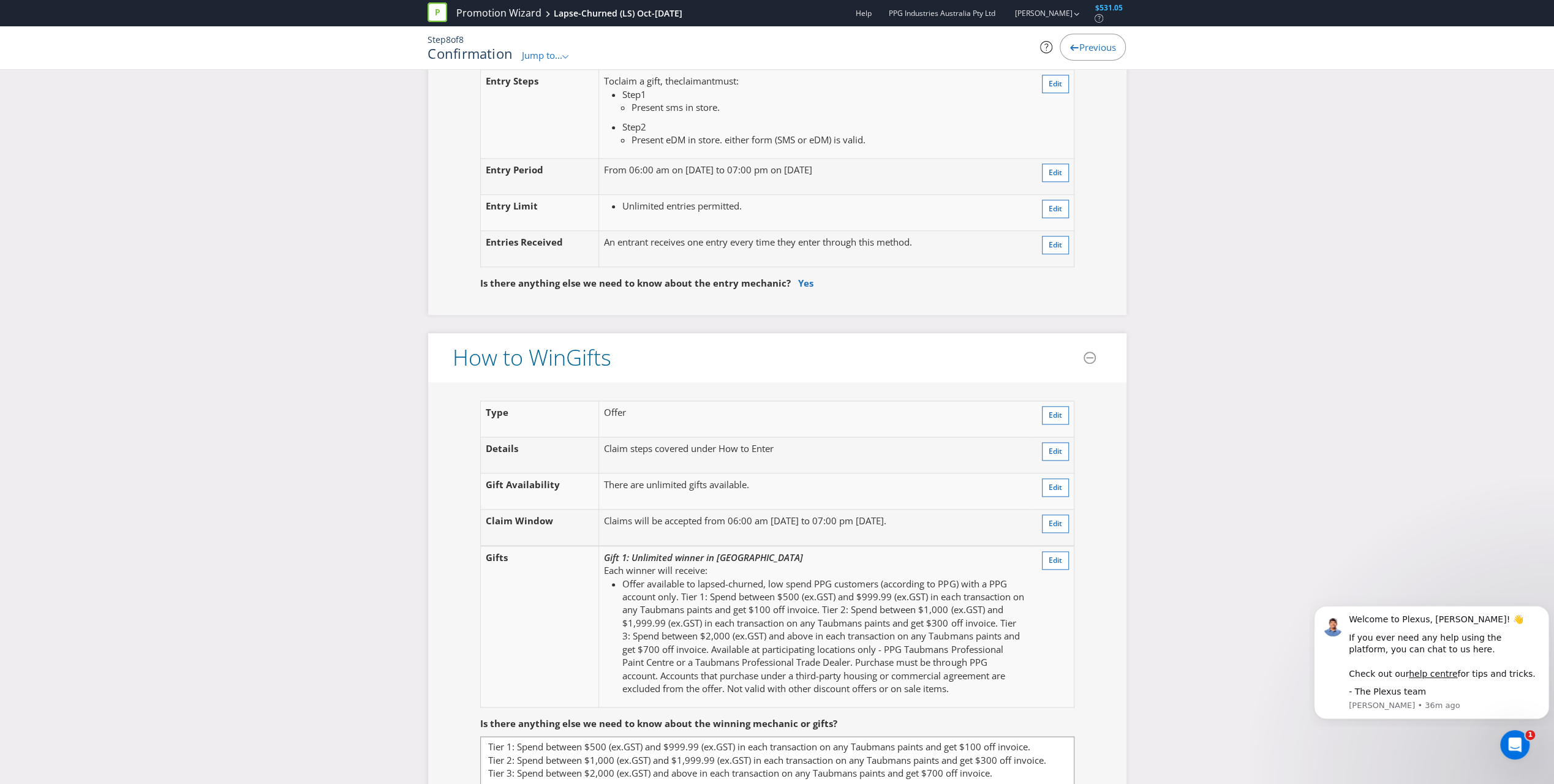
scroll to position [1286, 0]
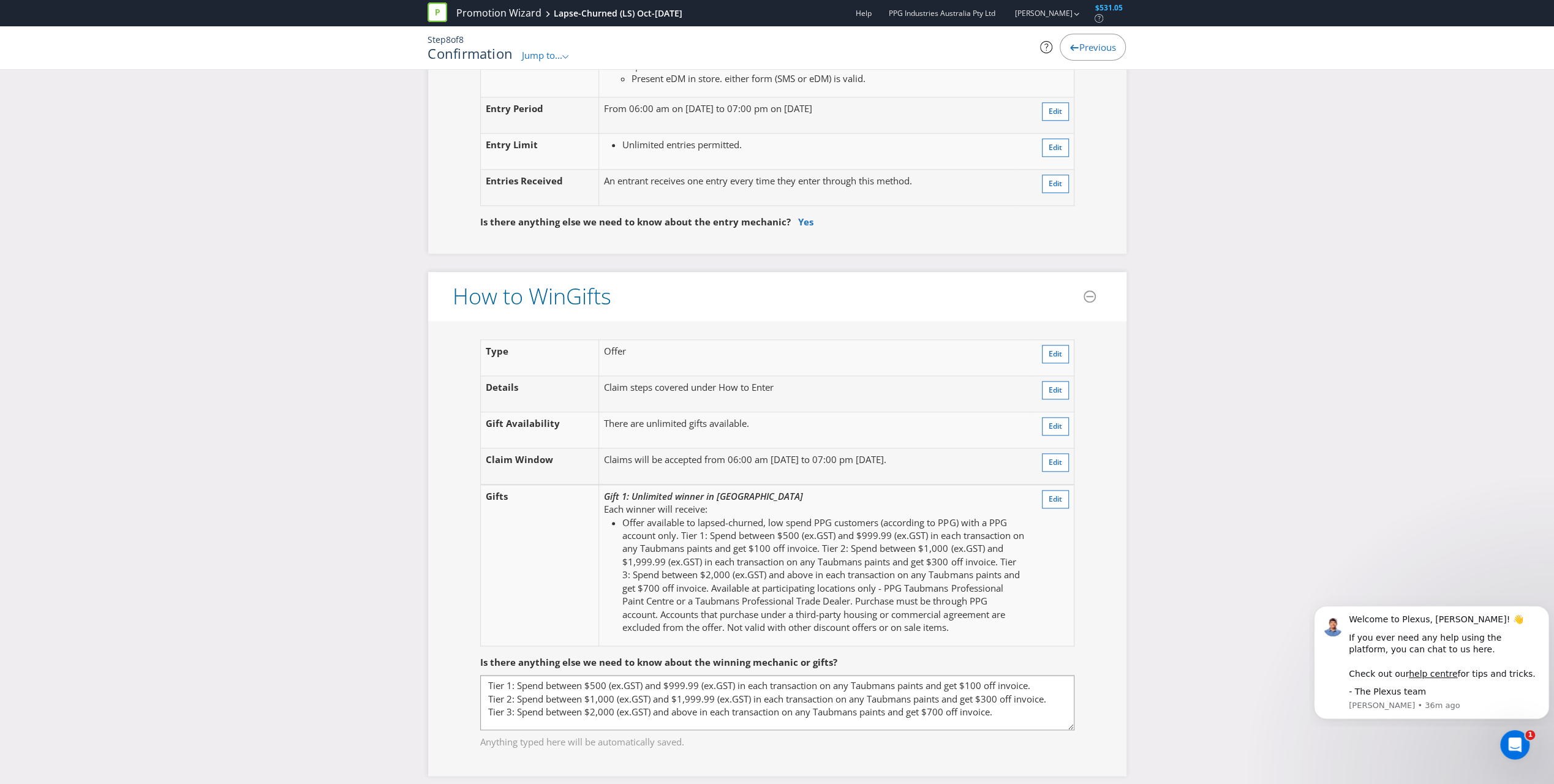
type textarea "Text Message & eDM Please provide a link to include in the SMS (short link i.e.…"
drag, startPoint x: 704, startPoint y: 529, endPoint x: 833, endPoint y: 540, distance: 129.5
click at [729, 540] on li "Offer available to lapsed-churned, low spend PPG customers (according to PPG) w…" at bounding box center [823, 575] width 402 height 118
drag, startPoint x: 838, startPoint y: 539, endPoint x: 998, endPoint y: 555, distance: 160.8
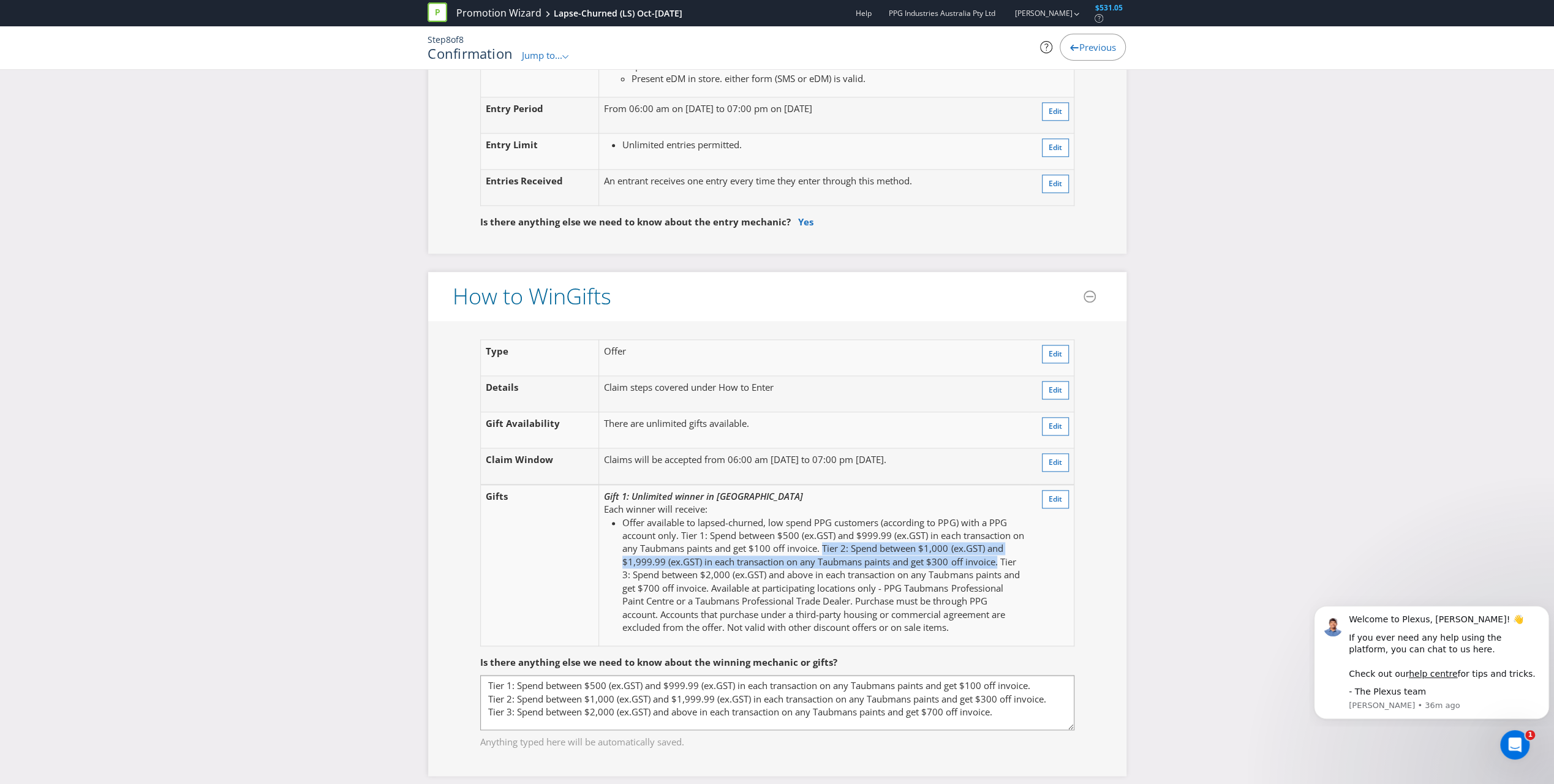
click at [729, 555] on li "Offer available to lapsed-churned, low spend PPG customers (according to PPG) w…" at bounding box center [823, 575] width 402 height 118
click at [729, 553] on li "Offer available to lapsed-churned, low spend PPG customers (according to PPG) w…" at bounding box center [823, 575] width 402 height 118
drag, startPoint x: 1002, startPoint y: 553, endPoint x: 710, endPoint y: 580, distance: 293.2
click at [710, 564] on li "Offer available to lapsed-churned, low spend PPG customers (according to PPG) w…" at bounding box center [823, 575] width 402 height 118
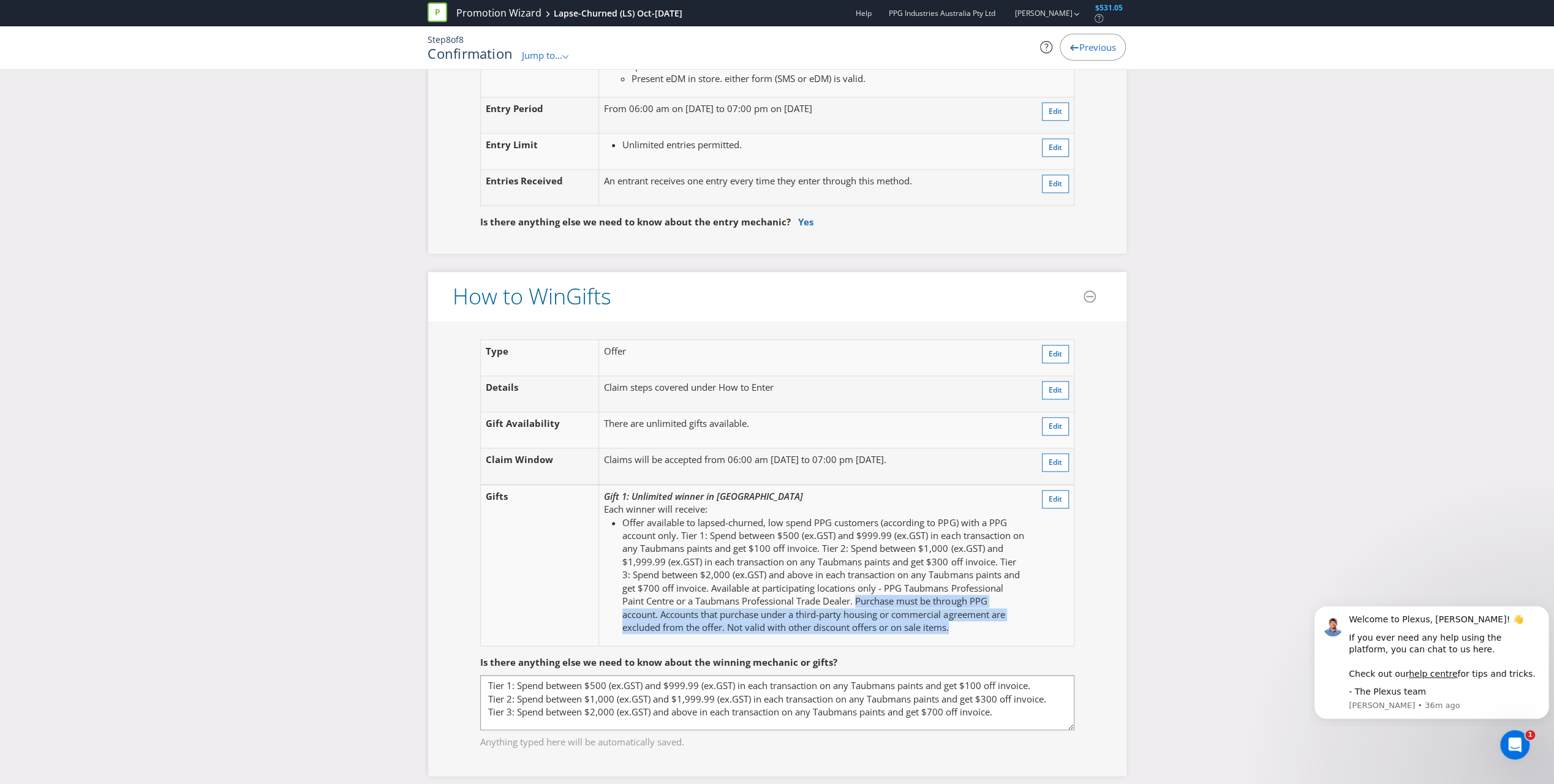
drag, startPoint x: 860, startPoint y: 594, endPoint x: 957, endPoint y: 618, distance: 99.9
click at [729, 564] on li "Offer available to lapsed-churned, low spend PPG customers (according to PPG) w…" at bounding box center [823, 575] width 402 height 118
drag, startPoint x: 957, startPoint y: 618, endPoint x: 1052, endPoint y: 601, distance: 96.5
click at [729, 564] on td "Edit" at bounding box center [1052, 566] width 45 height 162
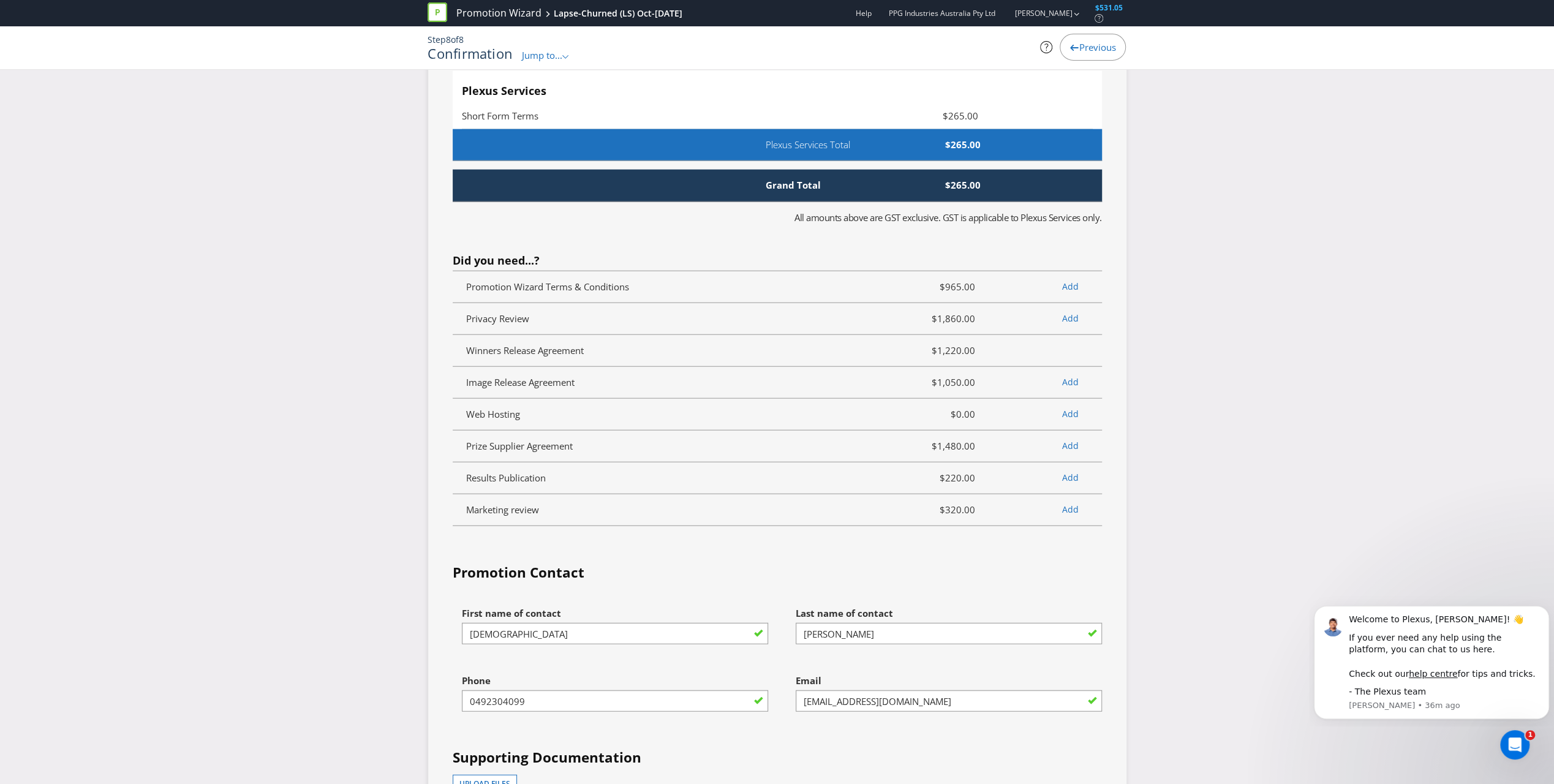
scroll to position [2878, 0]
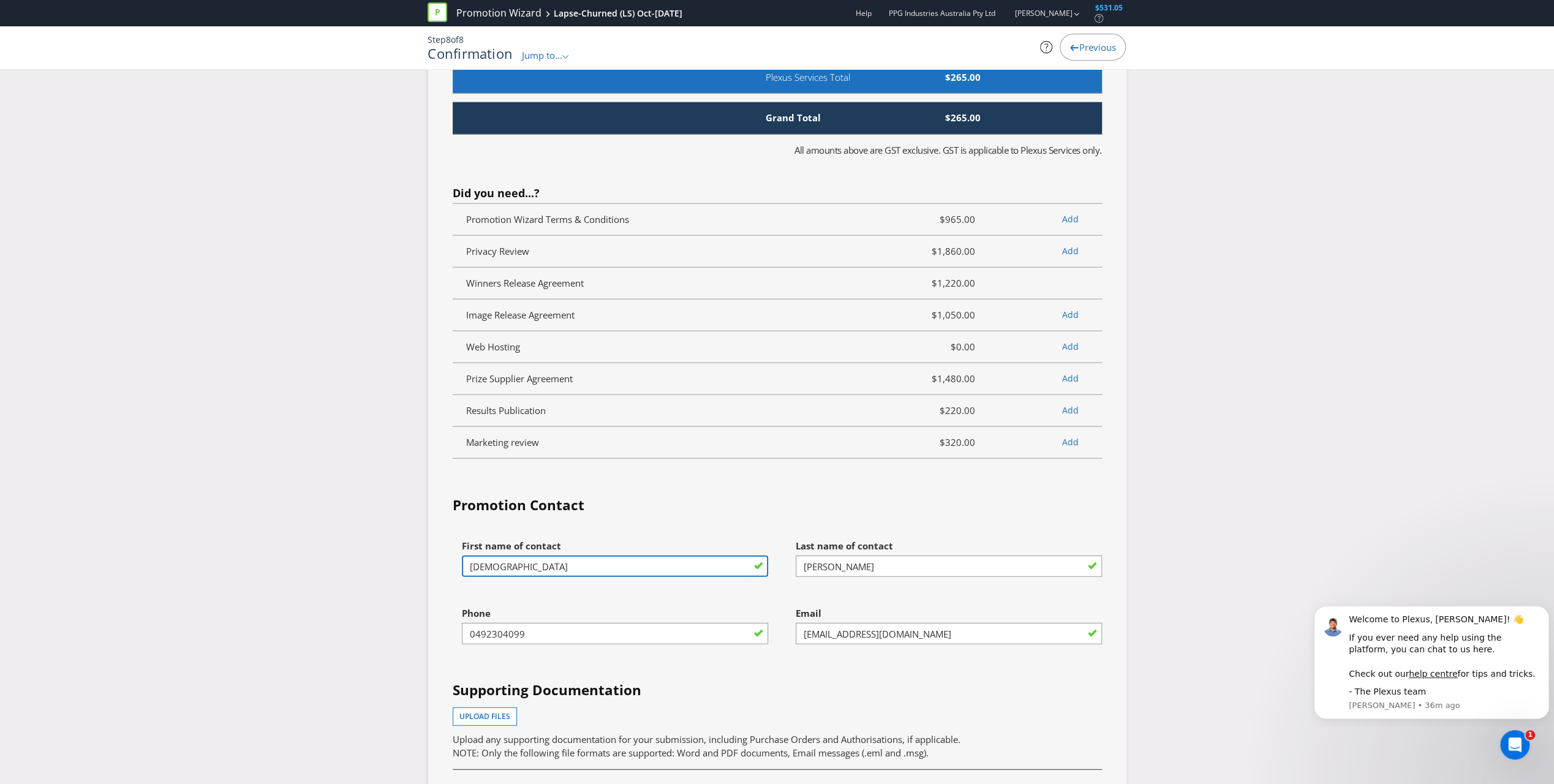
click at [483, 555] on input "[DEMOGRAPHIC_DATA]" at bounding box center [615, 566] width 306 height 21
type input "[PERSON_NAME]"
type input "0487097404"
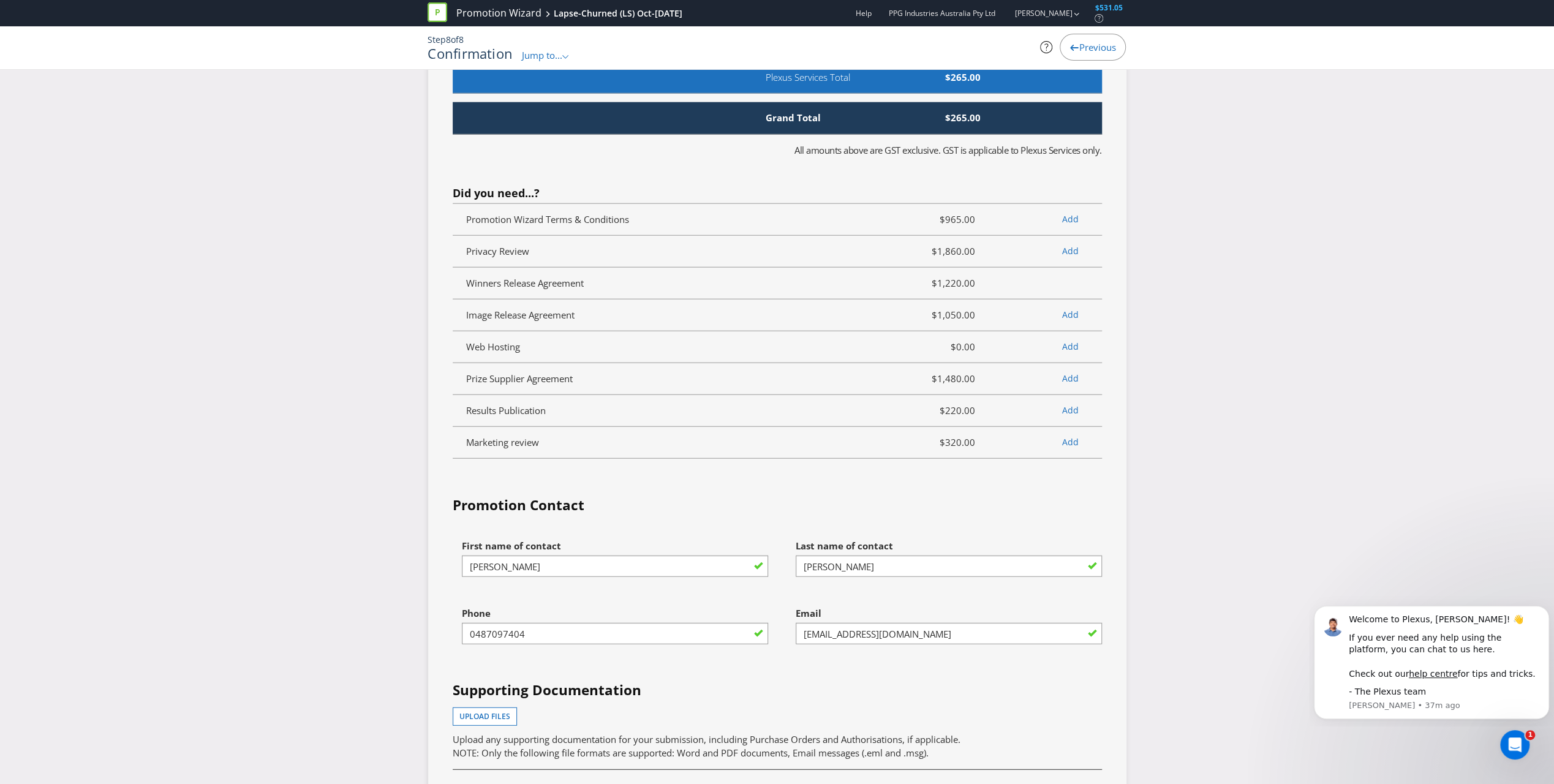
click at [676, 564] on div "First name of contact [PERSON_NAME]" at bounding box center [610, 567] width 334 height 67
click at [729, 564] on input "[EMAIL_ADDRESS][DOMAIN_NAME]" at bounding box center [949, 633] width 306 height 21
drag, startPoint x: 852, startPoint y: 618, endPoint x: 730, endPoint y: 604, distance: 122.8
click at [729, 564] on div "First name of contact [PERSON_NAME] Last name of contact [PERSON_NAME] Phone [P…" at bounding box center [777, 704] width 668 height 341
type input "[EMAIL_ADDRESS][DOMAIN_NAME]"
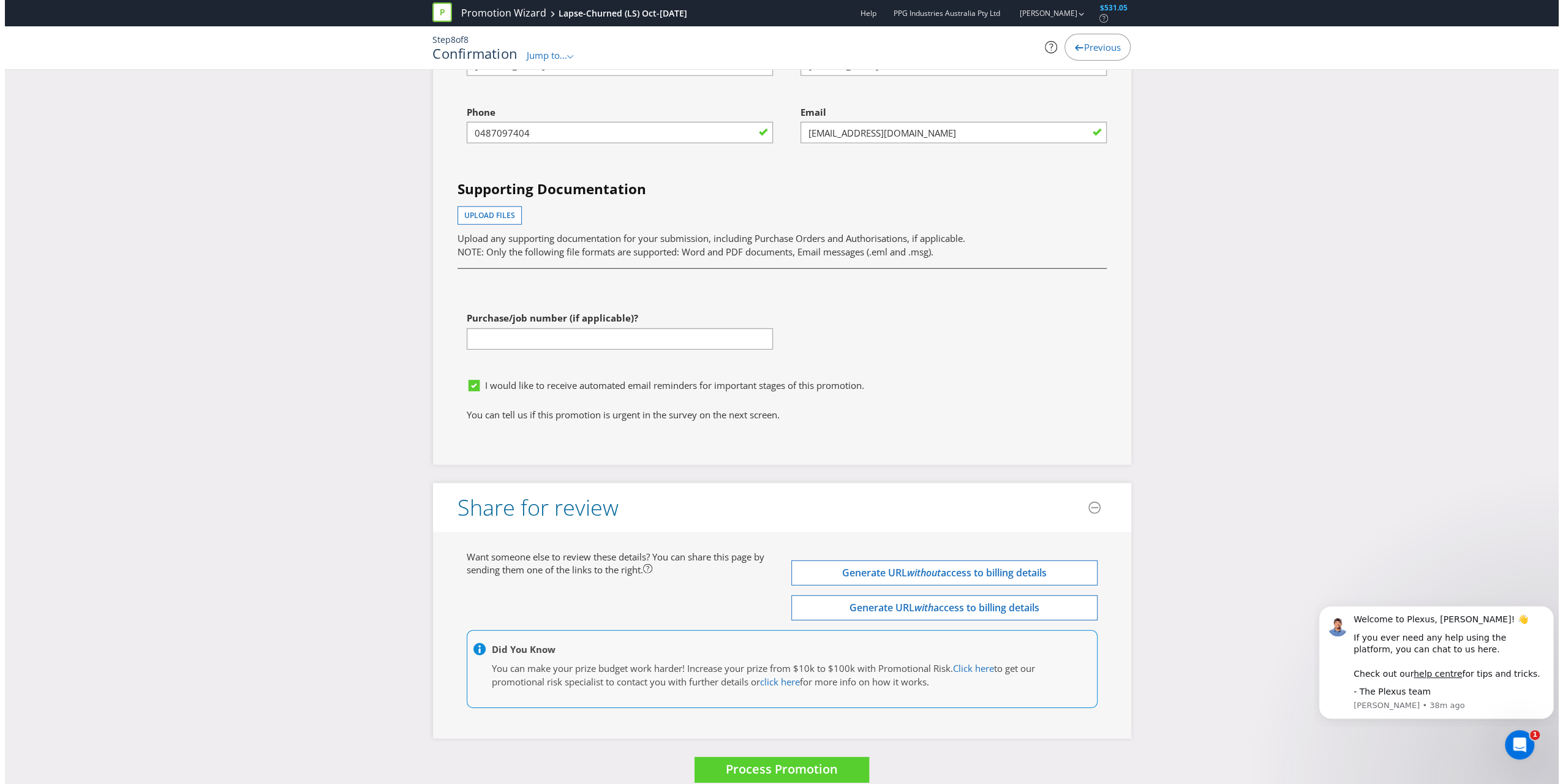
scroll to position [3379, 0]
click at [729, 564] on span "Process Promotion" at bounding box center [777, 769] width 112 height 17
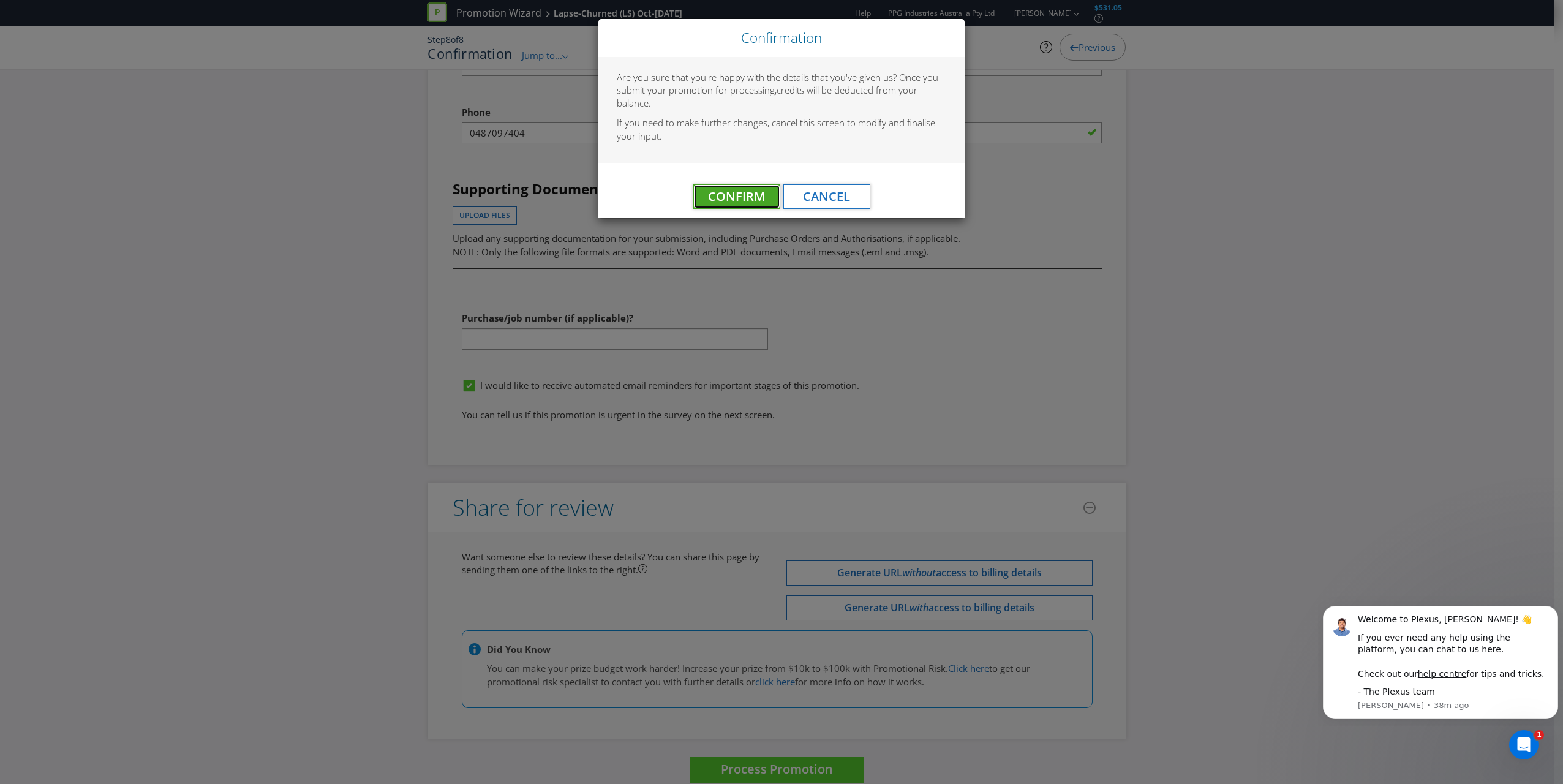
click at [724, 197] on span "Confirm" at bounding box center [737, 197] width 57 height 17
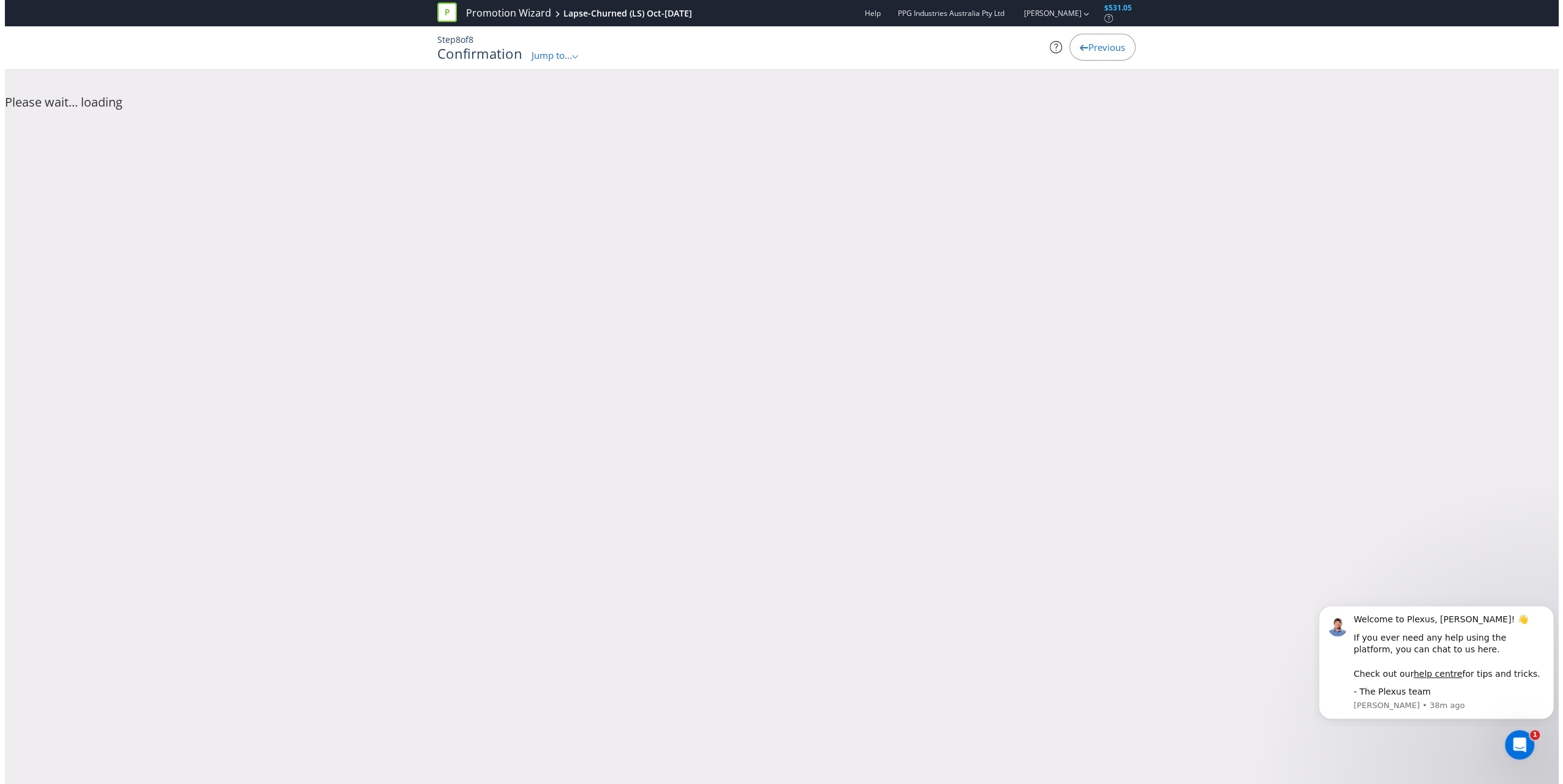
scroll to position [0, 0]
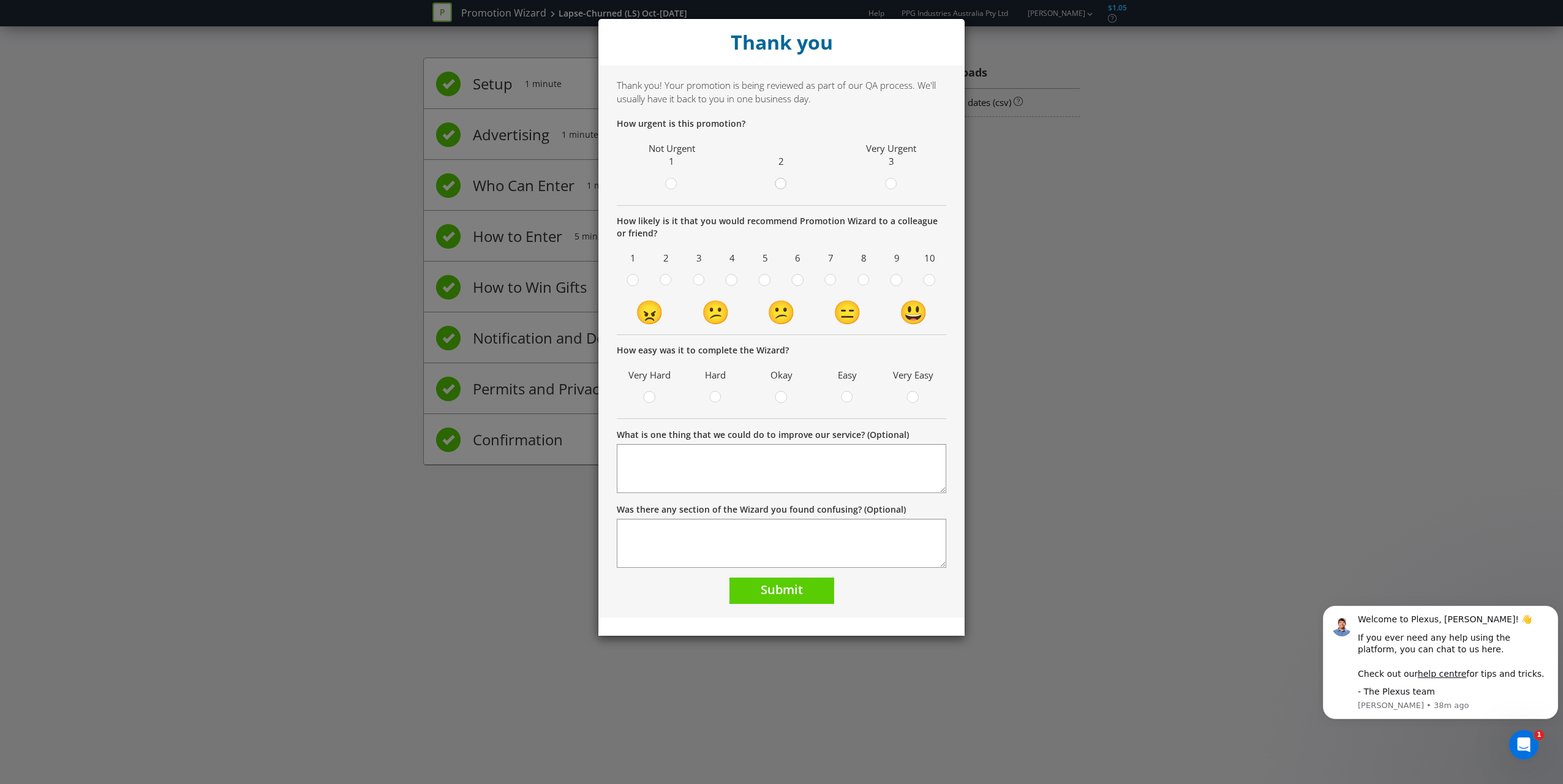
click at [729, 179] on div at bounding box center [781, 180] width 6 height 6
click at [0, 0] on input "radio" at bounding box center [0, 0] width 0 height 0
click at [729, 283] on circle at bounding box center [896, 280] width 11 height 11
click at [0, 0] on input "radio" at bounding box center [0, 0] width 0 height 0
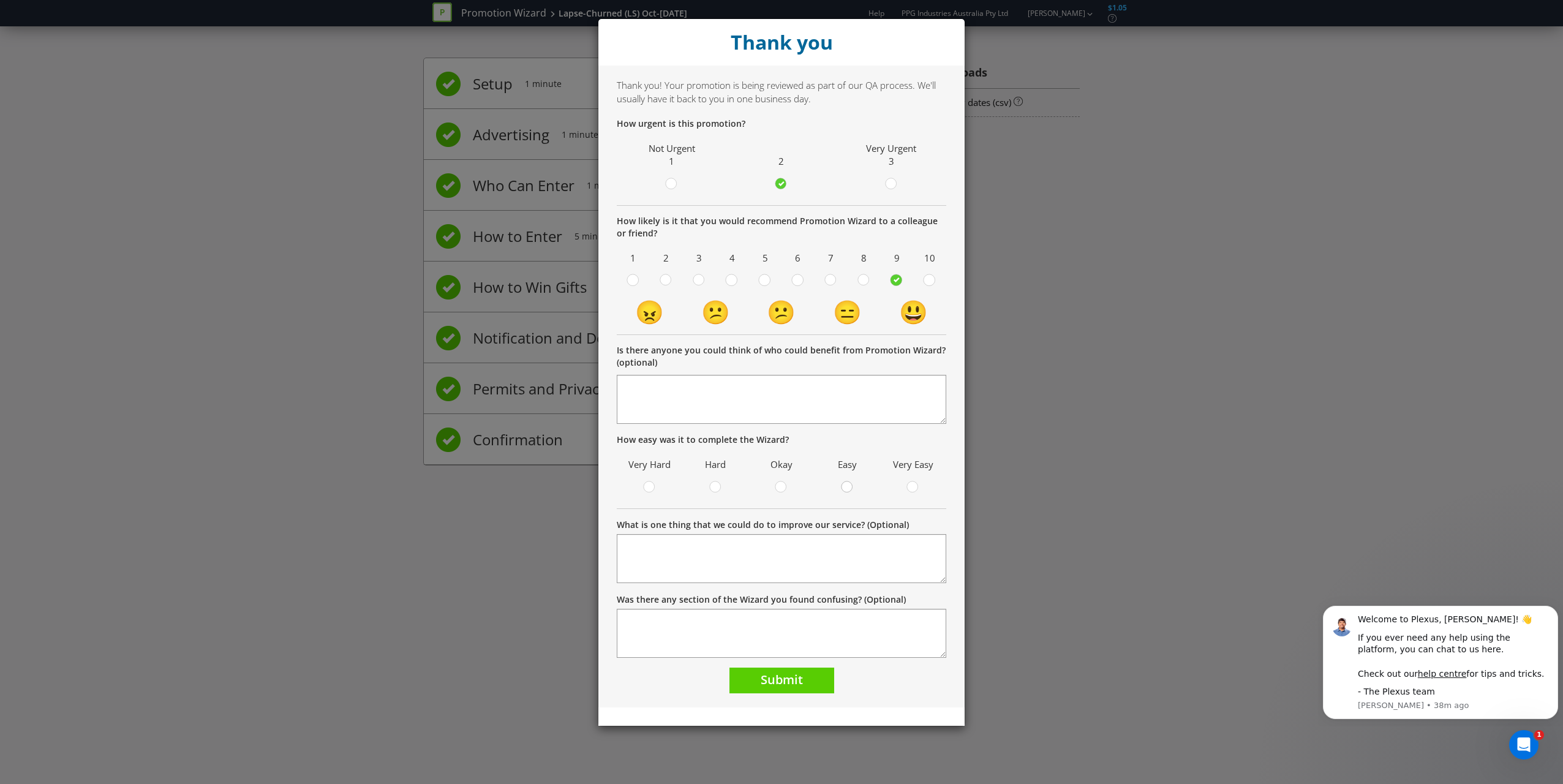
click at [729, 487] on icon at bounding box center [846, 486] width 12 height 12
click at [0, 0] on input "radio" at bounding box center [0, 0] width 0 height 0
click at [729, 564] on span "Submit" at bounding box center [782, 679] width 42 height 17
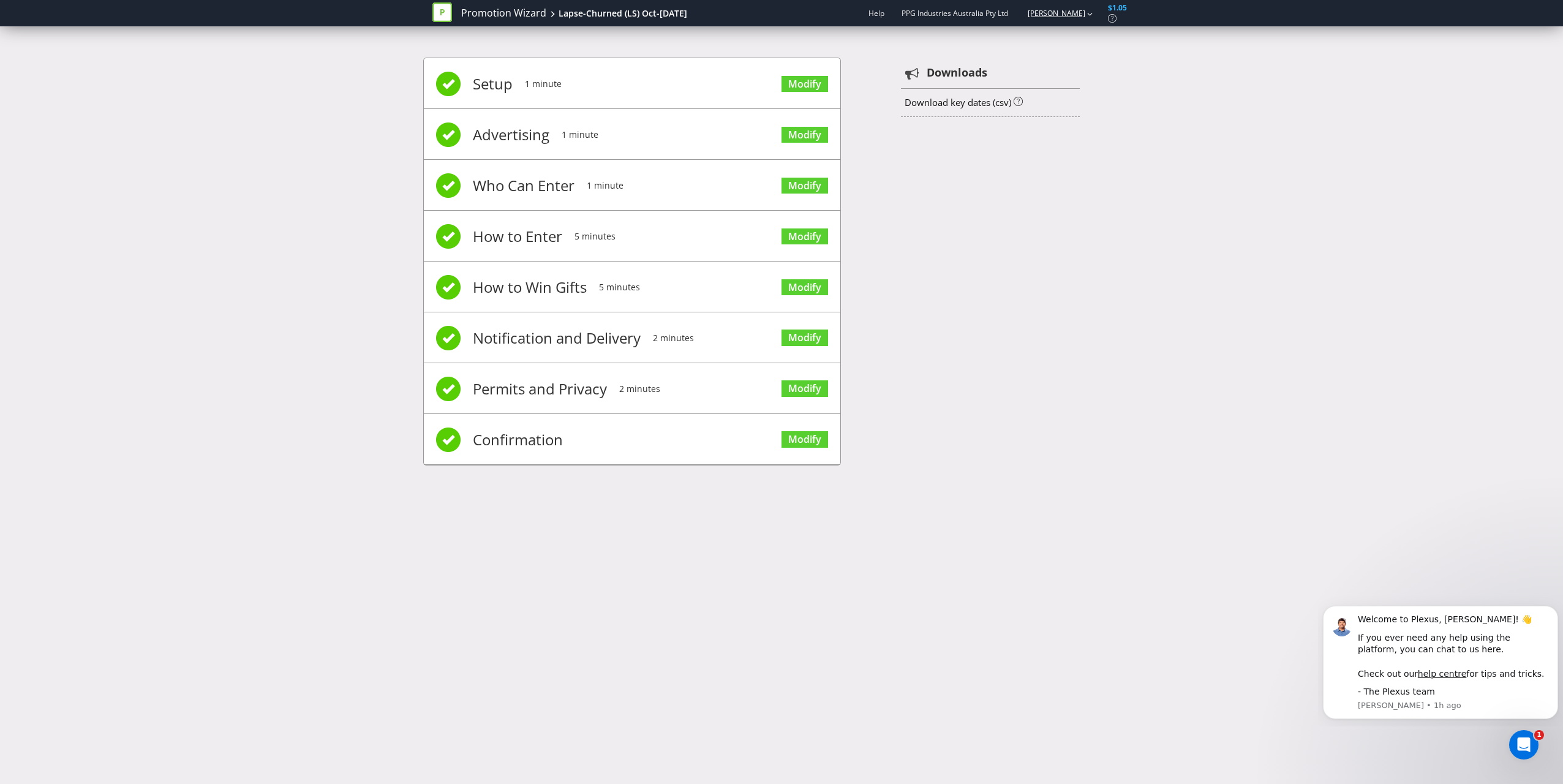
click at [729, 16] on link "[PERSON_NAME]" at bounding box center [1050, 13] width 70 height 10
click at [515, 15] on link "Promotion Wizard" at bounding box center [504, 13] width 85 height 14
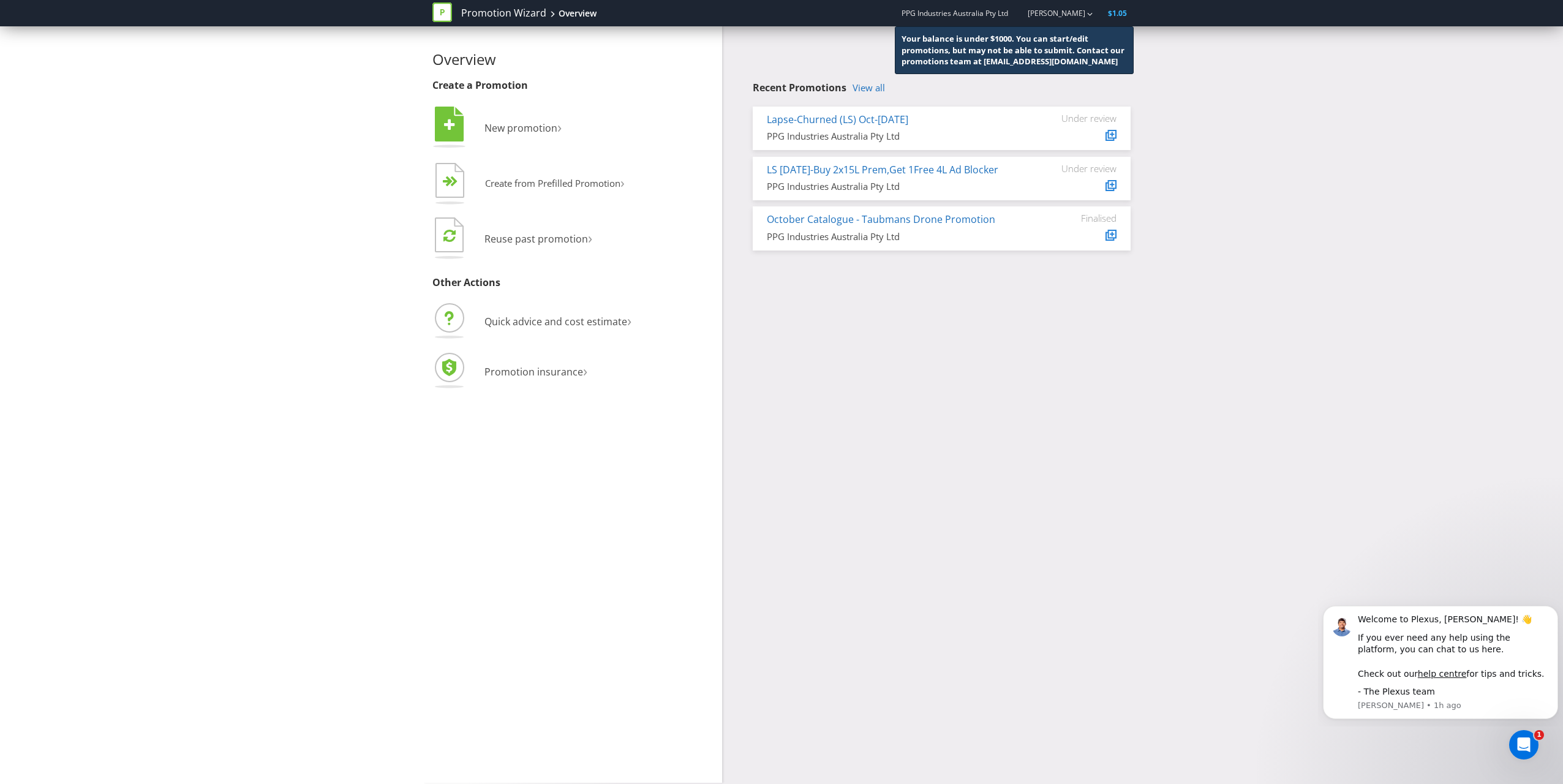
click at [729, 415] on div "Overview Create a Promotion  New promotion ›   Create from Prefilled Promoti…" at bounding box center [781, 404] width 1563 height 756
drag, startPoint x: 1433, startPoint y: 146, endPoint x: 1361, endPoint y: 117, distance: 77.6
click at [729, 146] on div "Overview Create a Promotion  New promotion ›   Create from Prefilled Promoti…" at bounding box center [781, 404] width 1563 height 756
click at [729, 16] on div "button" at bounding box center [1090, 13] width 6 height 20
click at [729, 37] on strong "Logout" at bounding box center [1084, 38] width 31 height 12
